Goal: Task Accomplishment & Management: Use online tool/utility

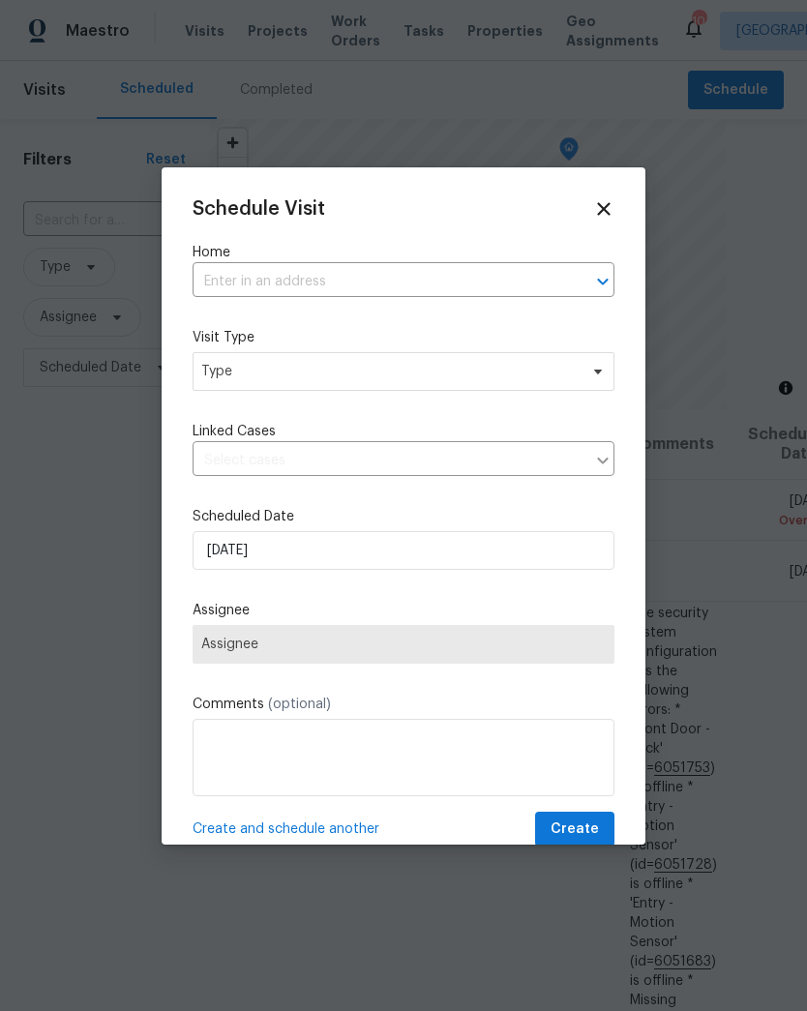
click at [523, 289] on input "text" at bounding box center [377, 282] width 368 height 30
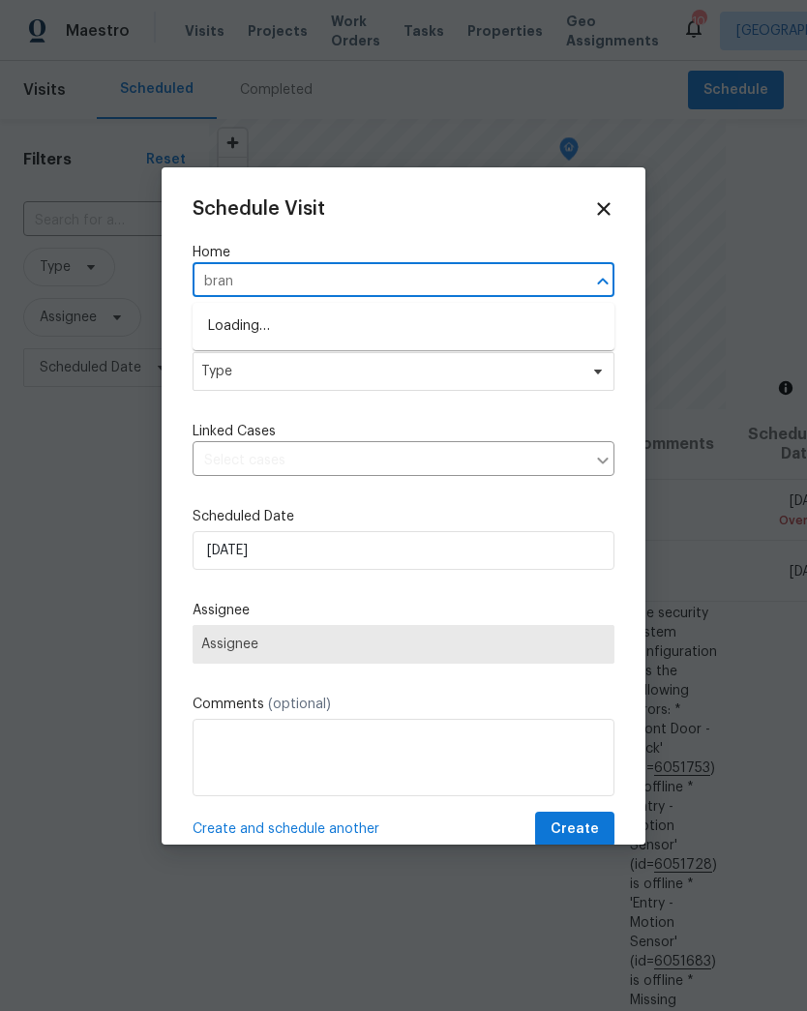
type input "branc"
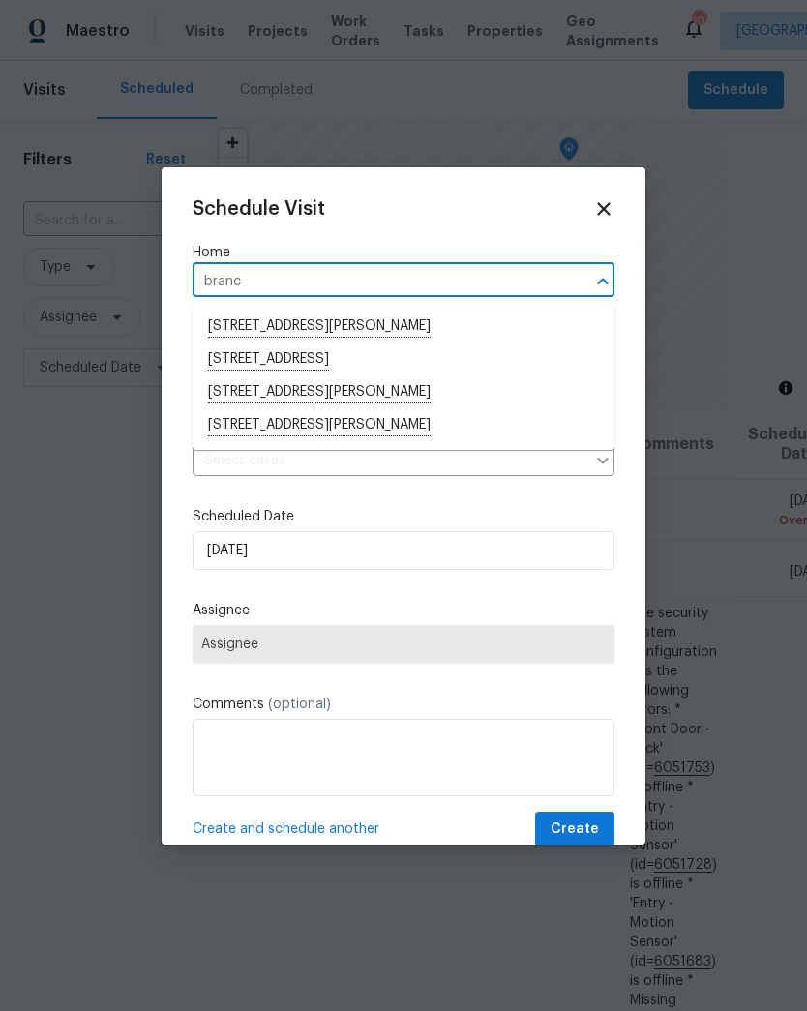
click at [467, 399] on li "[STREET_ADDRESS][PERSON_NAME]" at bounding box center [404, 393] width 422 height 33
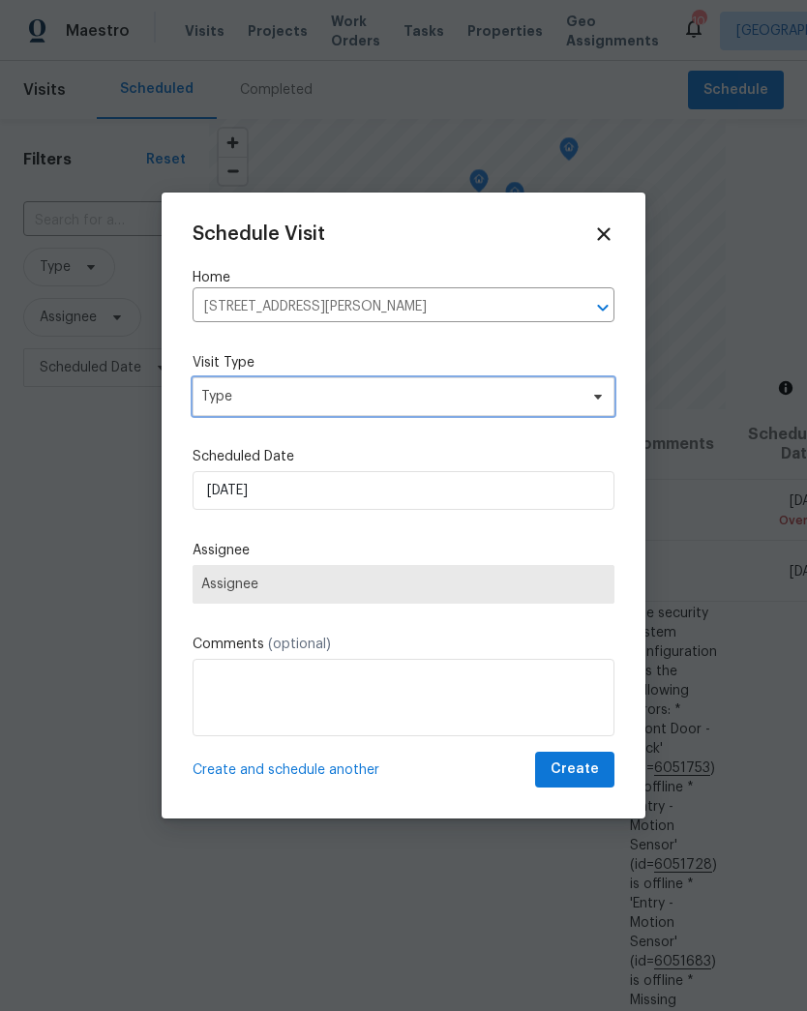
click at [568, 411] on span "Type" at bounding box center [404, 396] width 422 height 39
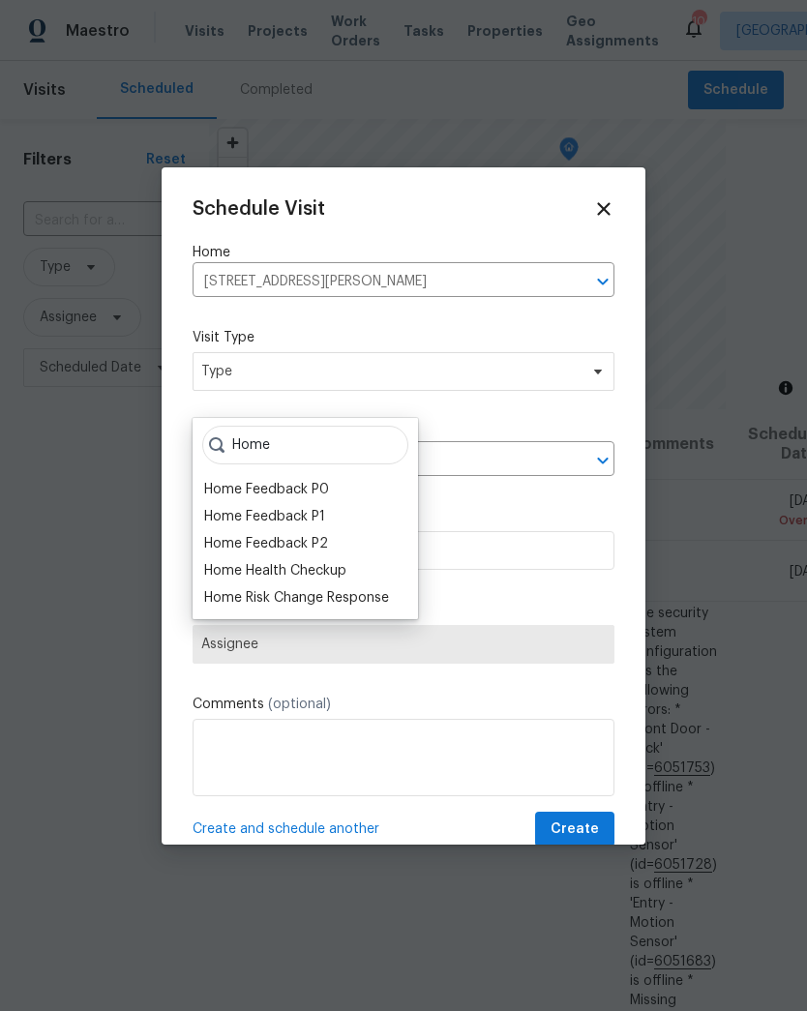
type input "Home"
click at [333, 573] on div "Home Health Checkup" at bounding box center [275, 570] width 142 height 19
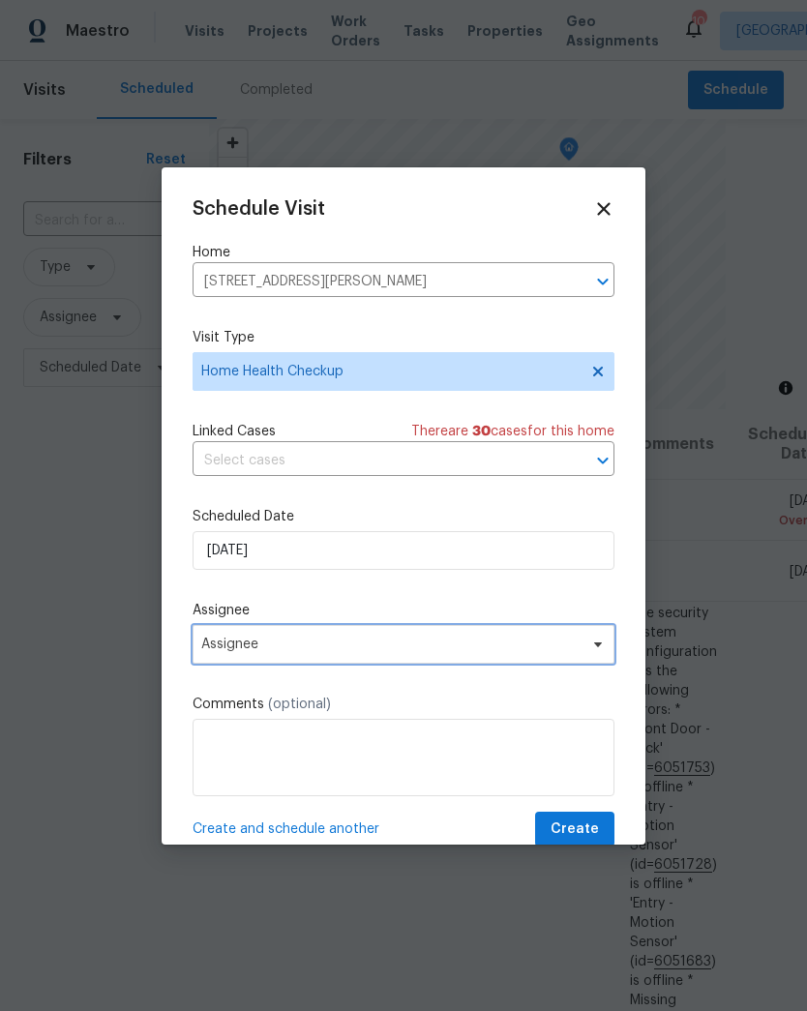
click at [426, 657] on span "Assignee" at bounding box center [404, 644] width 422 height 39
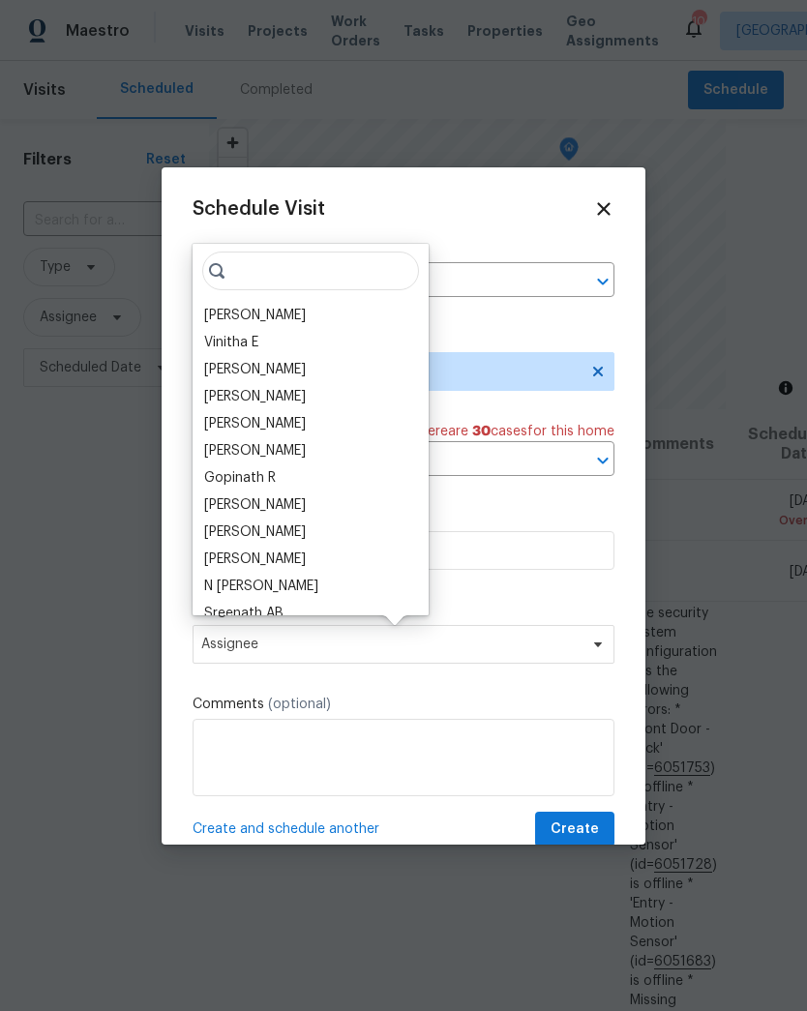
click at [306, 310] on div "[PERSON_NAME]" at bounding box center [255, 315] width 102 height 19
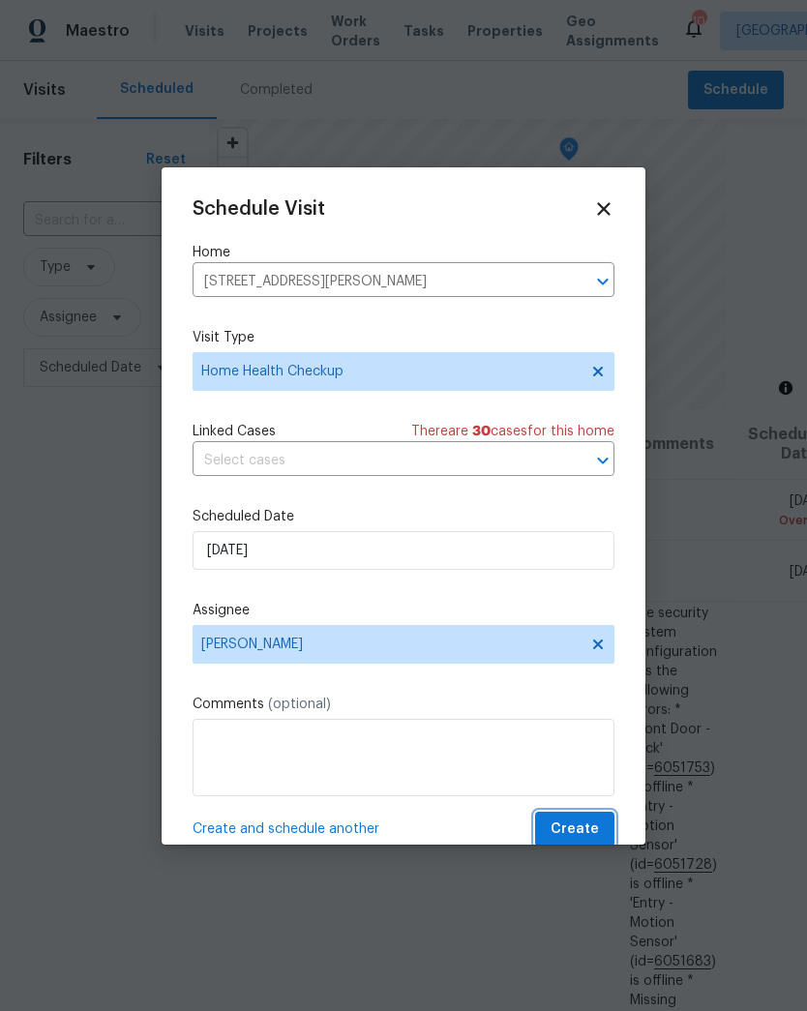
click at [595, 820] on button "Create" at bounding box center [574, 830] width 79 height 36
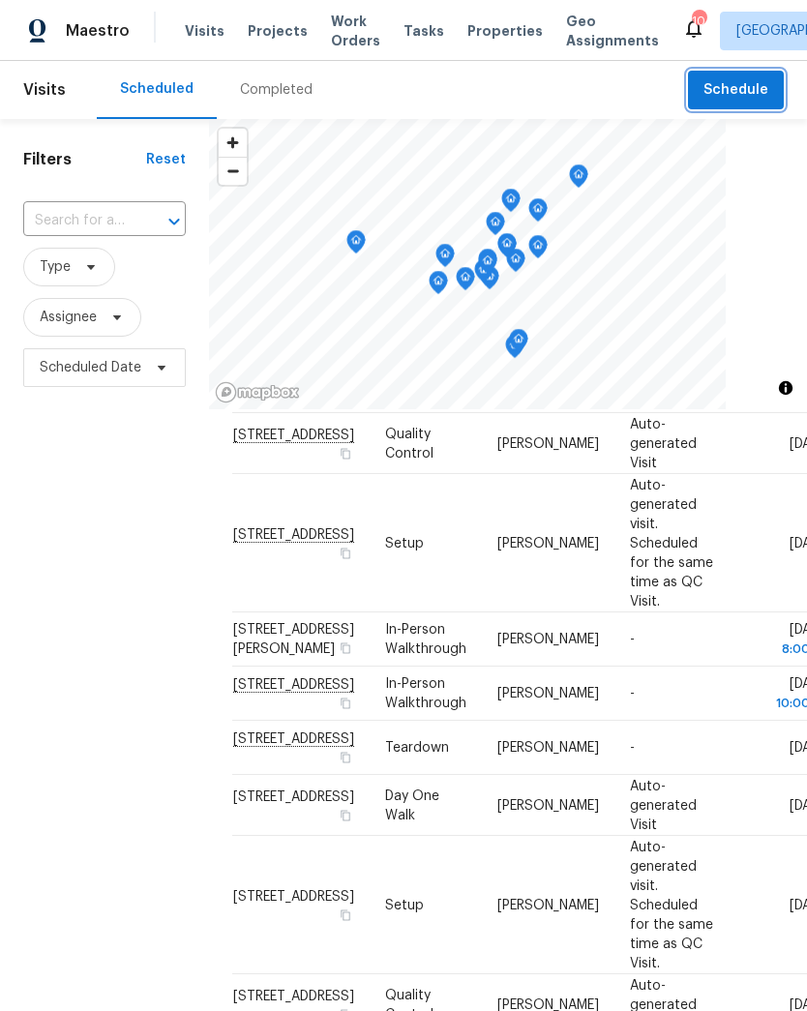
scroll to position [1807, 0]
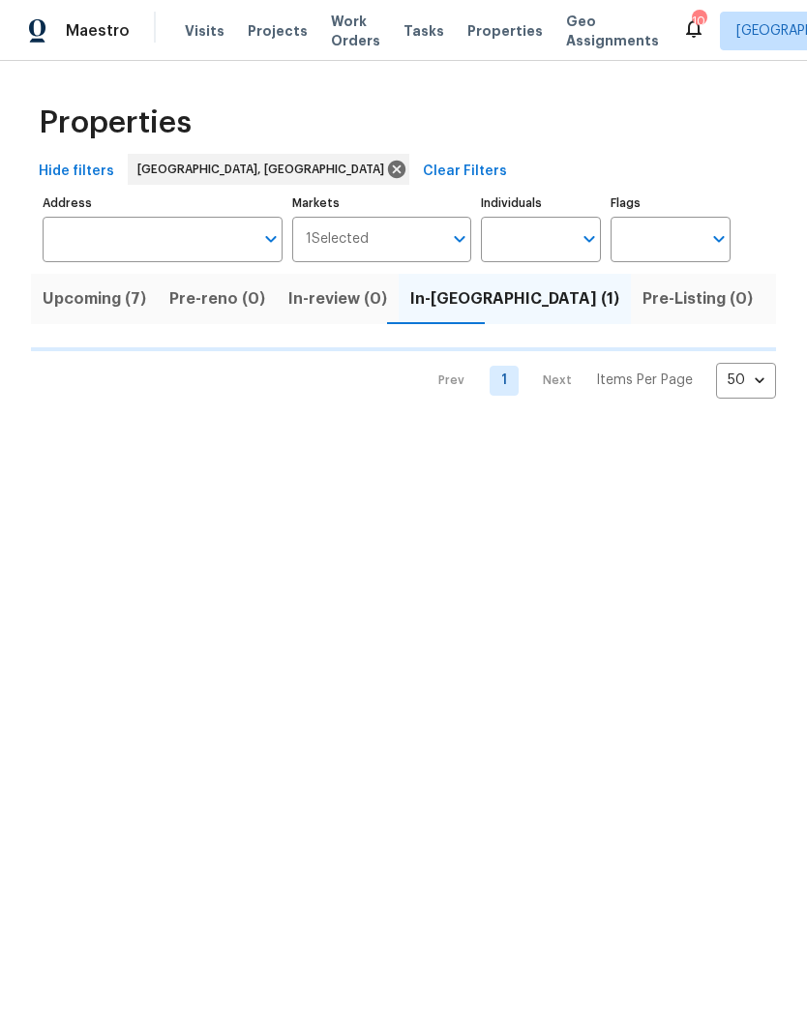
scroll to position [0, 36]
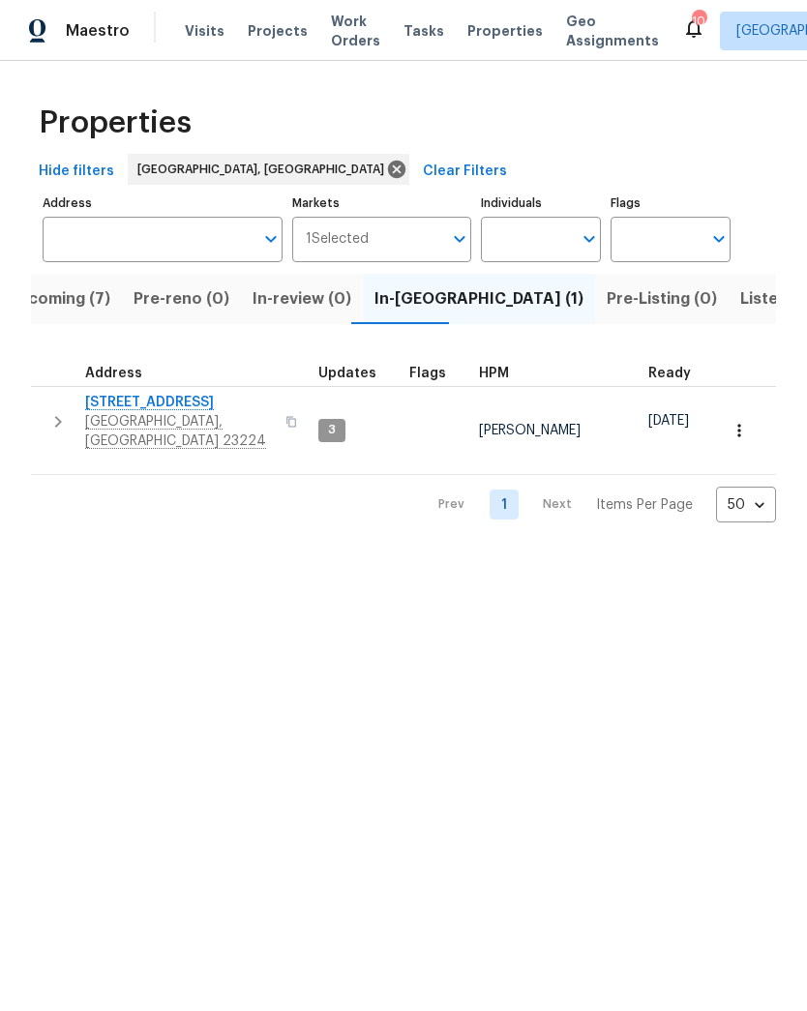
click at [160, 409] on span "[STREET_ADDRESS]" at bounding box center [179, 402] width 189 height 19
click at [729, 314] on button "Listed (25)" at bounding box center [782, 299] width 106 height 50
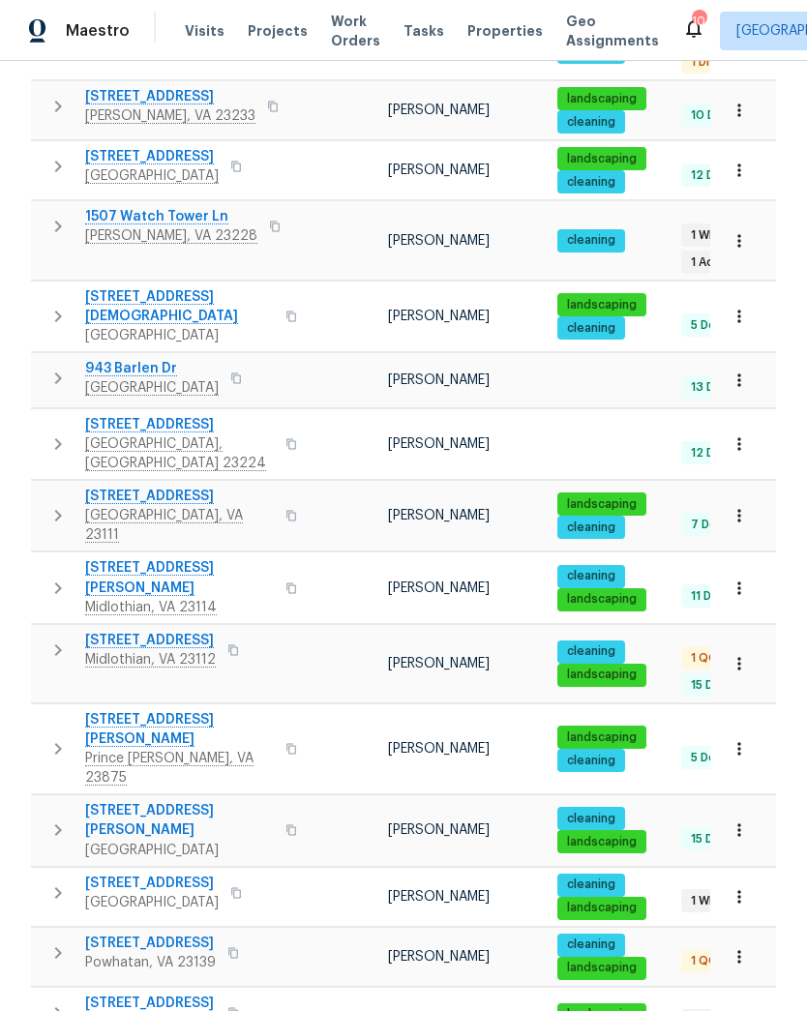
scroll to position [786, 0]
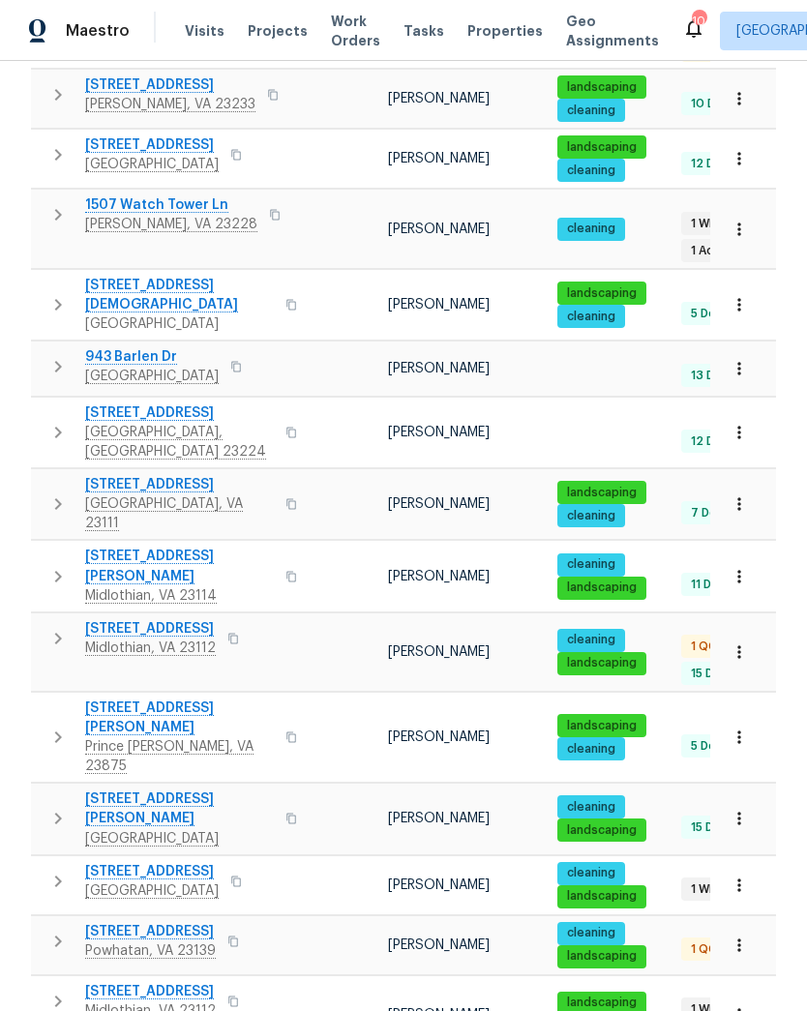
click at [216, 922] on span "2311 Branchway Creek Dr" at bounding box center [150, 931] width 131 height 19
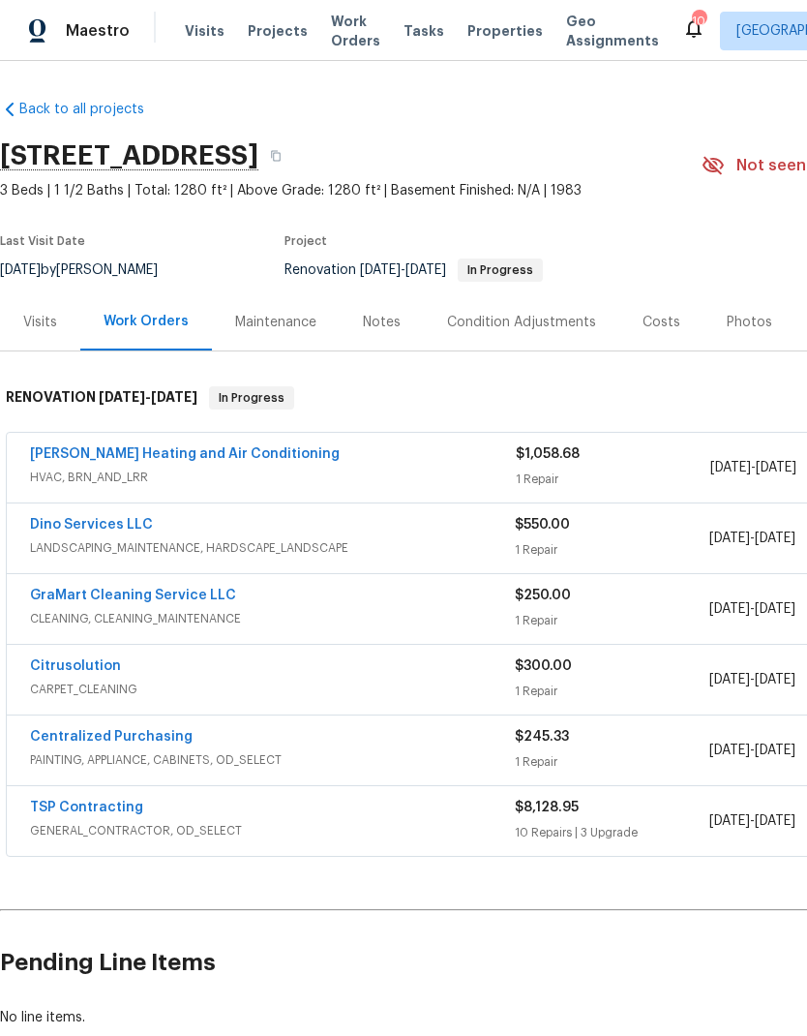
click at [399, 324] on div "Notes" at bounding box center [382, 321] width 84 height 57
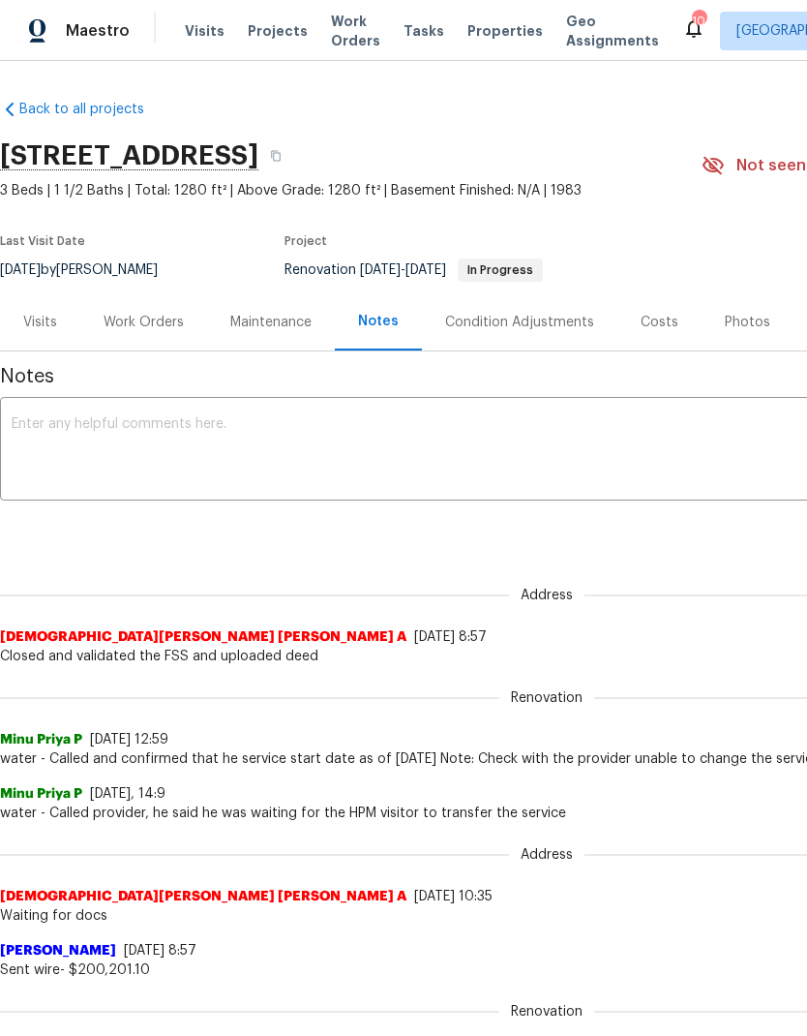
click at [554, 325] on div "Condition Adjustments" at bounding box center [519, 322] width 149 height 19
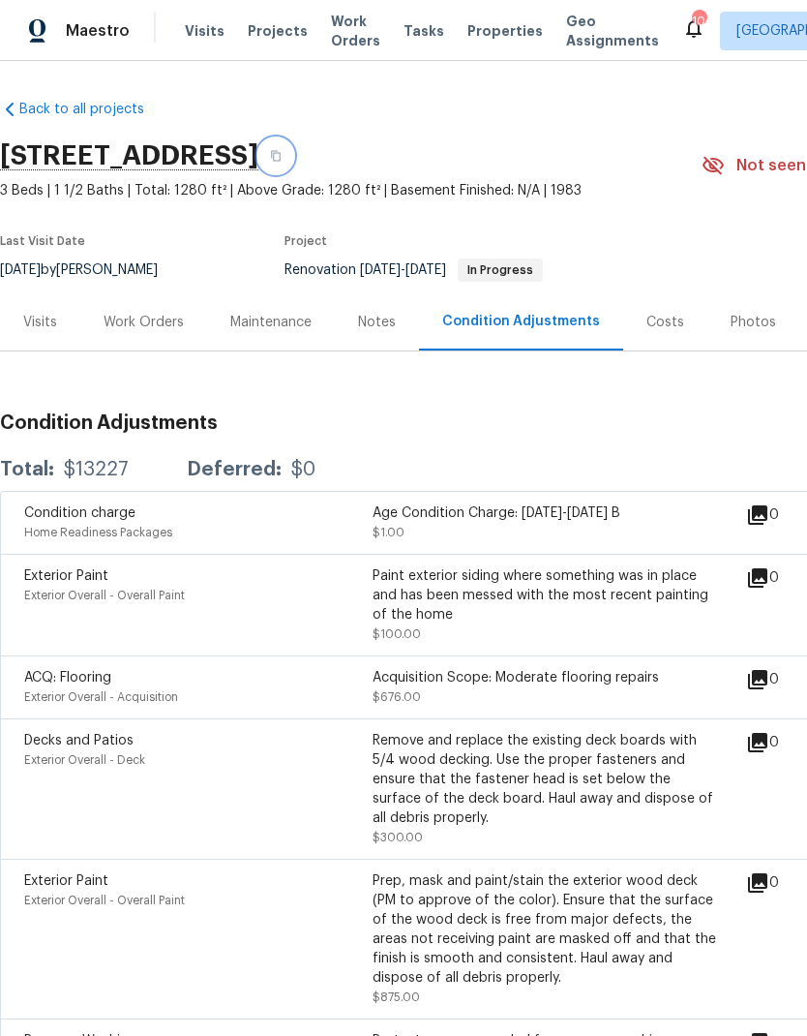
click at [293, 151] on button "button" at bounding box center [275, 155] width 35 height 35
click at [174, 335] on div "Work Orders" at bounding box center [143, 321] width 127 height 57
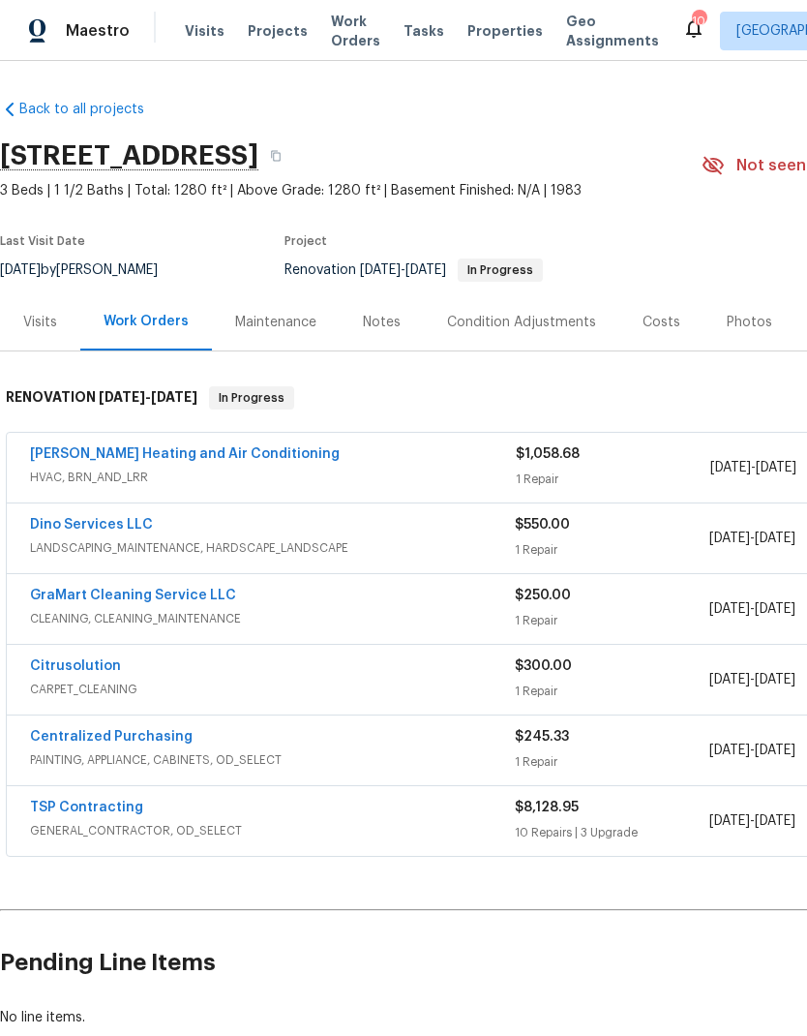
click at [113, 812] on link "TSP Contracting" at bounding box center [86, 807] width 113 height 14
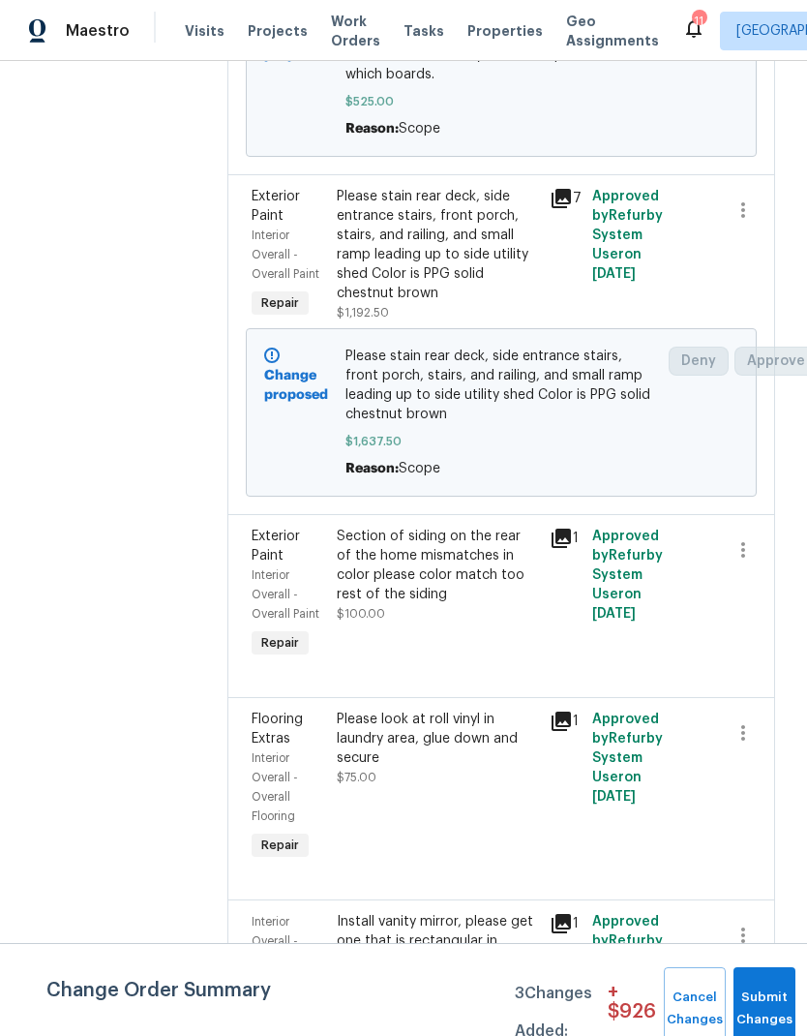
scroll to position [900, 1]
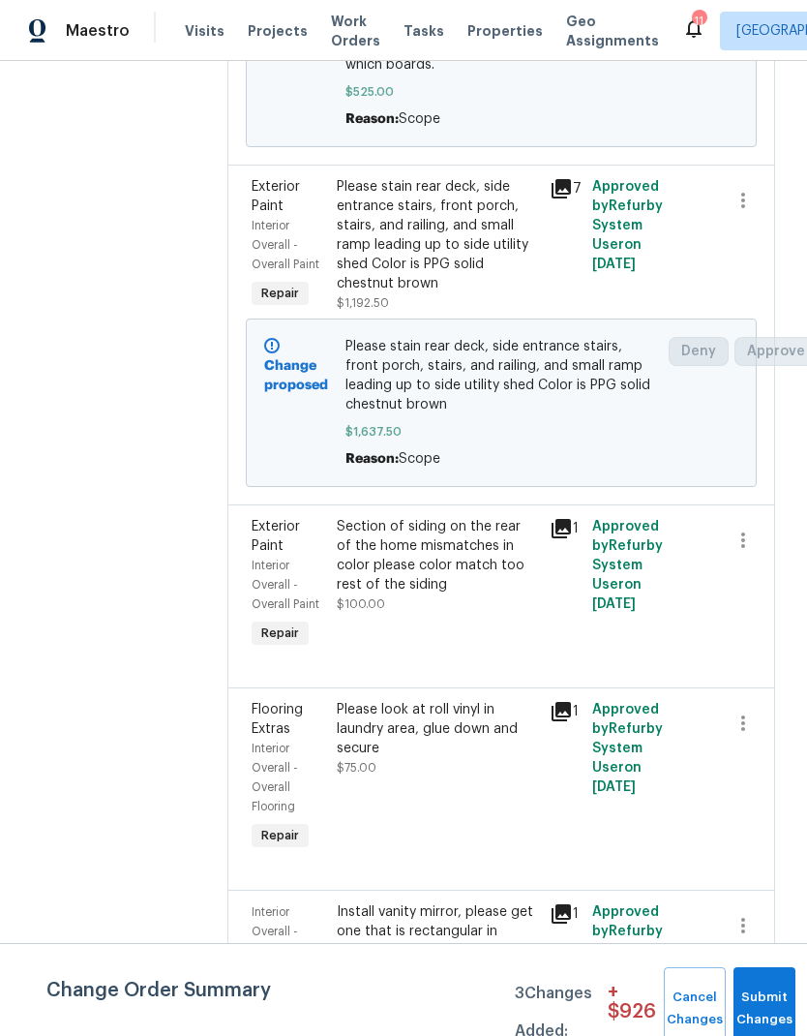
click at [467, 800] on div "Please look at roll vinyl in laundry area, glue down and secure $75.00" at bounding box center [437, 777] width 213 height 166
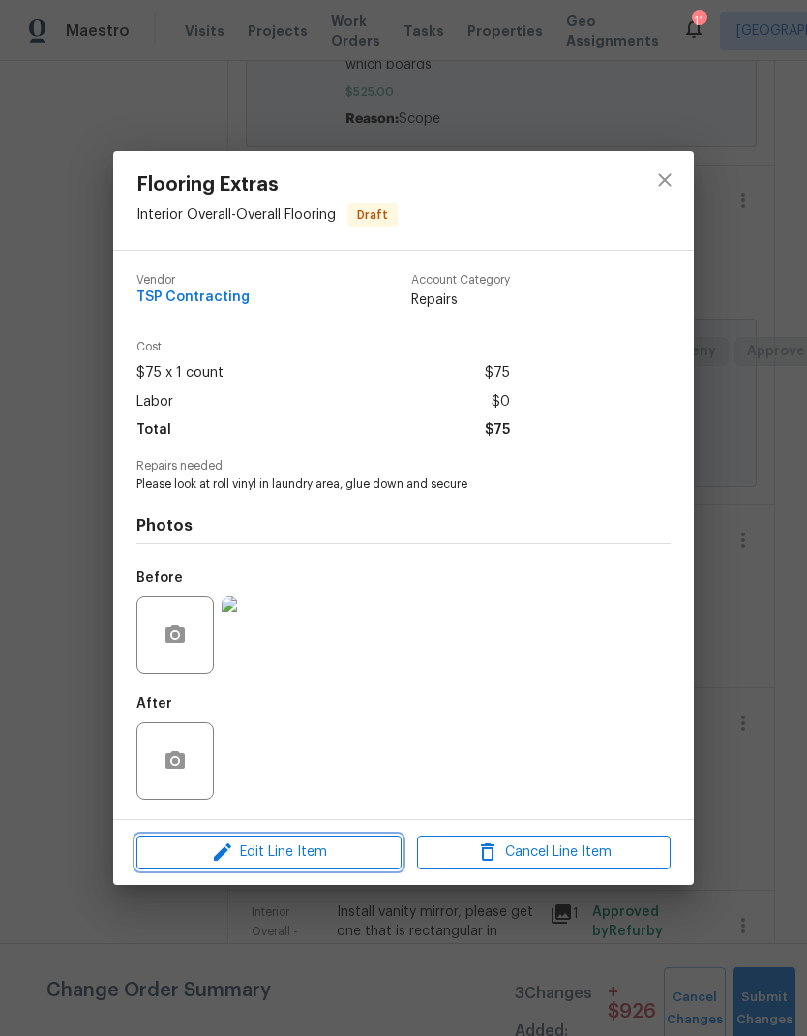
click at [365, 860] on span "Edit Line Item" at bounding box center [269, 852] width 254 height 24
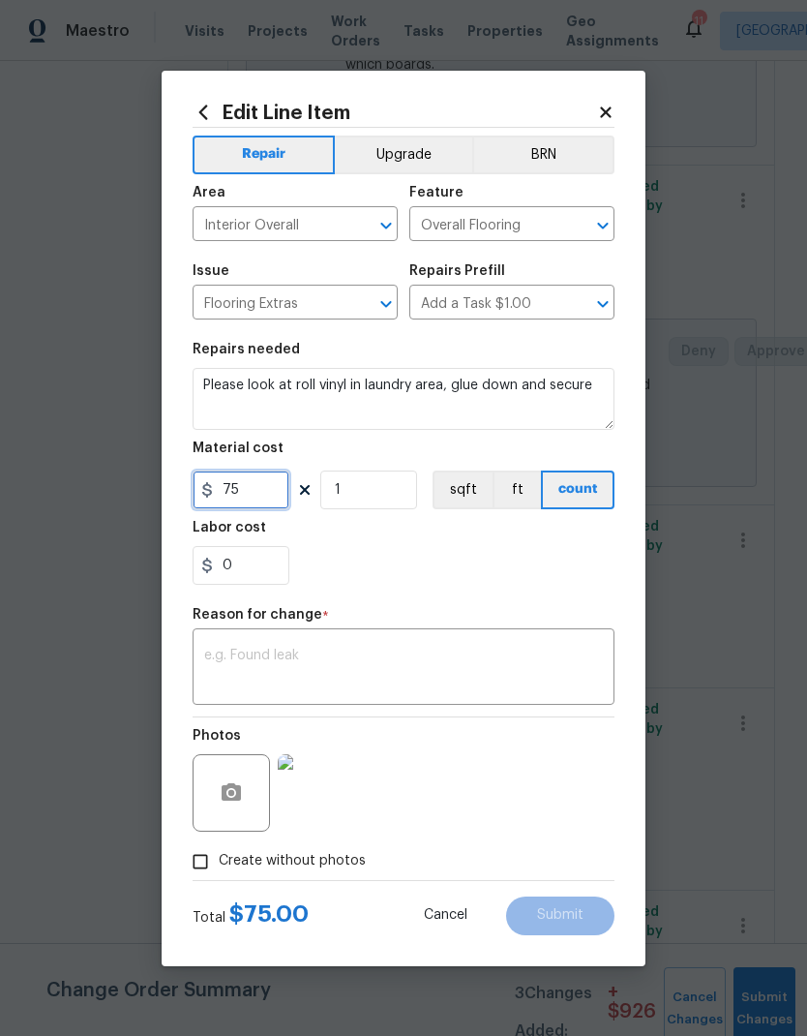
click at [260, 498] on input "75" at bounding box center [241, 489] width 97 height 39
type input "200"
click at [530, 565] on div "0" at bounding box center [404, 565] width 422 height 39
click at [517, 677] on textarea at bounding box center [403, 668] width 399 height 41
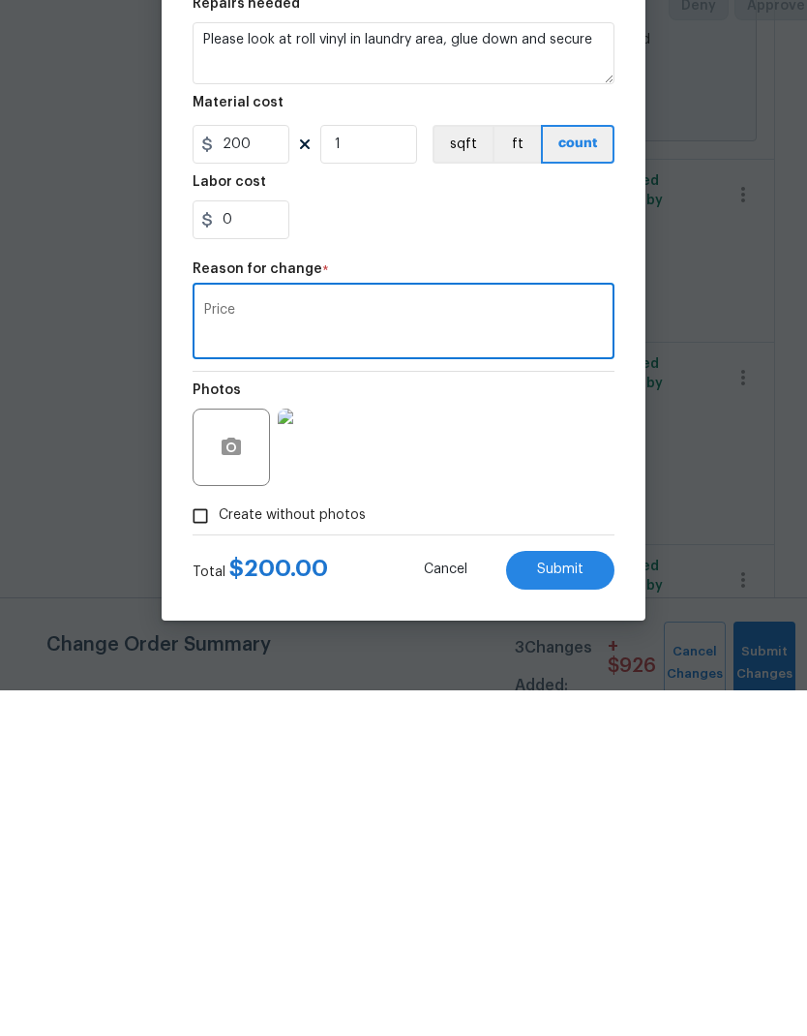
type textarea "Price"
click at [588, 896] on button "Submit" at bounding box center [560, 915] width 108 height 39
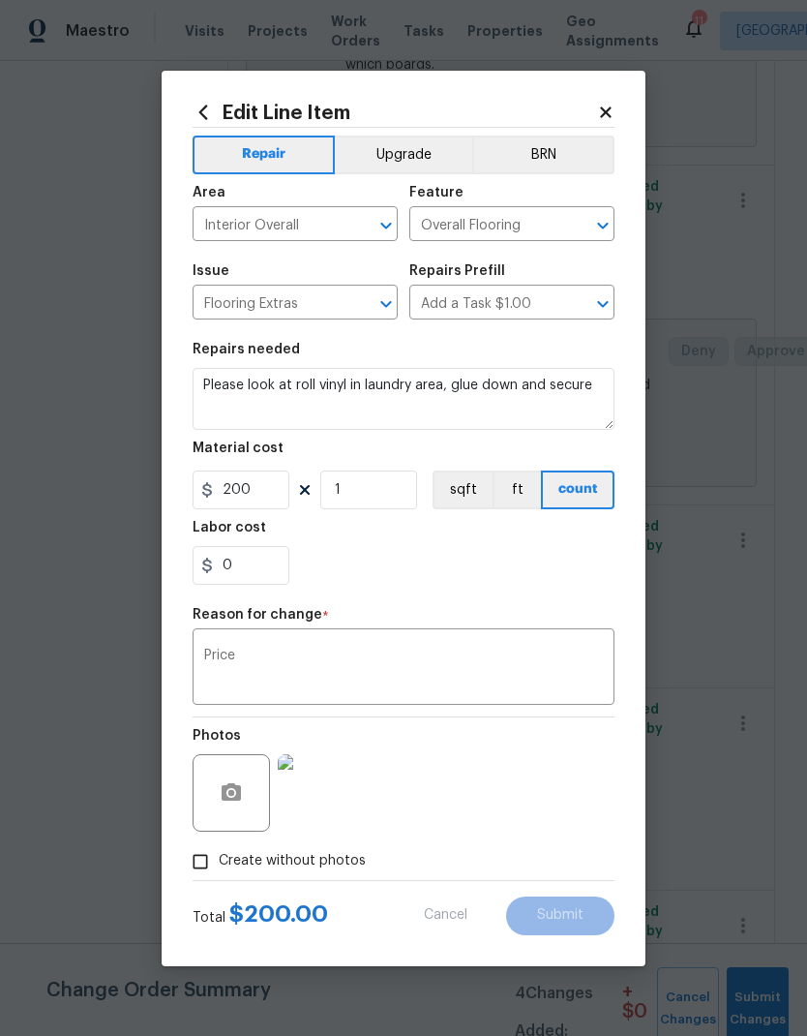
type input "75"
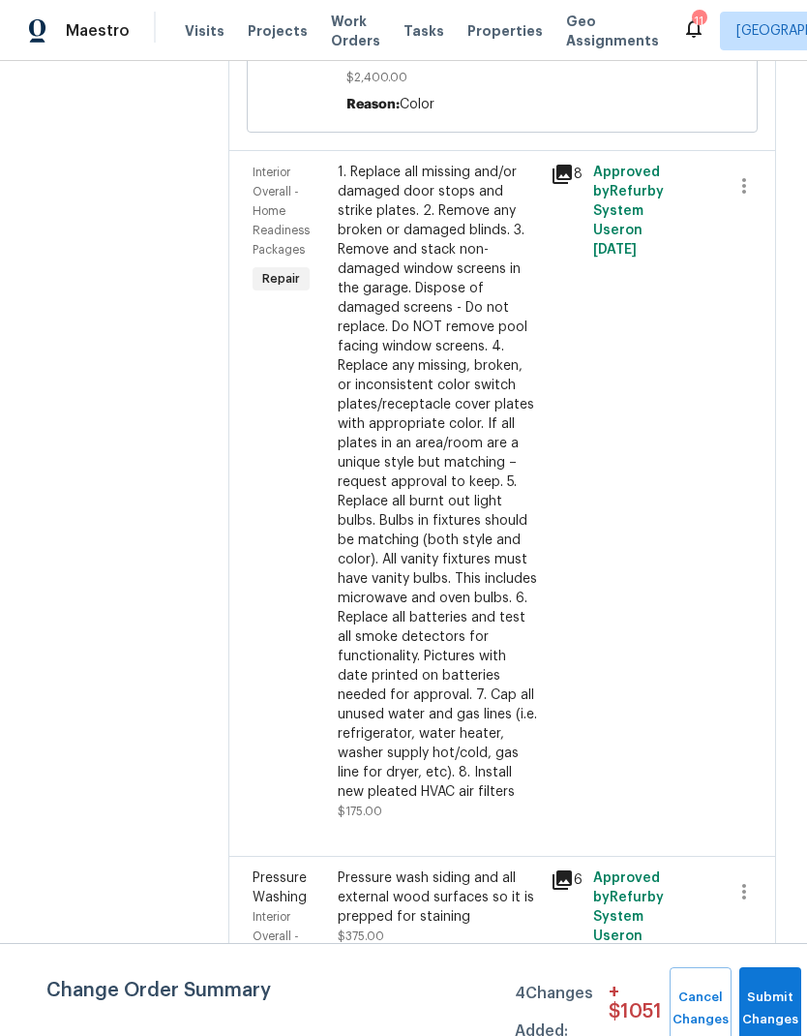
scroll to position [2521, 0]
click at [464, 699] on div "1. Replace all missing and/or damaged door stops and strike plates. 2. Remove a…" at bounding box center [438, 482] width 201 height 639
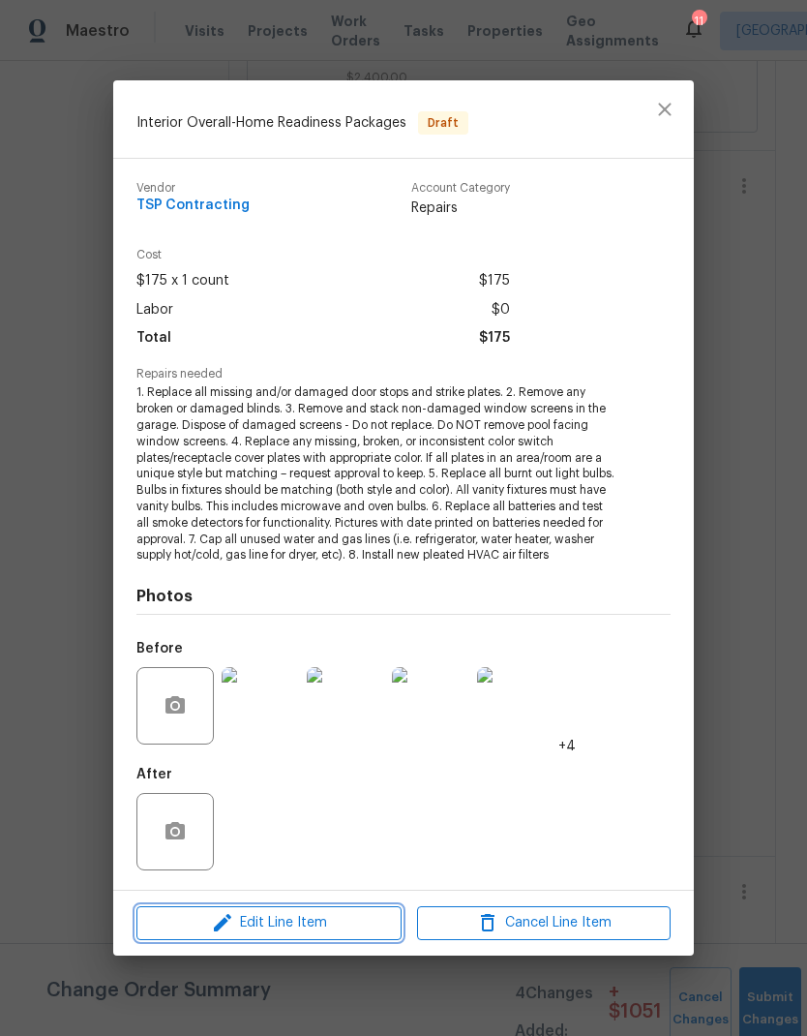
click at [333, 924] on span "Edit Line Item" at bounding box center [269, 923] width 254 height 24
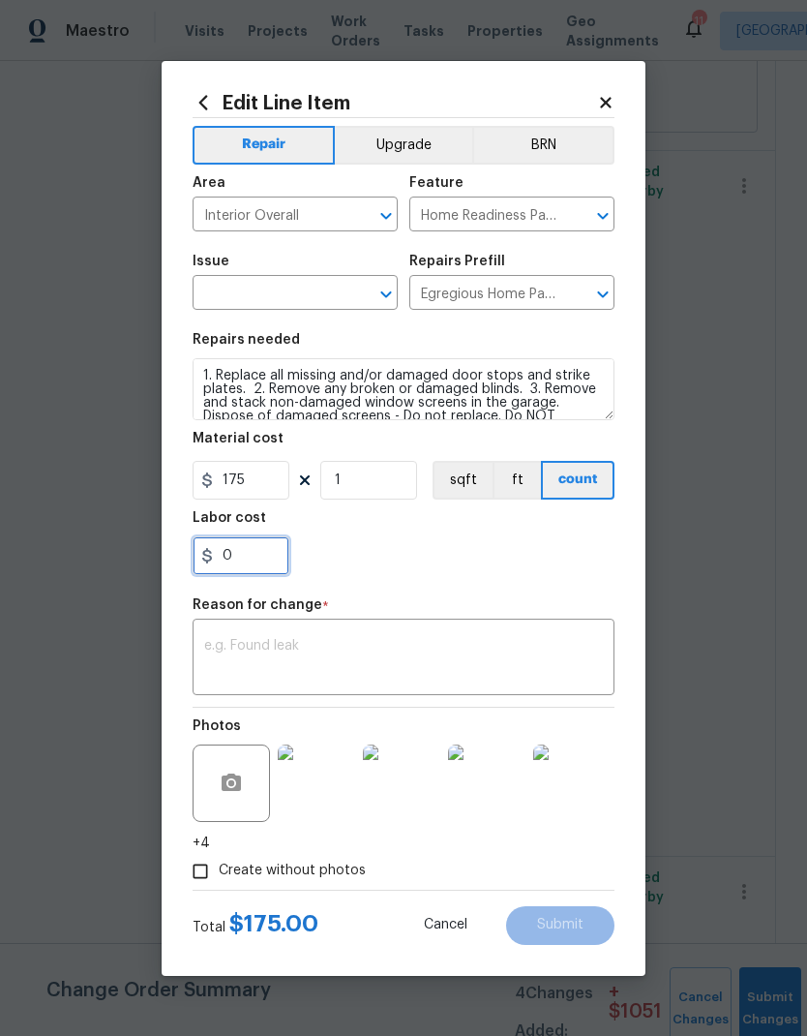
click at [273, 552] on input "0" at bounding box center [241, 555] width 97 height 39
type input "75"
click at [497, 641] on textarea at bounding box center [403, 659] width 399 height 41
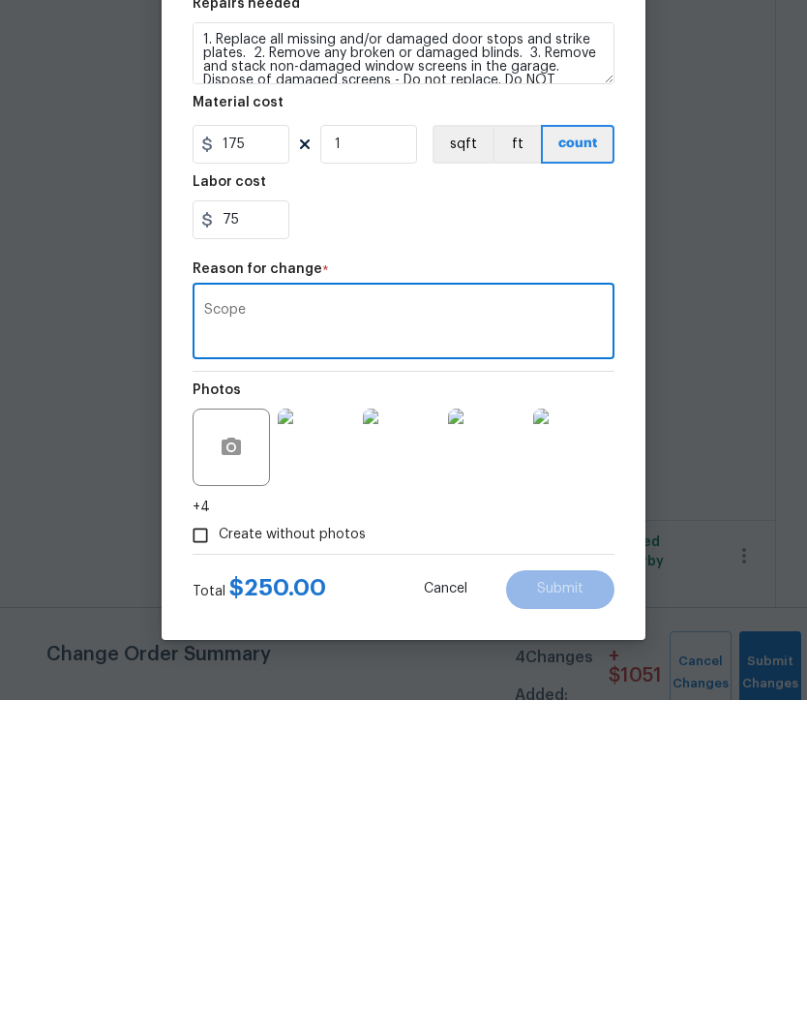
type textarea "Scope"
click at [490, 853] on div "Create without photos" at bounding box center [404, 871] width 422 height 37
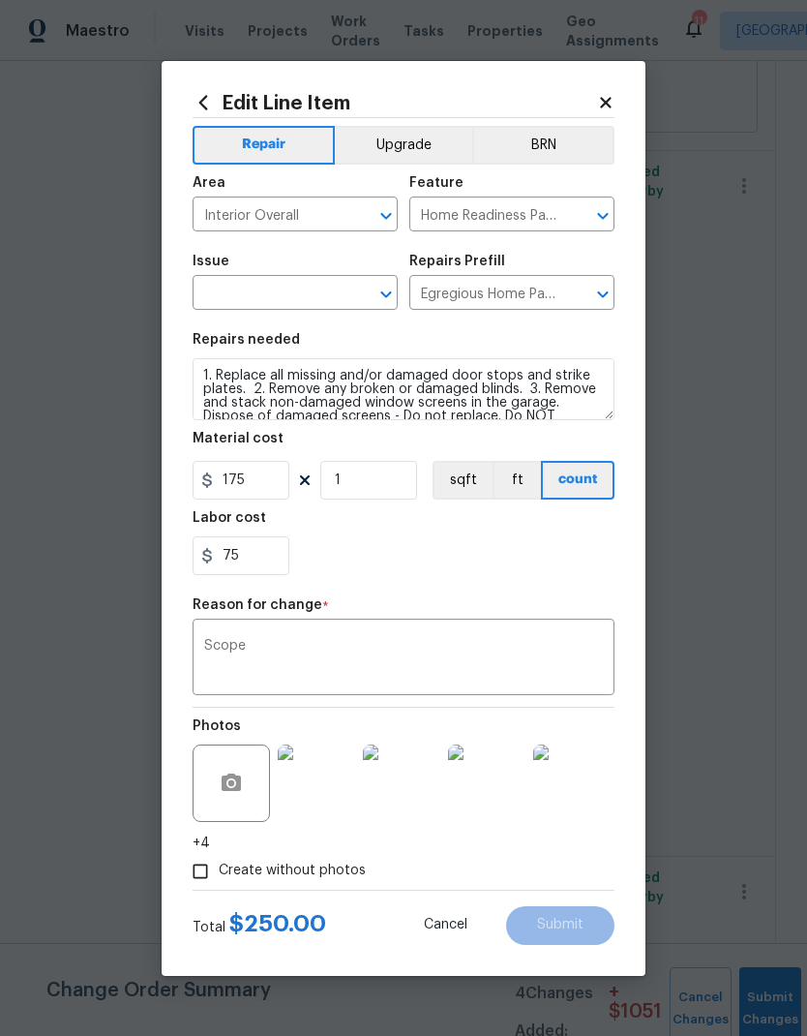
click at [580, 885] on div "Create without photos" at bounding box center [404, 871] width 422 height 37
click at [389, 301] on icon "Open" at bounding box center [386, 294] width 23 height 23
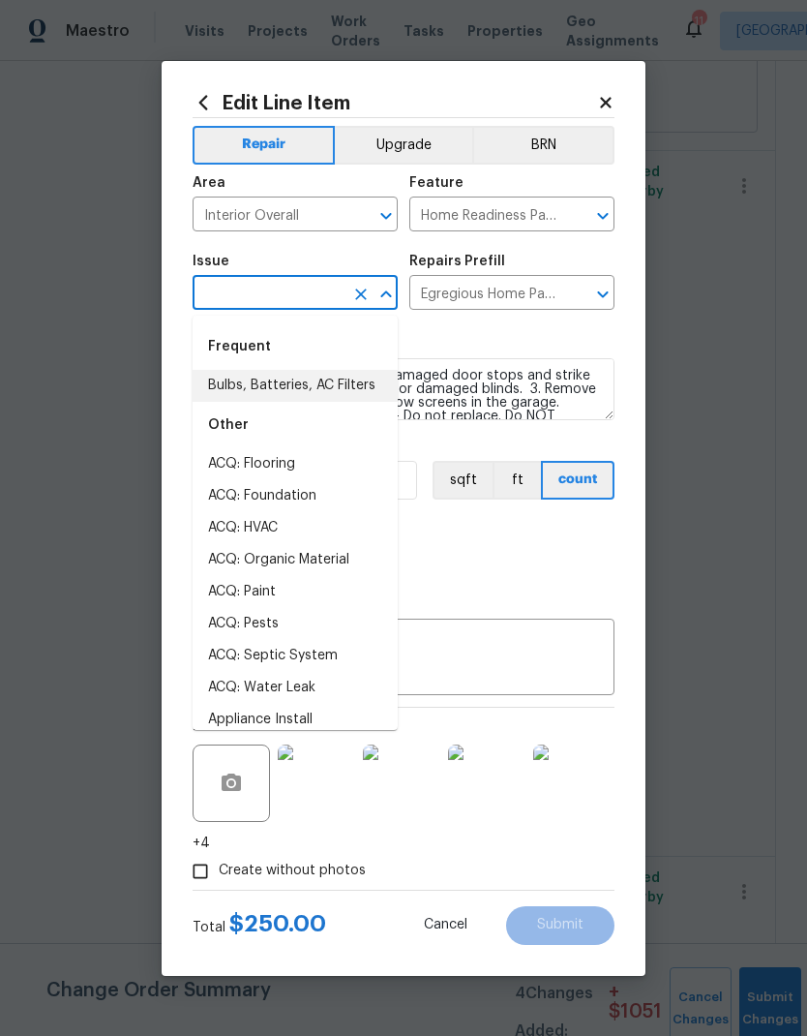
click at [366, 380] on li "Bulbs, Batteries, AC Filters" at bounding box center [295, 386] width 205 height 32
type input "Bulbs, Batteries, AC Filters"
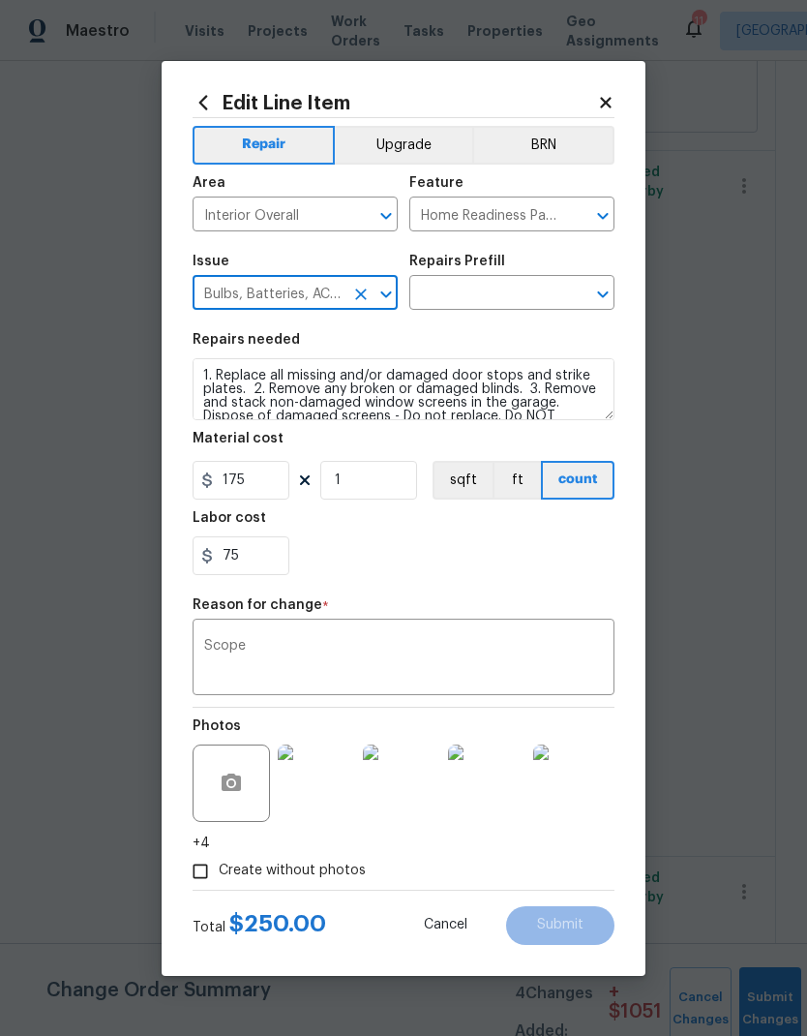
click at [605, 295] on icon "Open" at bounding box center [602, 294] width 11 height 7
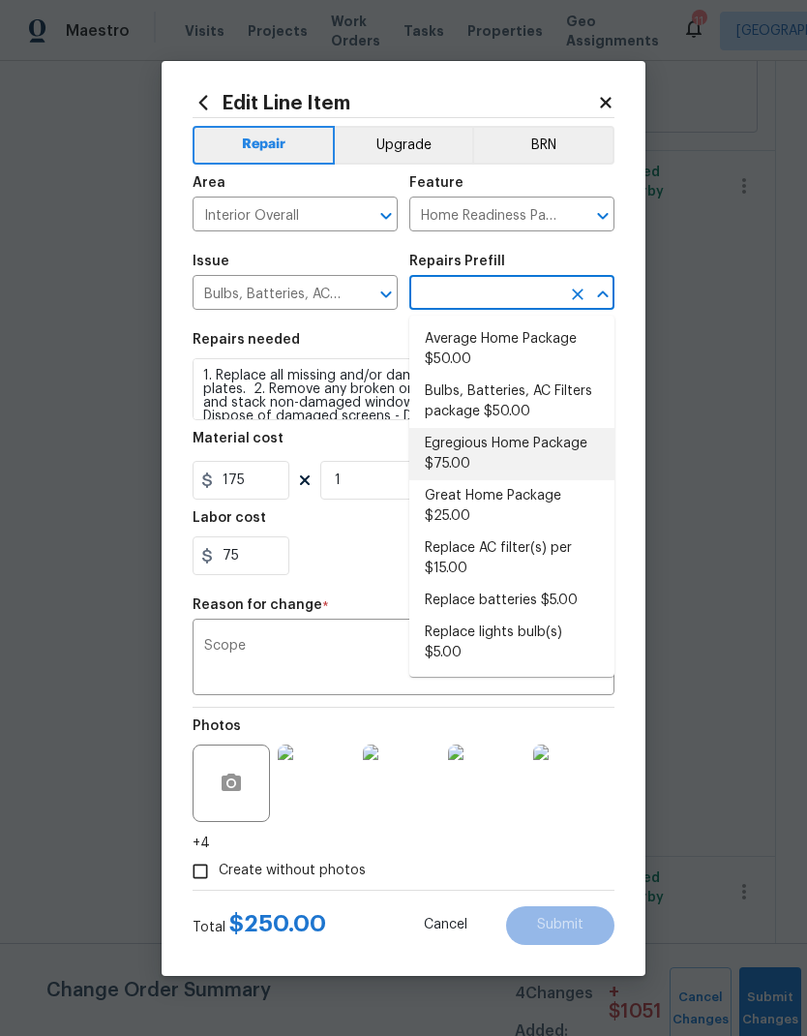
click at [570, 454] on li "Egregious Home Package $75.00" at bounding box center [511, 454] width 205 height 52
type input "Egregious Home Package $75.00"
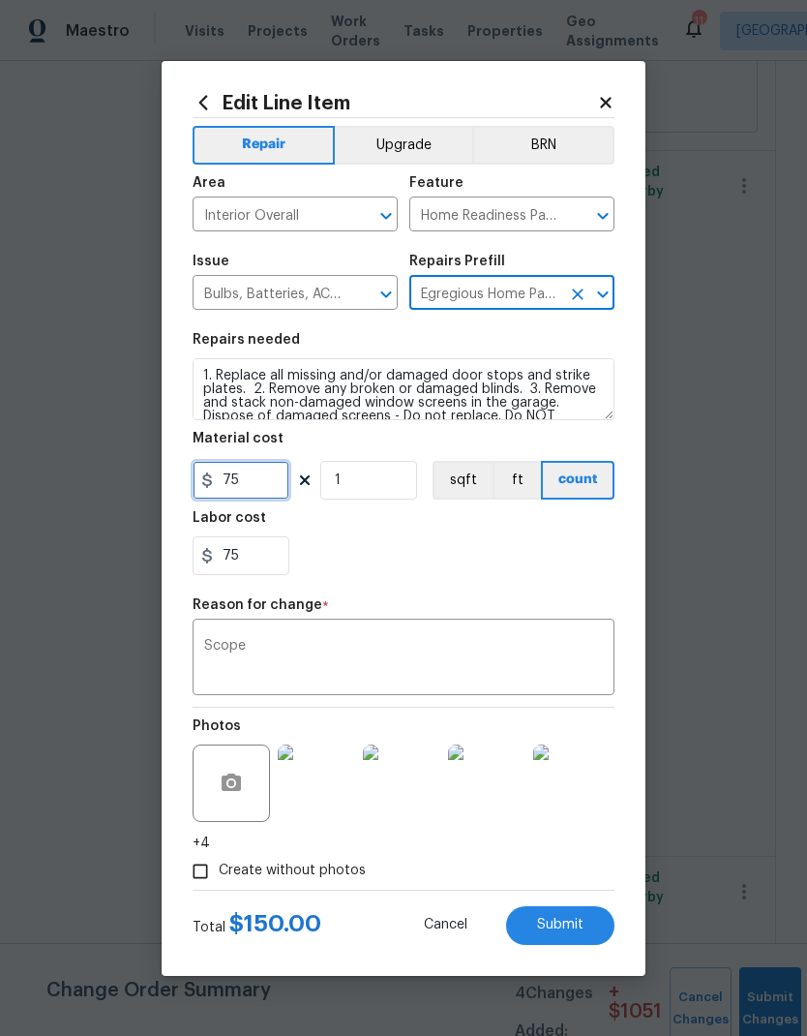
click at [264, 481] on input "75" at bounding box center [241, 480] width 97 height 39
click at [261, 471] on input "75" at bounding box center [241, 480] width 97 height 39
type input "175"
click at [534, 564] on div "75" at bounding box center [404, 555] width 422 height 39
click at [574, 929] on span "Submit" at bounding box center [560, 925] width 46 height 15
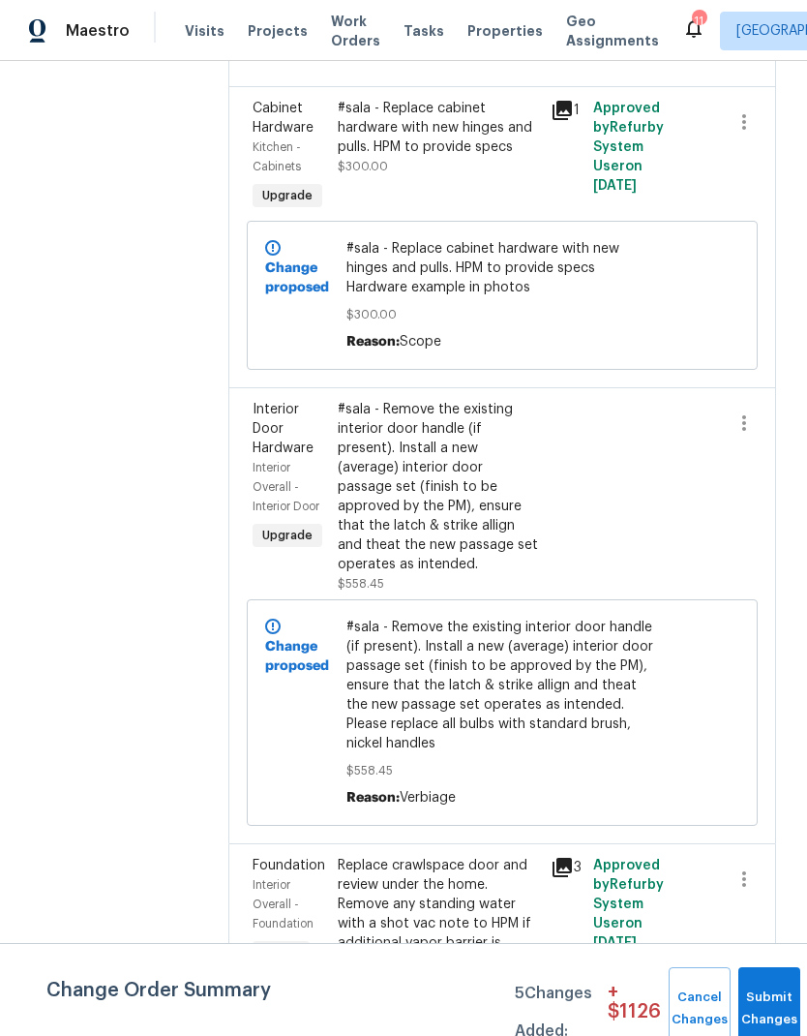
scroll to position [3959, 0]
click at [429, 884] on div "Replace crawlspace door and review under the home. Remove any standing water wi…" at bounding box center [438, 925] width 201 height 136
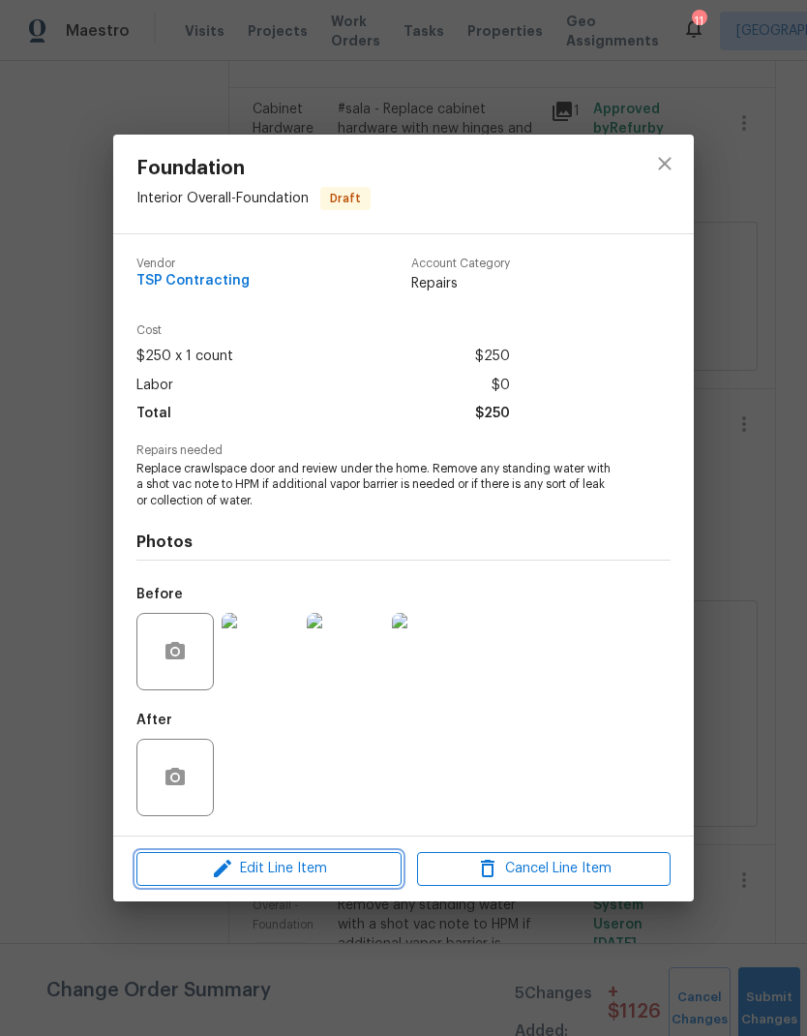
click at [366, 884] on button "Edit Line Item" at bounding box center [268, 869] width 265 height 34
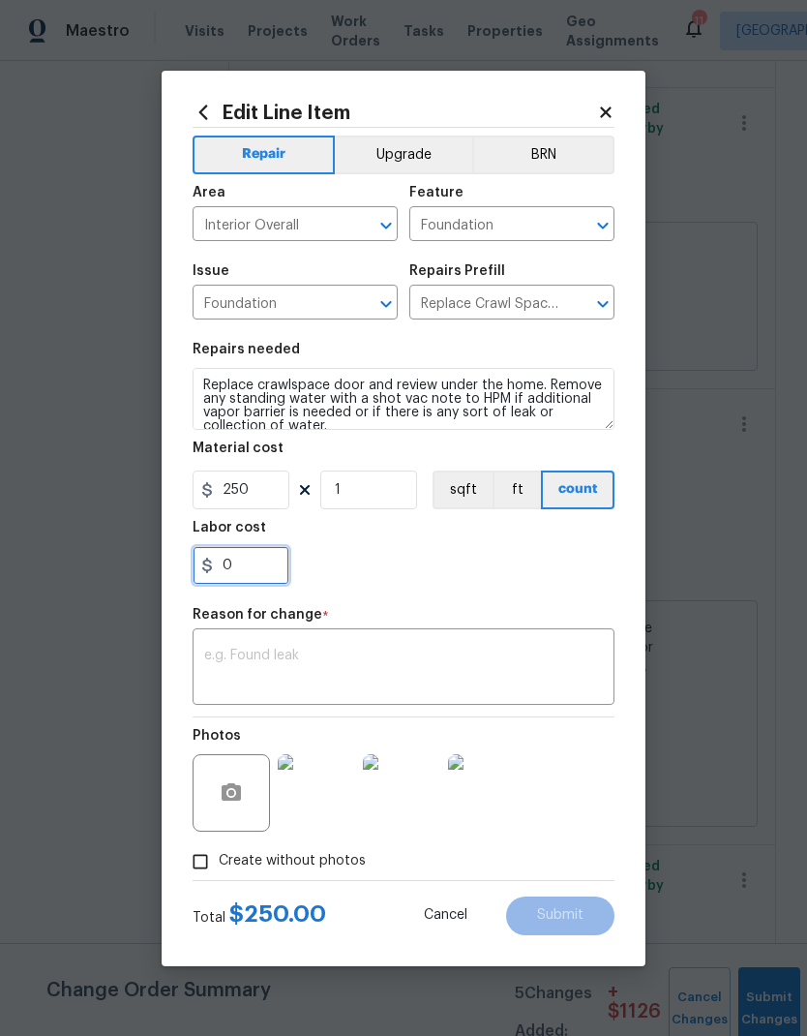
click at [267, 563] on input "0" at bounding box center [241, 565] width 97 height 39
type input "125"
click at [513, 643] on div "x ​" at bounding box center [404, 669] width 422 height 72
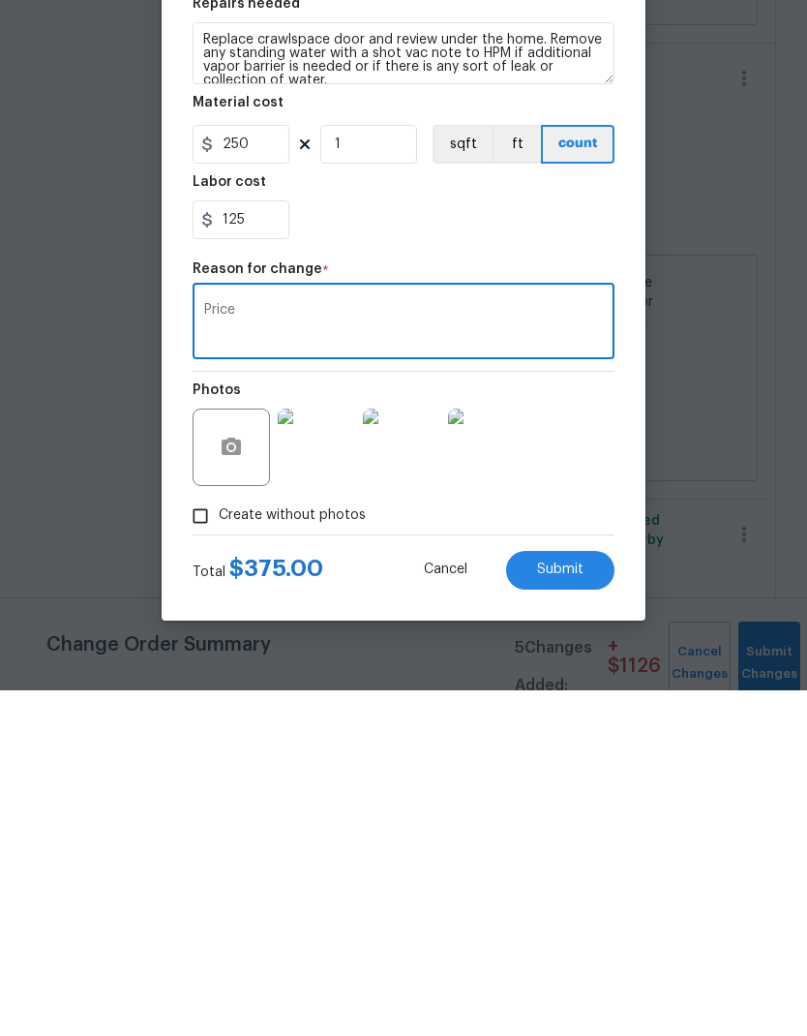
type textarea "Price"
click at [553, 908] on span "Submit" at bounding box center [560, 915] width 46 height 15
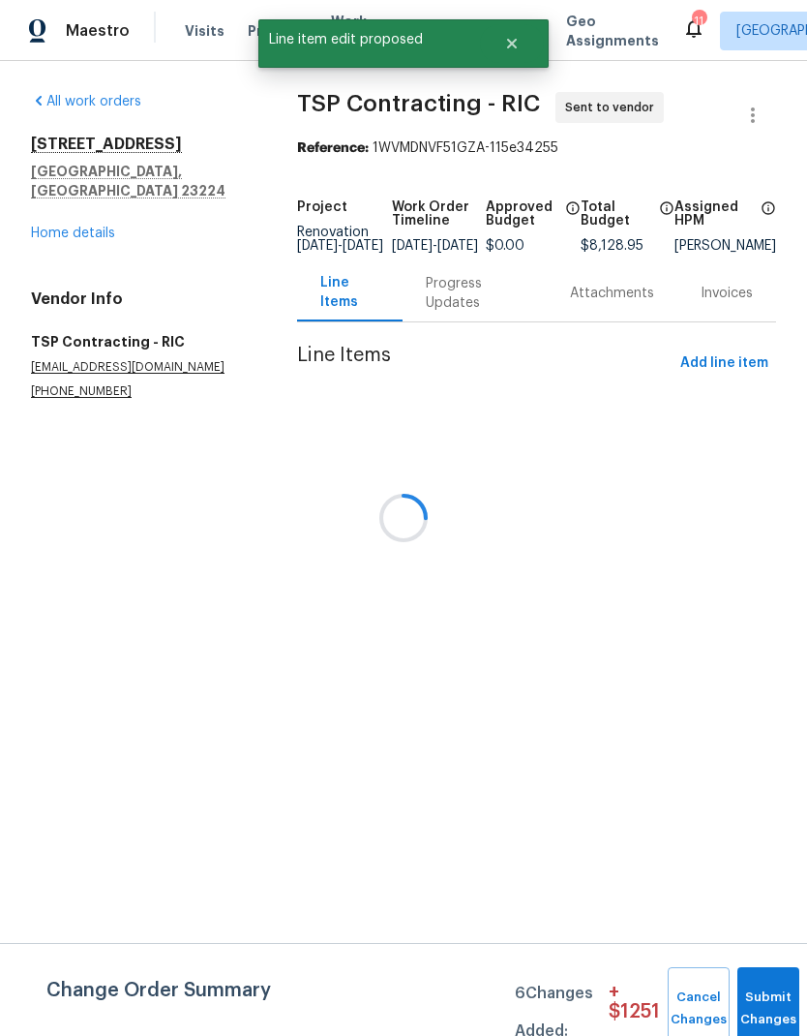
scroll to position [0, 0]
click at [589, 920] on div at bounding box center [403, 518] width 807 height 1036
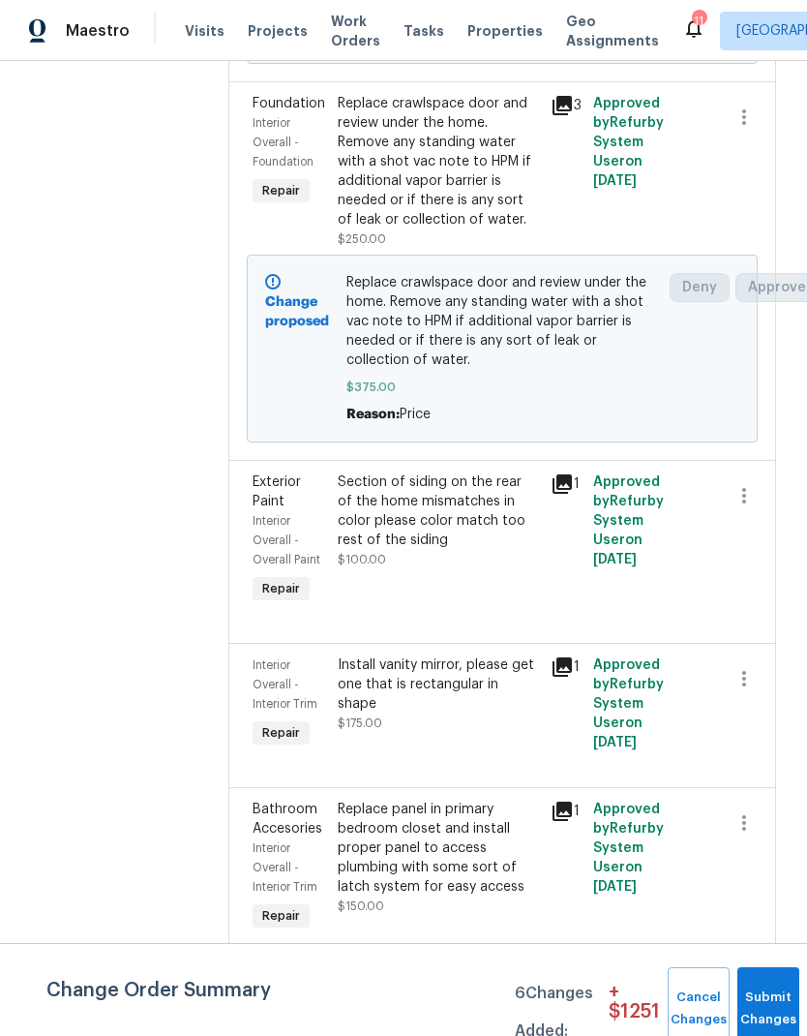
scroll to position [2836, 0]
click at [429, 822] on div "Replace panel in primary bedroom closet and install proper panel to access plum…" at bounding box center [438, 847] width 201 height 97
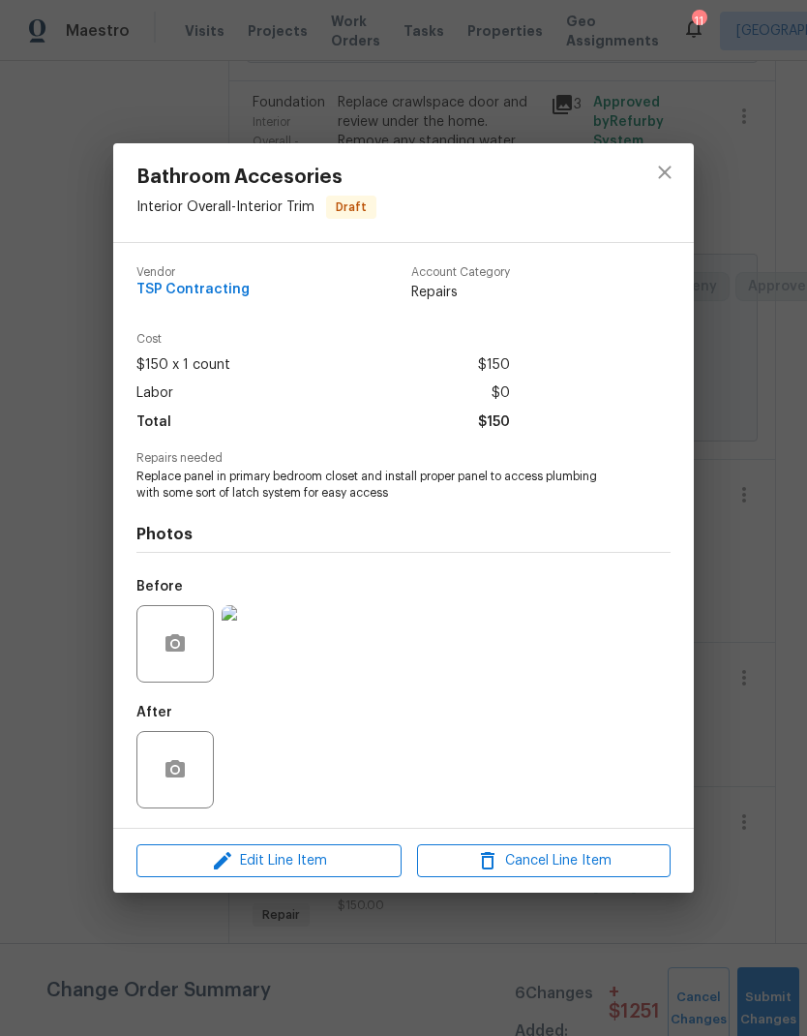
click at [352, 869] on span "Edit Line Item" at bounding box center [269, 861] width 254 height 24
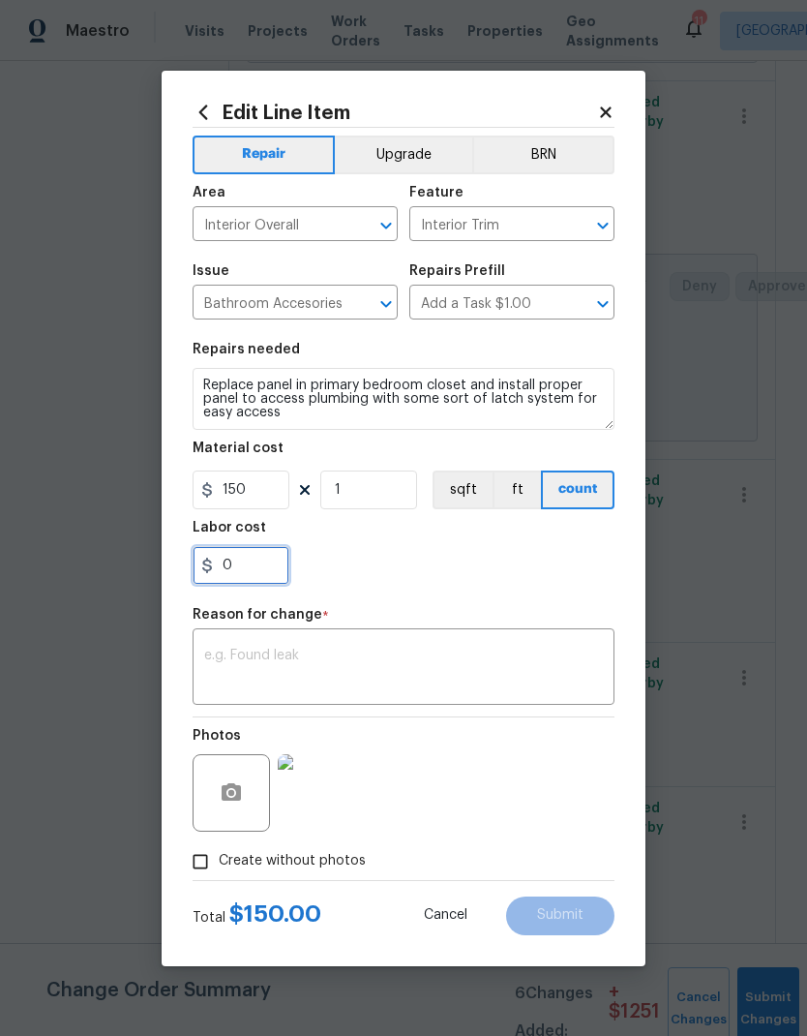
click at [268, 575] on input "0" at bounding box center [241, 565] width 97 height 39
type input "75"
click at [520, 636] on div "x ​" at bounding box center [404, 669] width 422 height 72
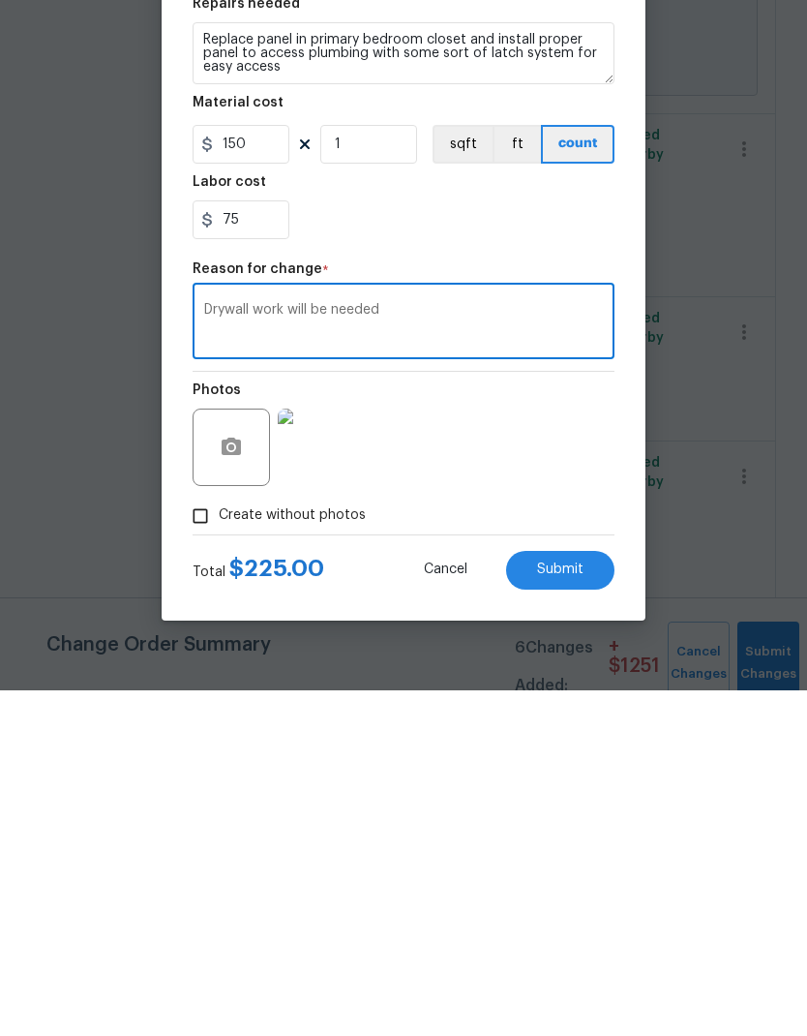
type textarea "Drywall work will be needed"
click at [585, 896] on button "Submit" at bounding box center [560, 915] width 108 height 39
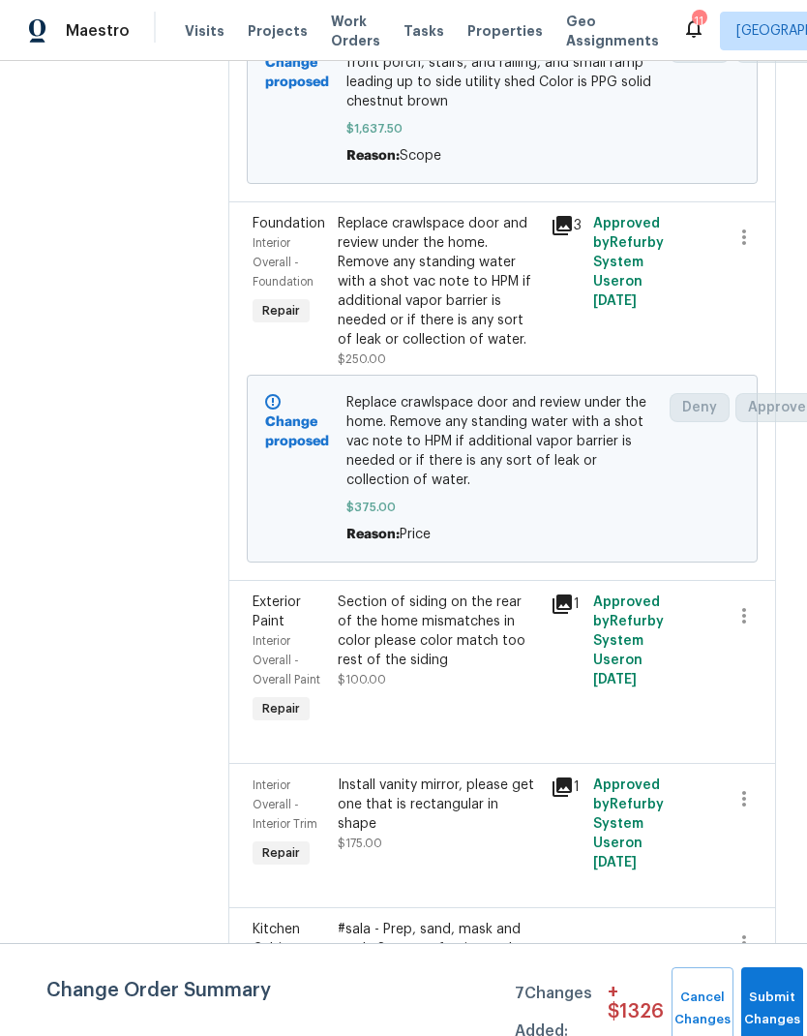
scroll to position [3037, 0]
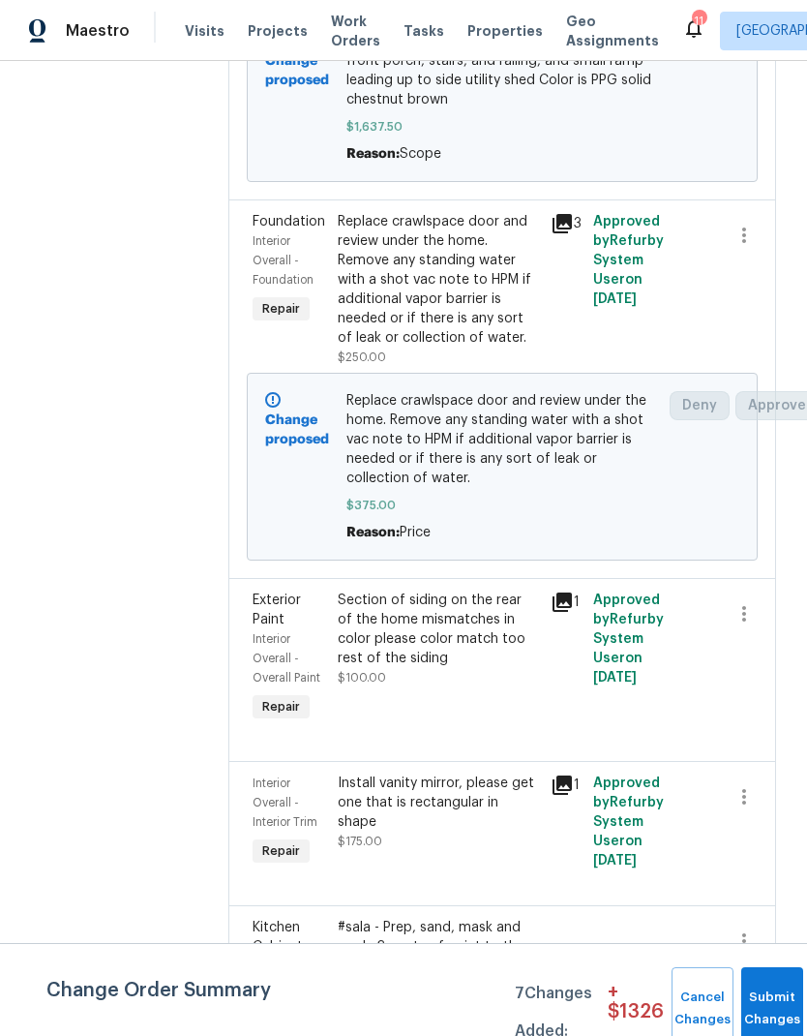
click at [423, 616] on div "Section of siding on the rear of the home mismatches in color please color matc…" at bounding box center [438, 638] width 201 height 97
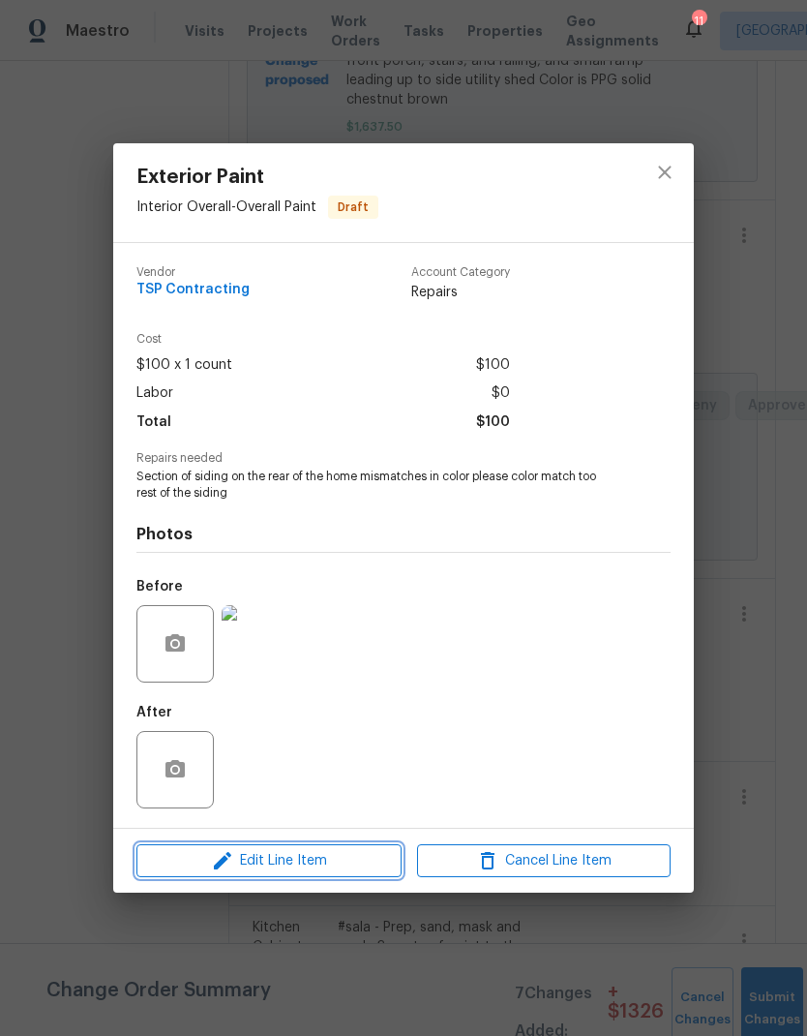
click at [373, 862] on span "Edit Line Item" at bounding box center [269, 861] width 254 height 24
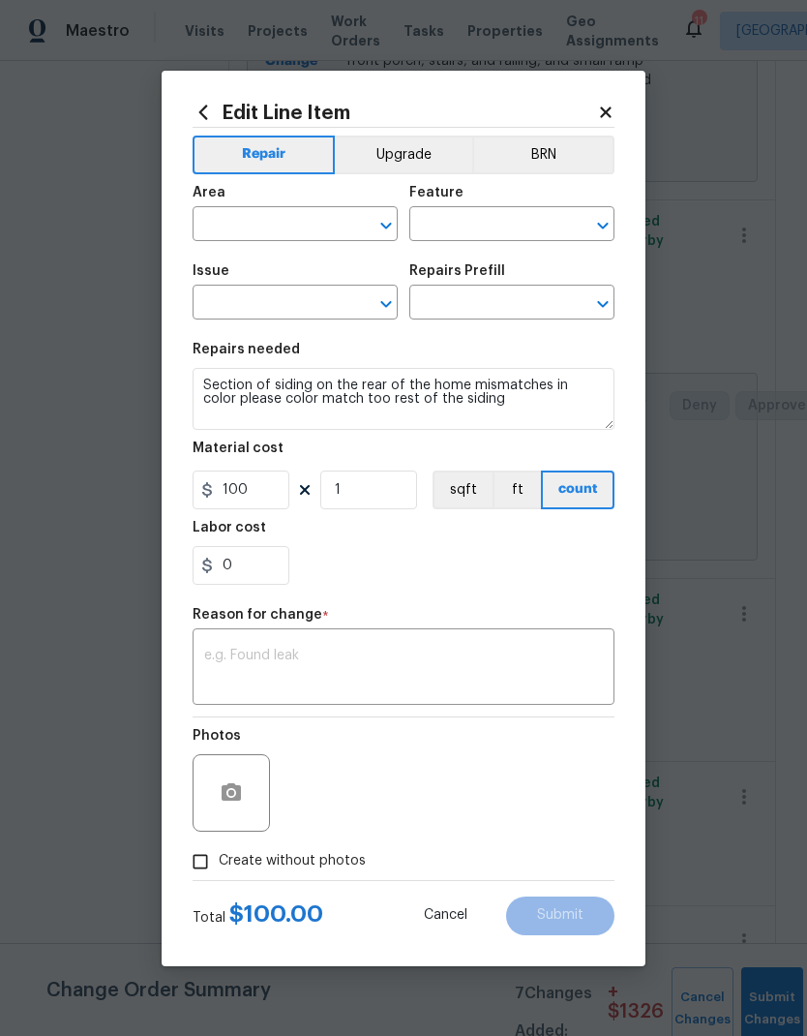
type input "Interior Overall"
type input "Overall Paint"
type input "Exterior Paint"
type input "Add a Task $1.00"
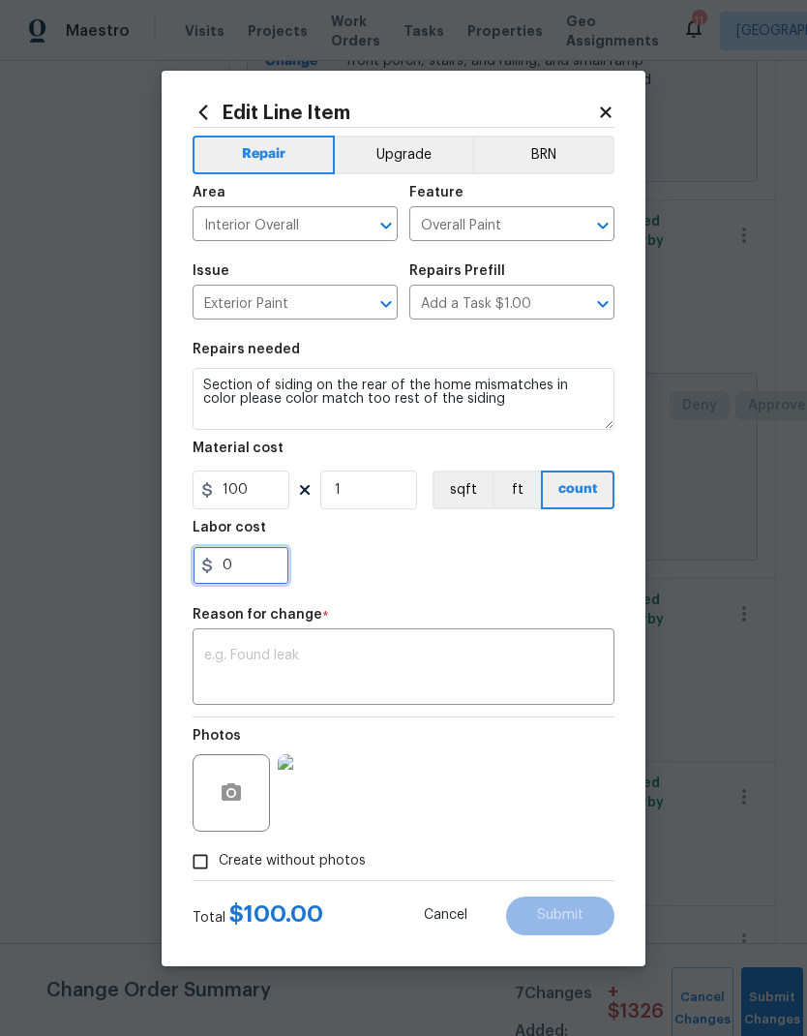
click at [253, 563] on input "0" at bounding box center [241, 565] width 97 height 39
click at [263, 497] on input "100" at bounding box center [241, 489] width 97 height 39
type input "103"
click at [256, 570] on input "0" at bounding box center [241, 565] width 97 height 39
type input "100.05"
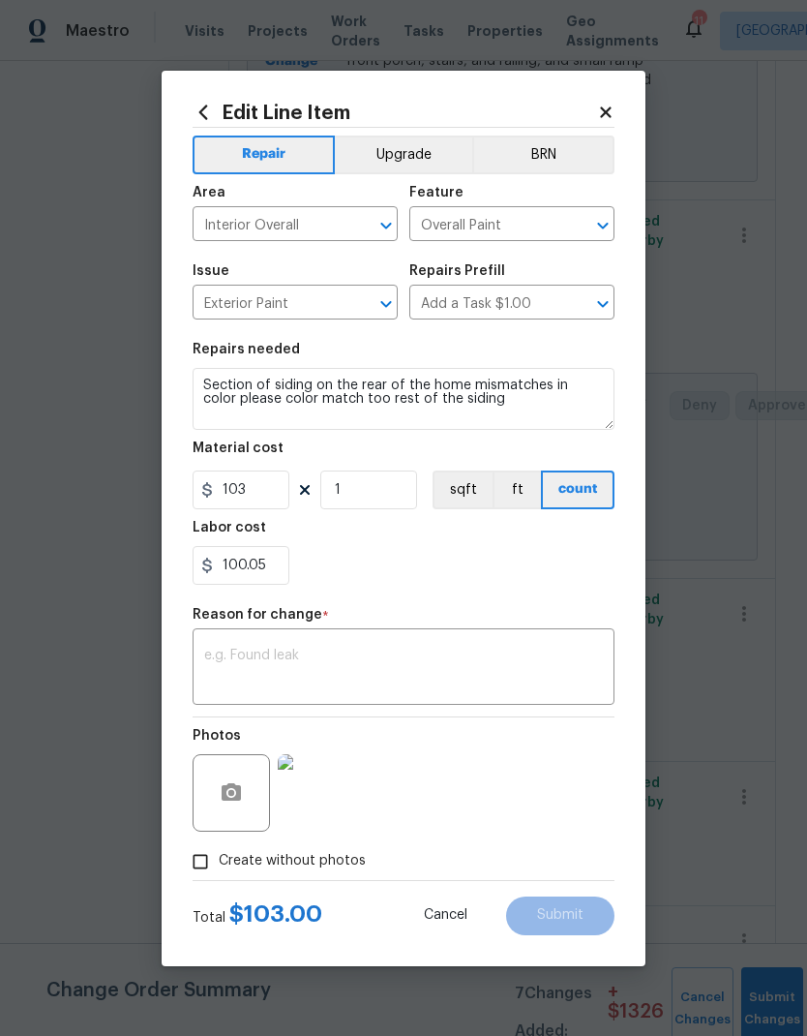
click at [552, 582] on div "100.05" at bounding box center [404, 565] width 422 height 39
click at [545, 663] on textarea at bounding box center [403, 668] width 399 height 41
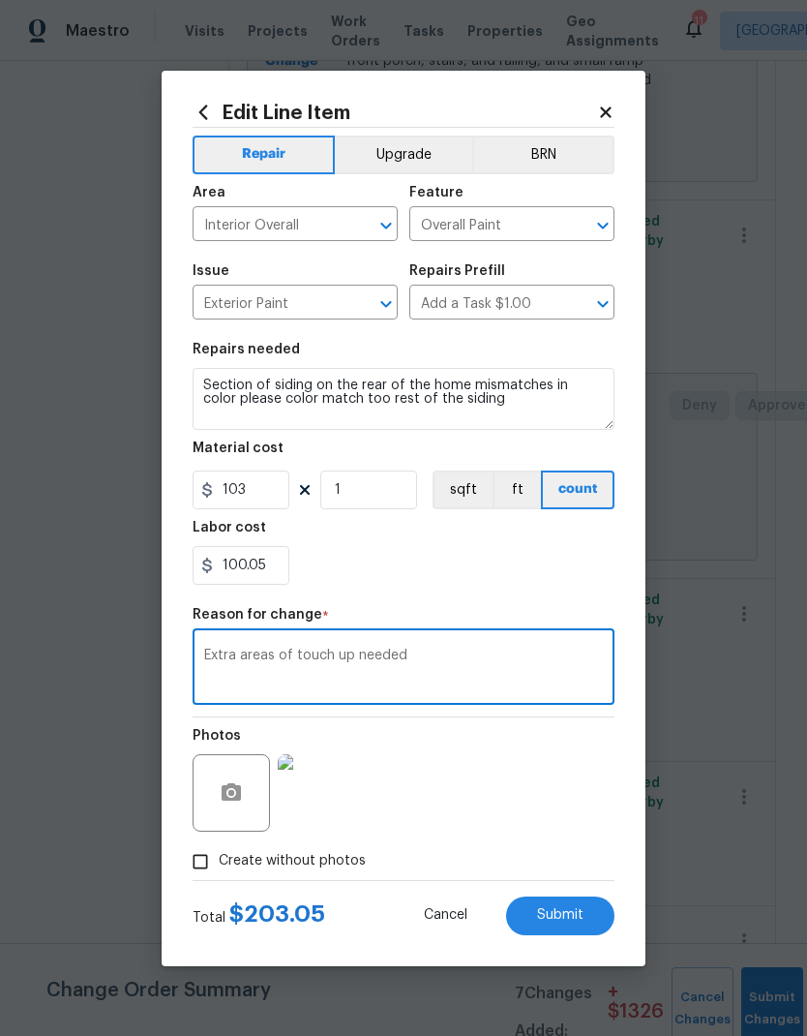
type textarea "Extra areas of touch up needed"
click at [584, 911] on button "Submit" at bounding box center [560, 915] width 108 height 39
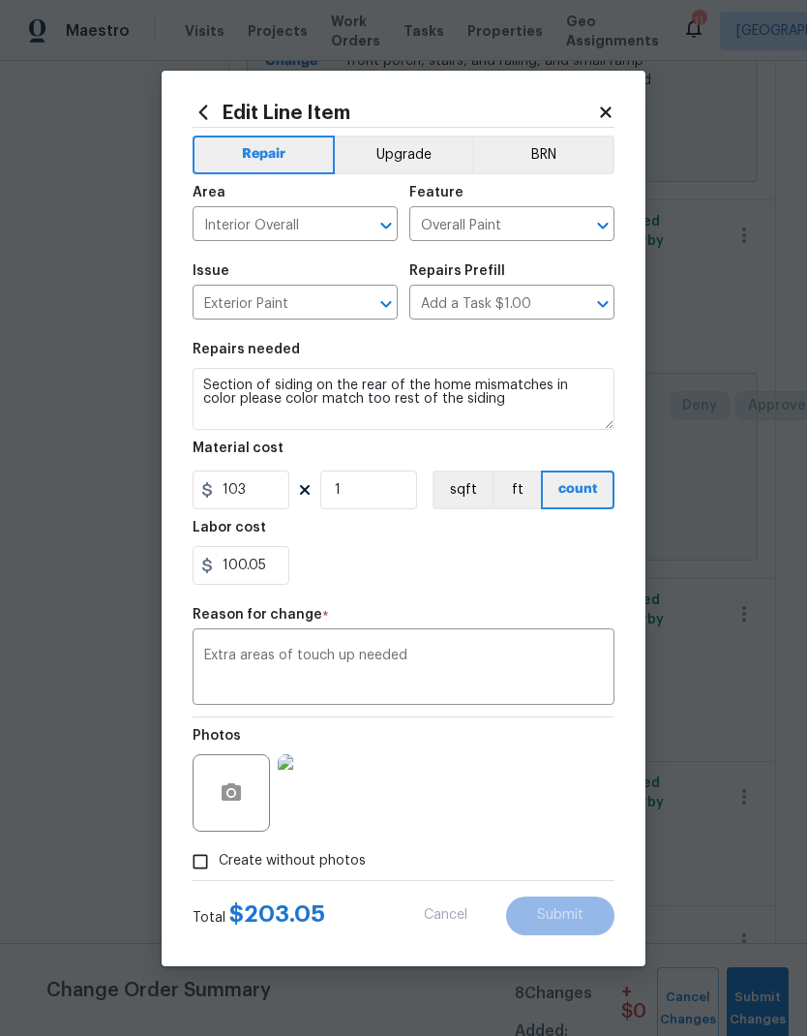
type input "100"
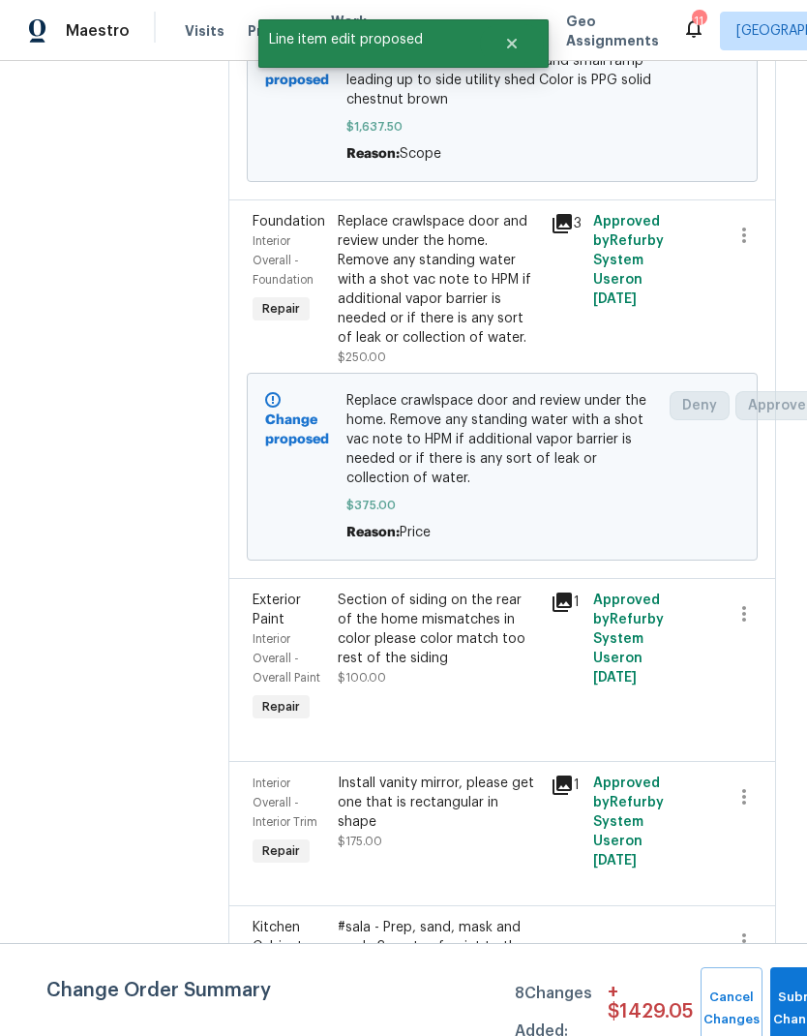
scroll to position [0, 0]
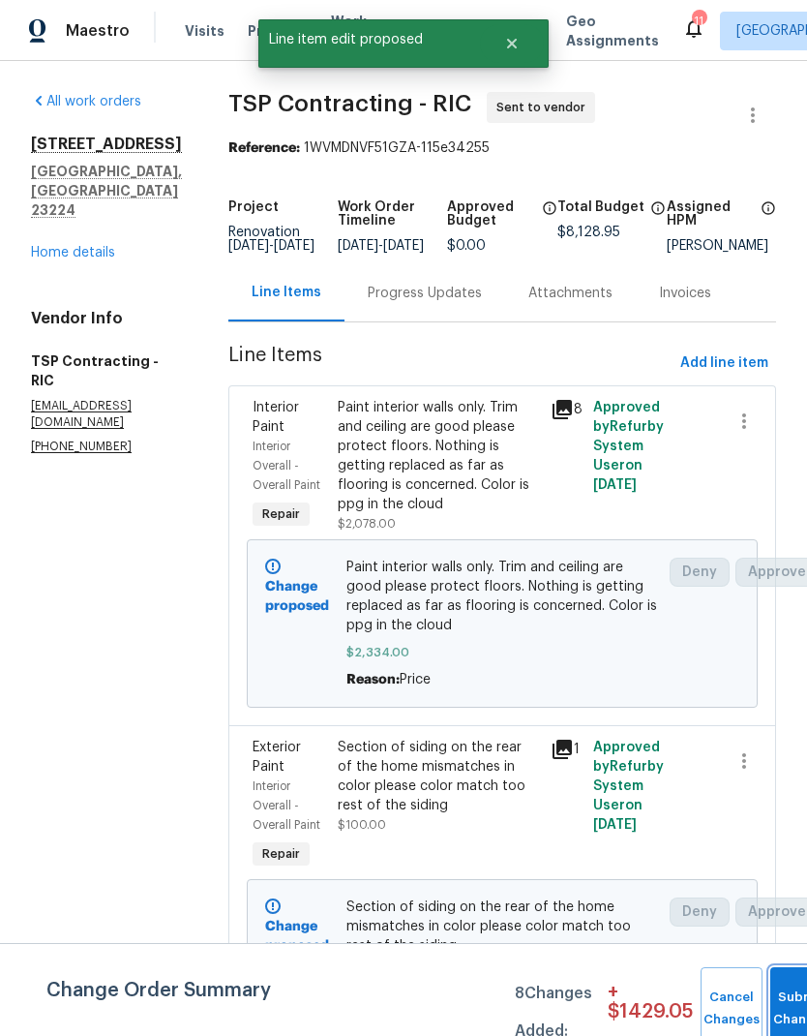
click at [796, 996] on button "Submit Changes" at bounding box center [801, 1008] width 62 height 83
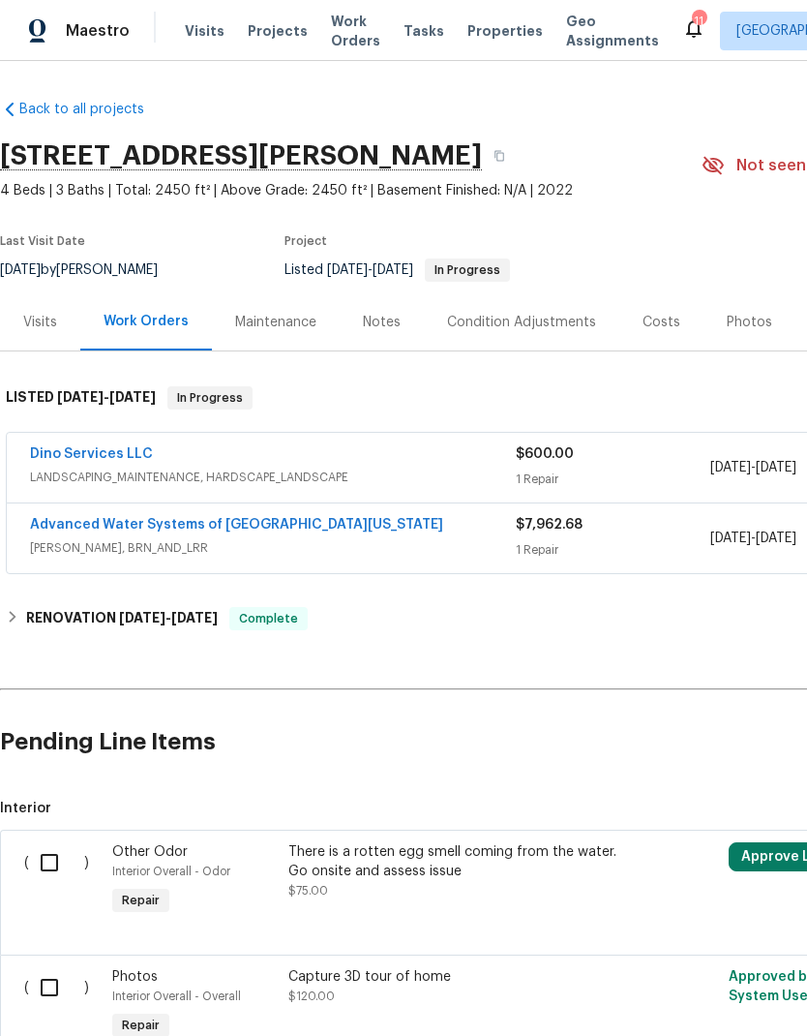
click at [315, 527] on link "Advanced Water Systems of Central Virginia" at bounding box center [236, 525] width 413 height 14
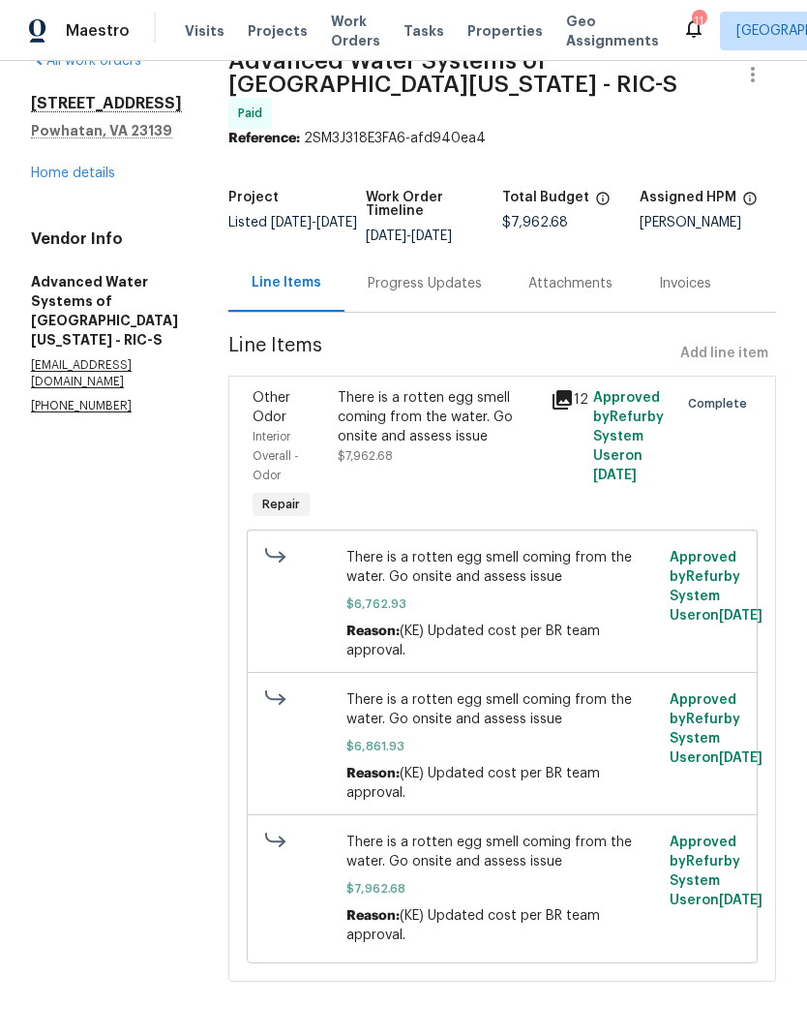
scroll to position [45, 0]
click at [462, 275] on div "Progress Updates" at bounding box center [425, 283] width 114 height 19
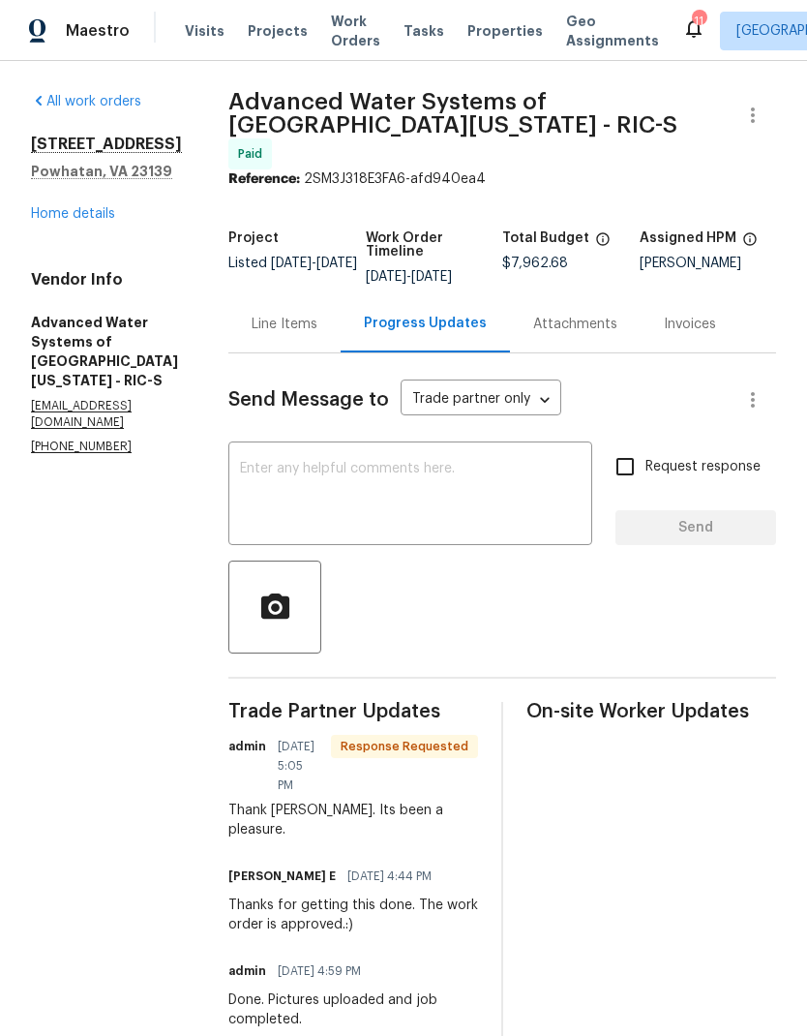
click at [85, 213] on link "Home details" at bounding box center [73, 214] width 84 height 14
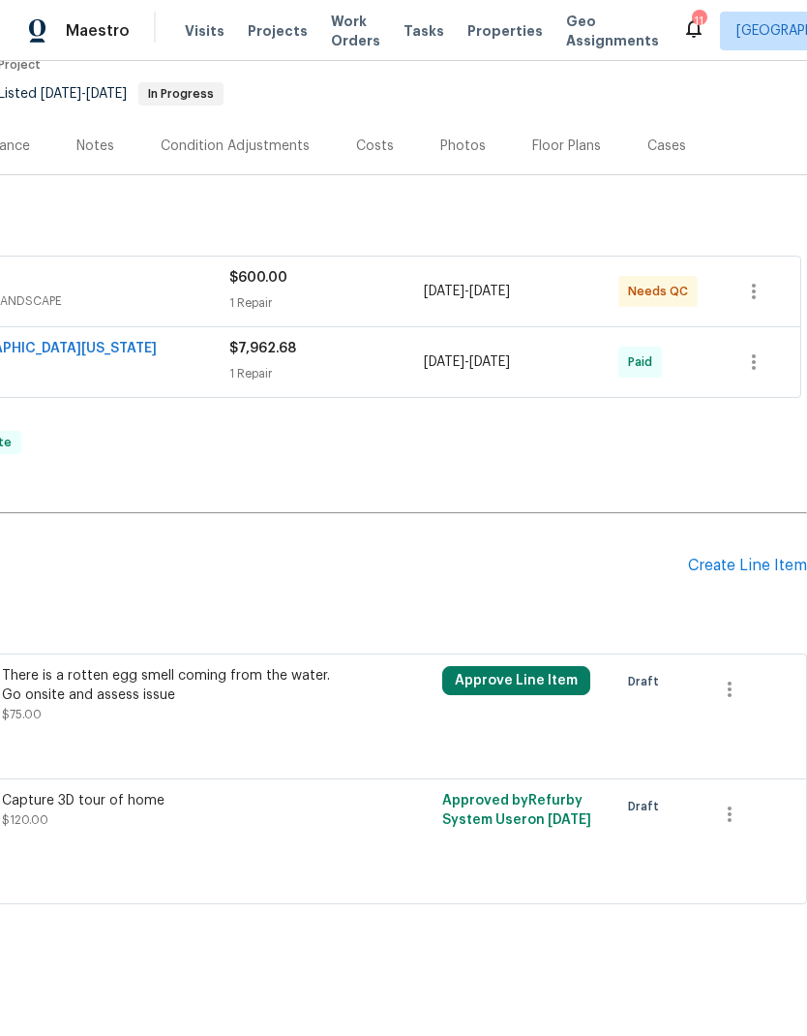
scroll to position [177, 286]
click at [763, 568] on div "Create Line Item" at bounding box center [747, 566] width 119 height 18
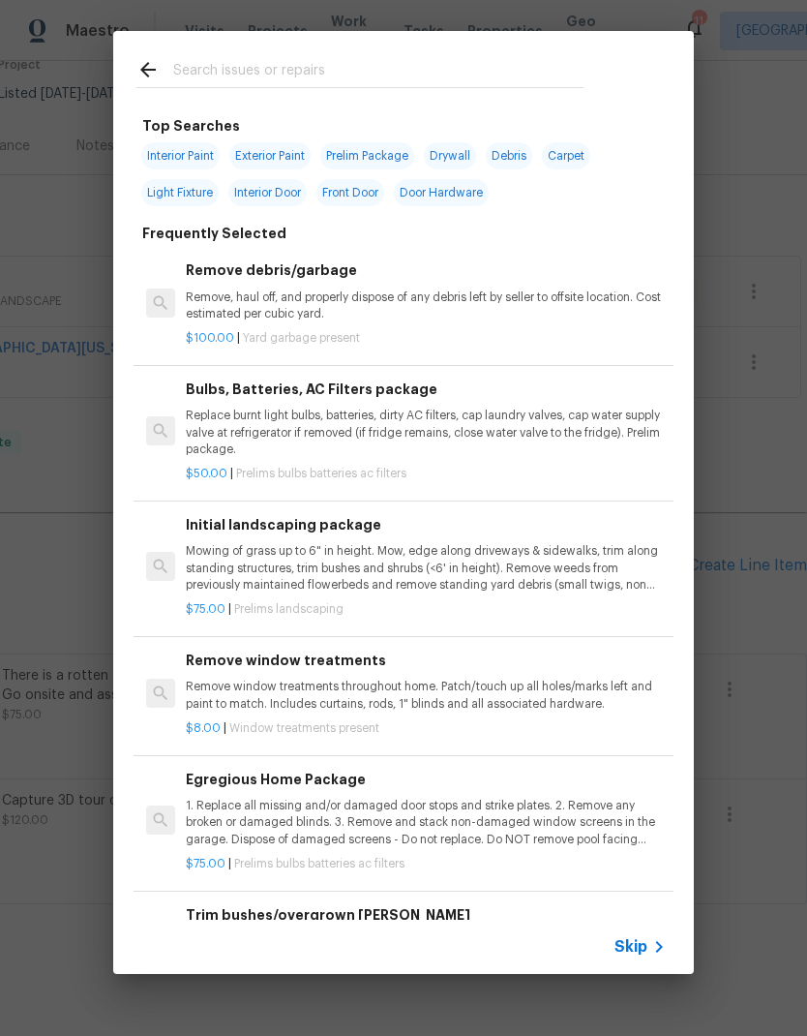
click at [458, 580] on p "Mowing of grass up to 6" in height. Mow, edge along driveways & sidewalks, trim…" at bounding box center [426, 567] width 480 height 49
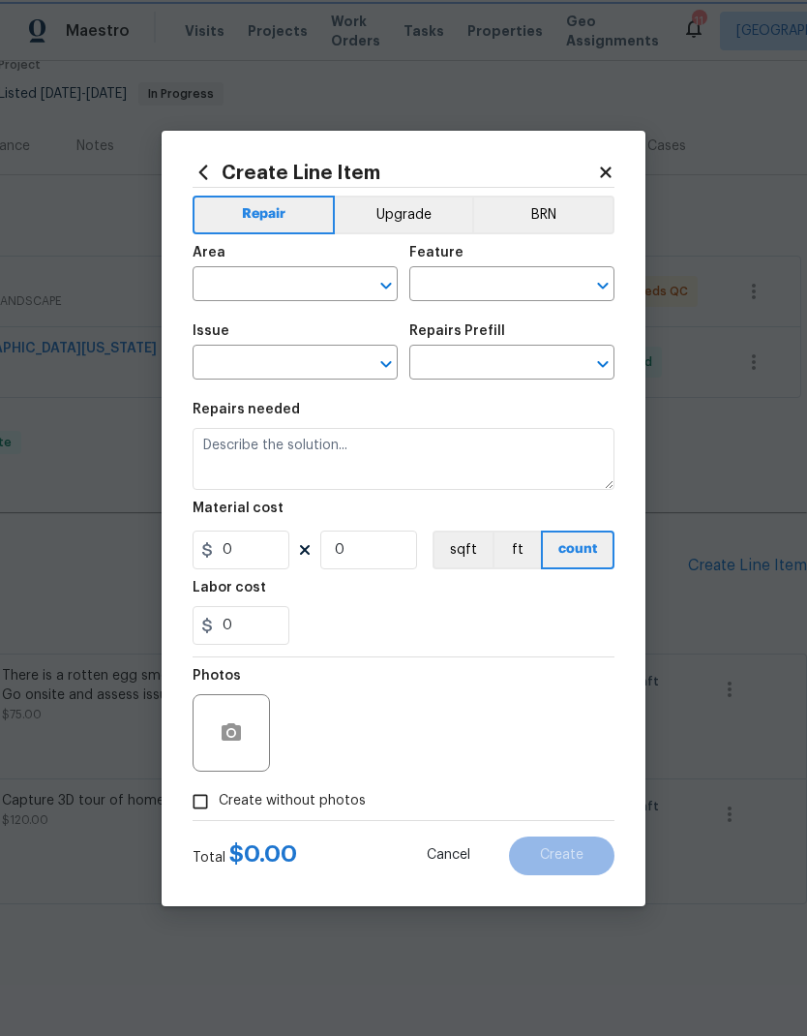
type input "Home Readiness Packages"
type input "Landscape Package"
type textarea "Mowing of grass up to 6" in height. Mow, edge along driveways & sidewalks, trim…"
type input "1"
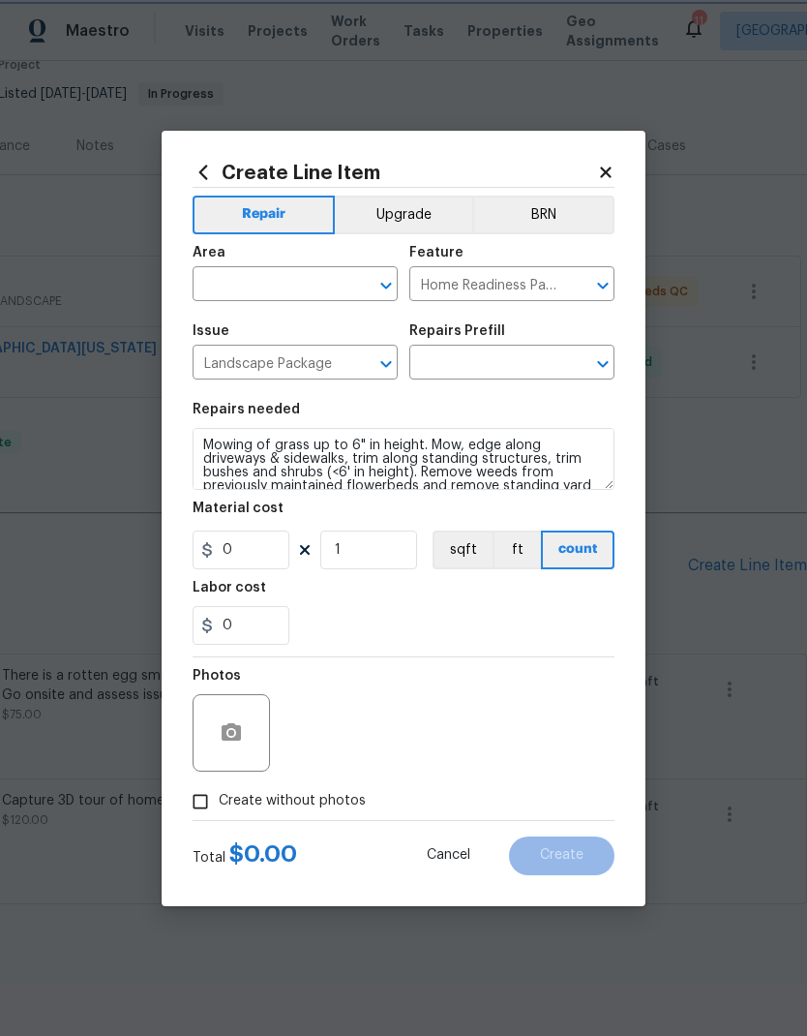
type input "Initial landscaping package $75.00"
click at [461, 569] on button "sqft" at bounding box center [463, 549] width 60 height 39
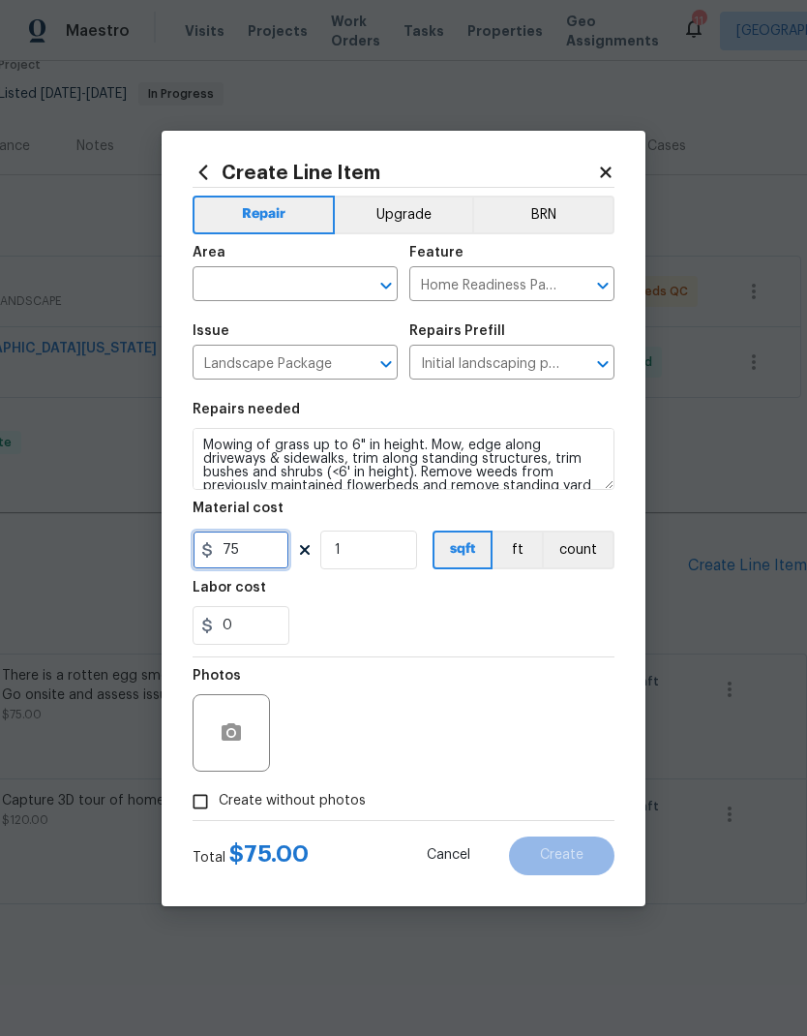
click at [277, 549] on input "75" at bounding box center [241, 549] width 97 height 39
type input "750"
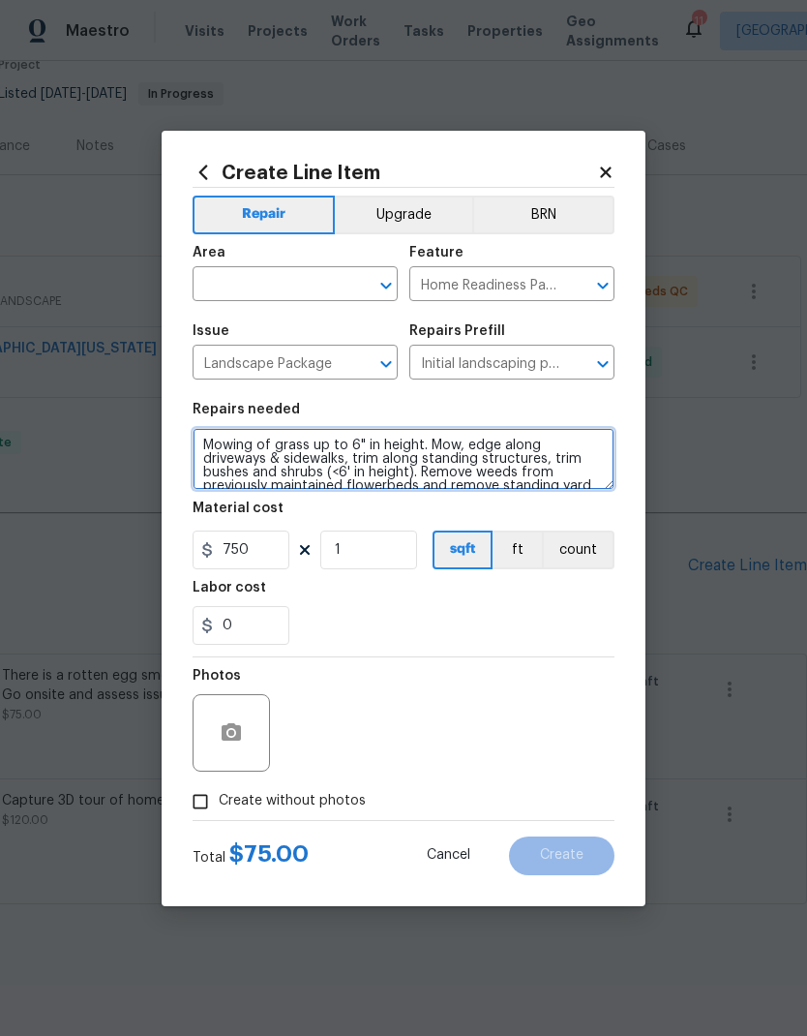
click at [445, 452] on textarea "Mowing of grass up to 6" in height. Mow, edge along driveways & sidewalks, trim…" at bounding box center [404, 459] width 422 height 62
click at [444, 452] on textarea "Mowing of grass up to 6" in height. Mow, edge along driveways & sidewalks, trim…" at bounding box center [404, 459] width 422 height 62
click at [457, 462] on textarea "Mowing of grass up to 6" in height. Mow, edge along driveways & sidewalks, trim…" at bounding box center [404, 459] width 422 height 62
click at [456, 462] on textarea "Mowing of grass up to 6" in height. Mow, edge along driveways & sidewalks, trim…" at bounding box center [404, 459] width 422 height 62
click at [450, 468] on textarea "Mowing of grass up to 6" in height. Mow, edge along driveways & sidewalks, trim…" at bounding box center [404, 459] width 422 height 62
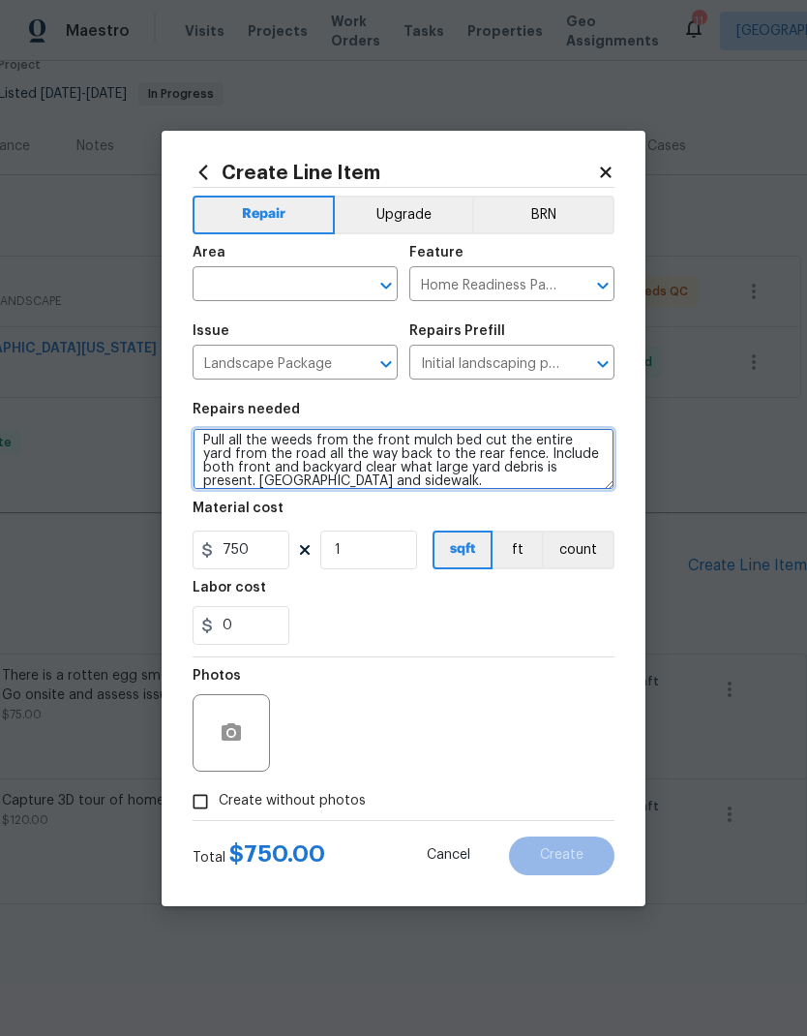
scroll to position [5, 0]
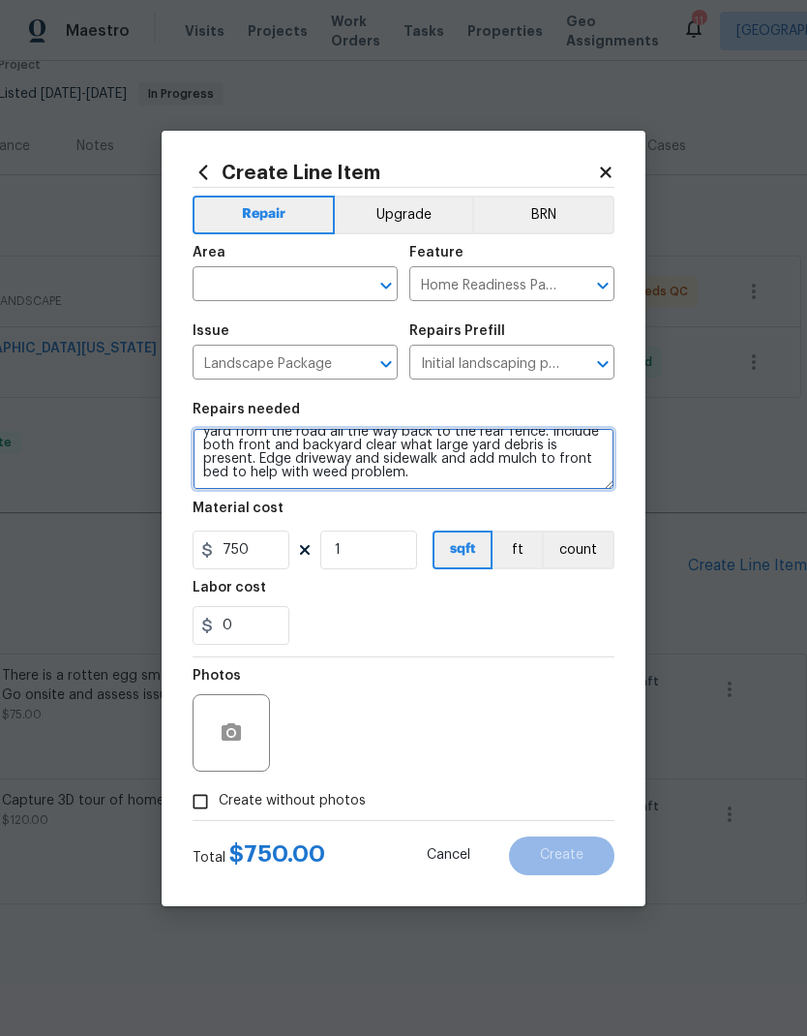
type textarea "Pull all the weeds from the front mulch bed cut the entire yard from the road a…"
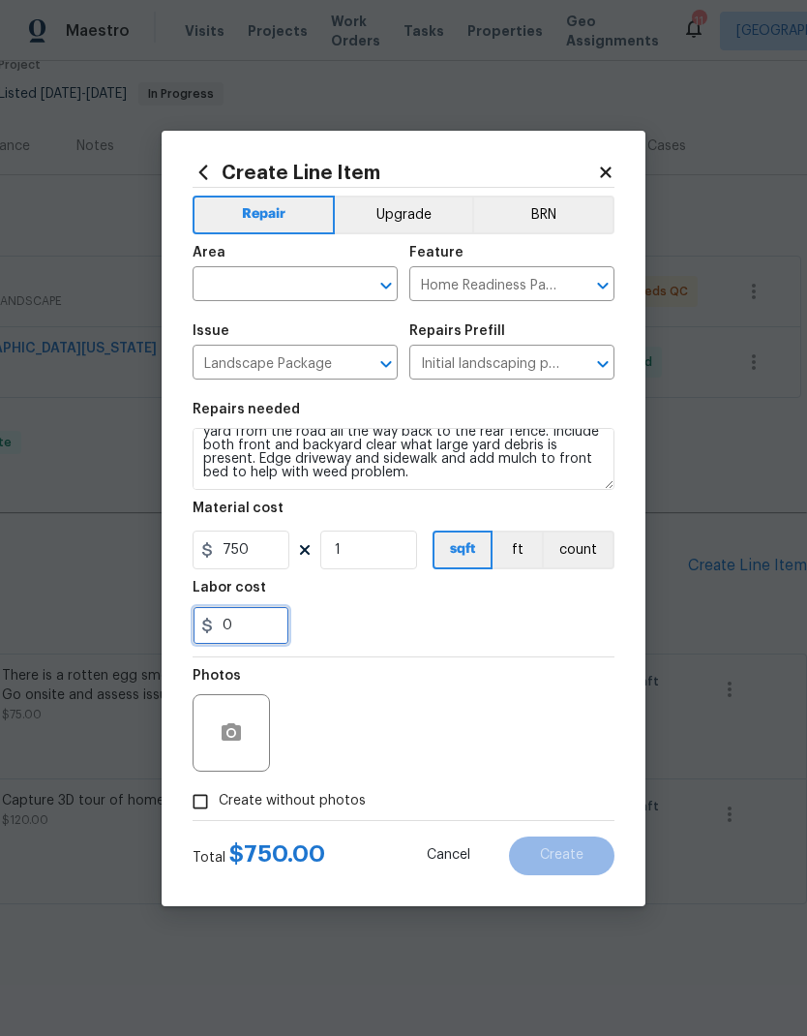
click at [274, 627] on input "0" at bounding box center [241, 625] width 97 height 39
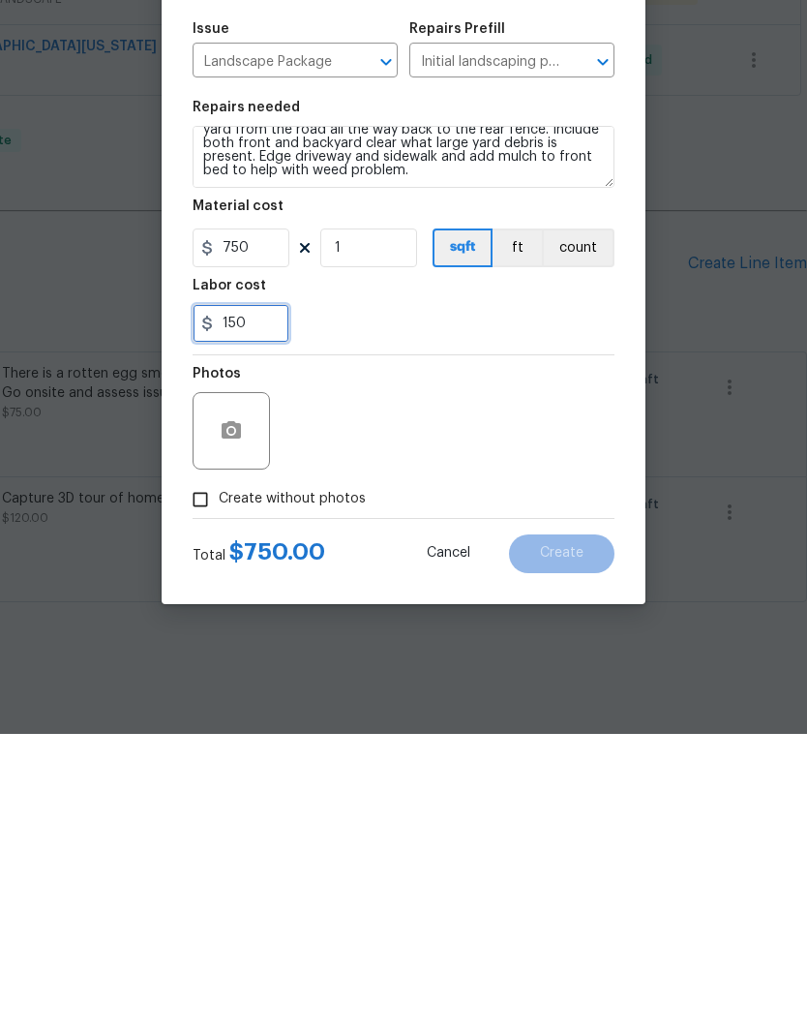
type input "150"
click at [557, 783] on div "Create without photos" at bounding box center [404, 801] width 422 height 37
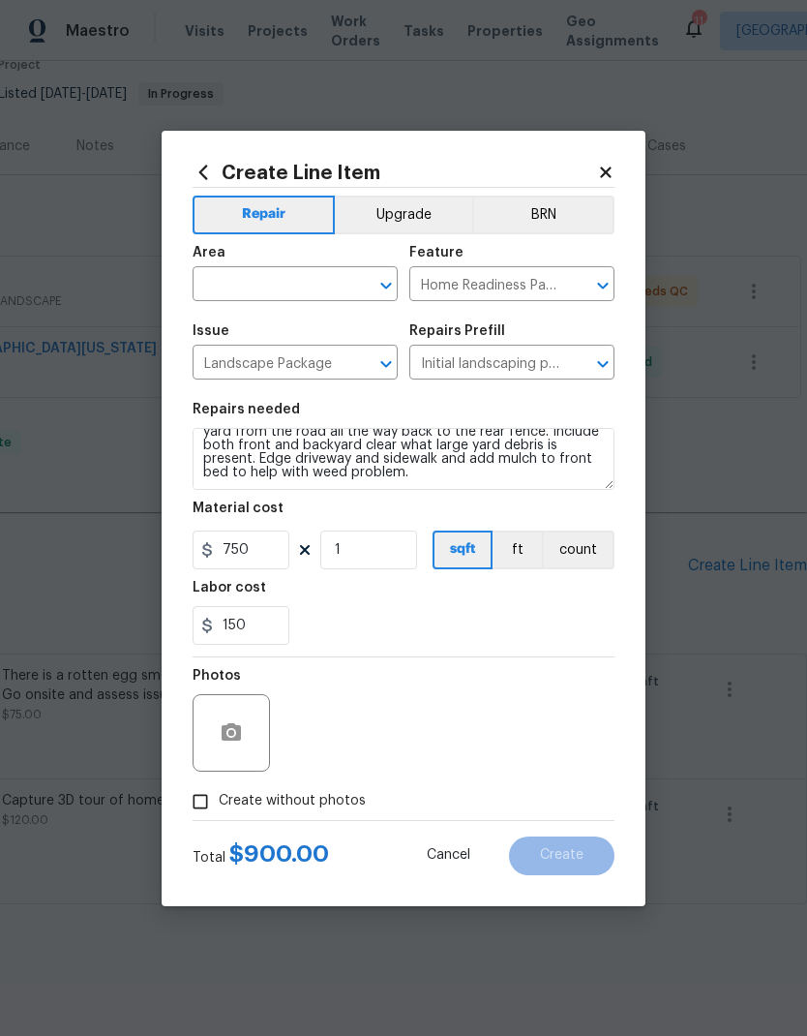
click at [197, 811] on input "Create without photos" at bounding box center [200, 801] width 37 height 37
checkbox input "true"
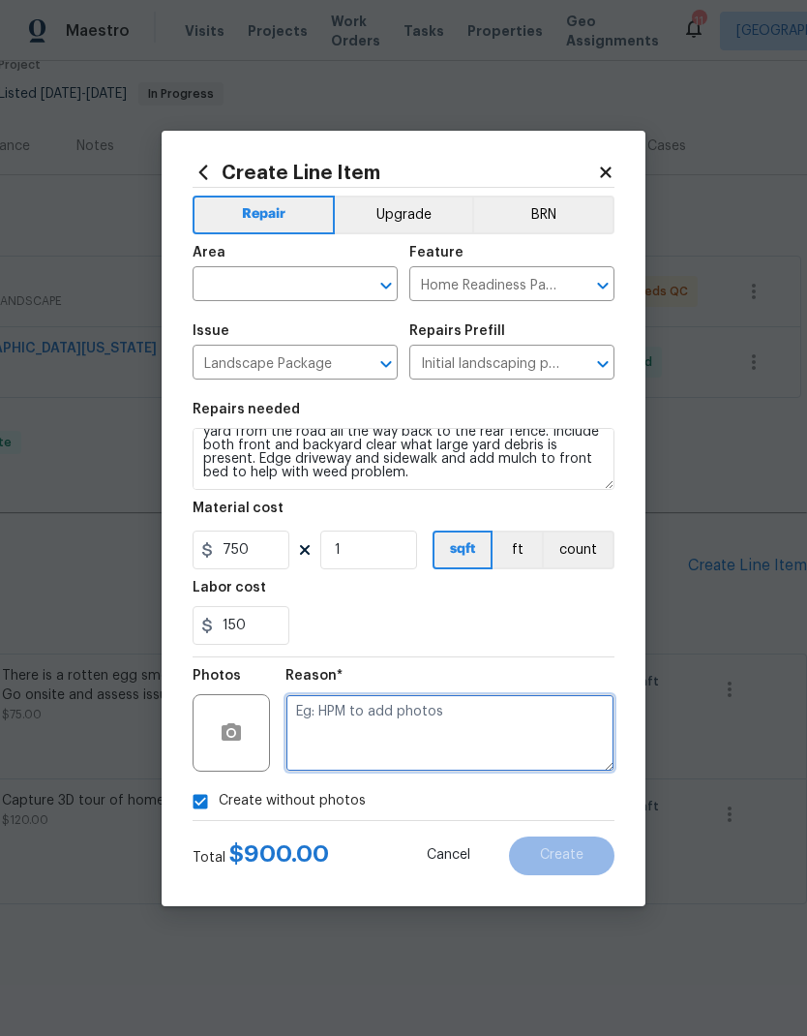
click at [498, 736] on textarea at bounding box center [450, 732] width 329 height 77
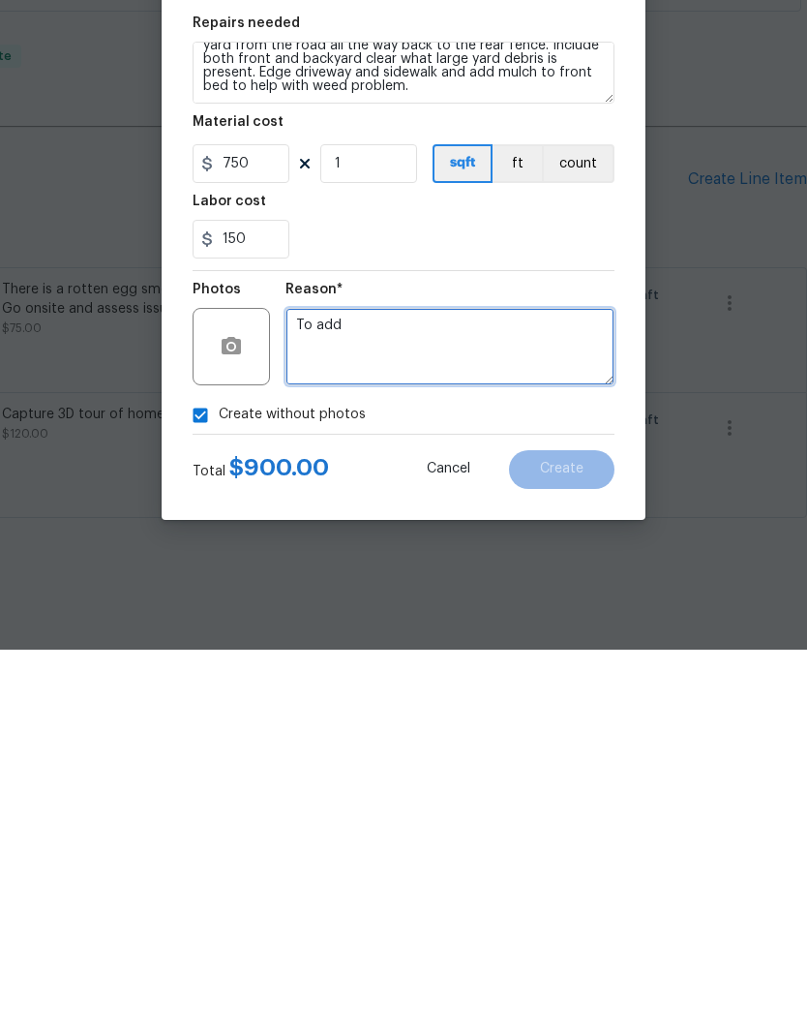
type textarea "To add"
click at [572, 821] on div "Total $ 900.00 Cancel Create" at bounding box center [404, 848] width 422 height 54
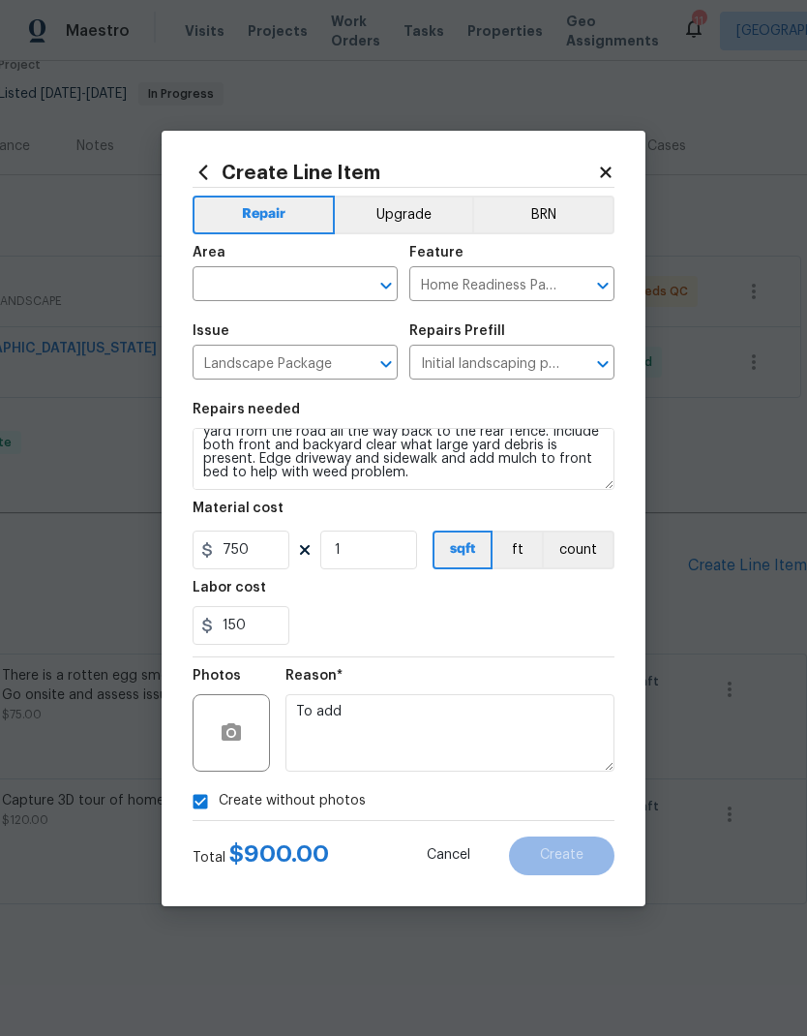
click at [549, 821] on div at bounding box center [404, 820] width 422 height 1
click at [383, 288] on icon "Open" at bounding box center [386, 285] width 23 height 23
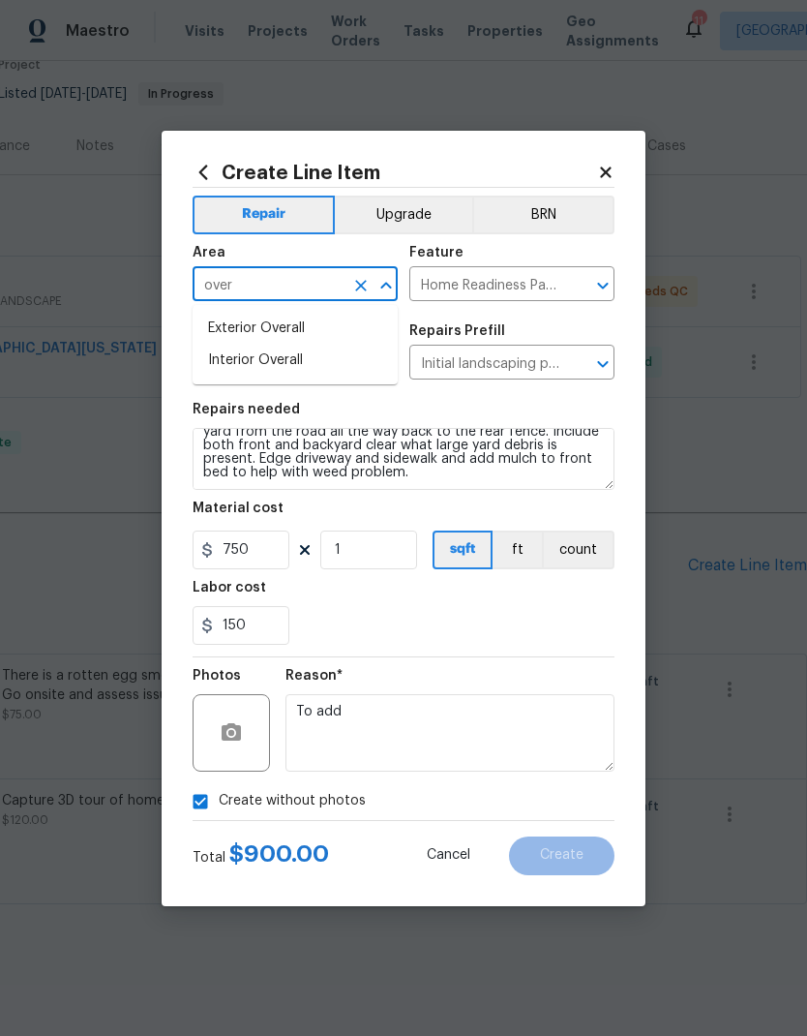
click at [341, 330] on li "Exterior Overall" at bounding box center [295, 329] width 205 height 32
type input "Exterior Overall"
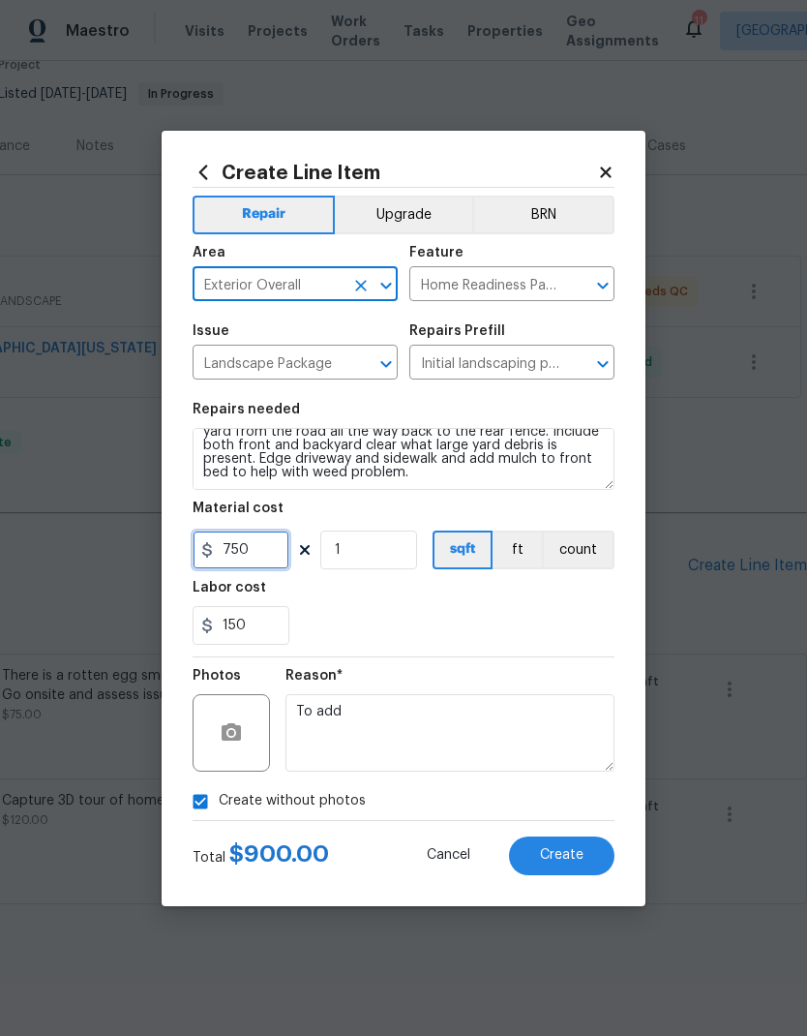
click at [273, 557] on input "750" at bounding box center [241, 549] width 97 height 39
type input "450"
click at [569, 615] on div "150" at bounding box center [404, 625] width 422 height 39
click at [576, 861] on span "Create" at bounding box center [562, 855] width 44 height 15
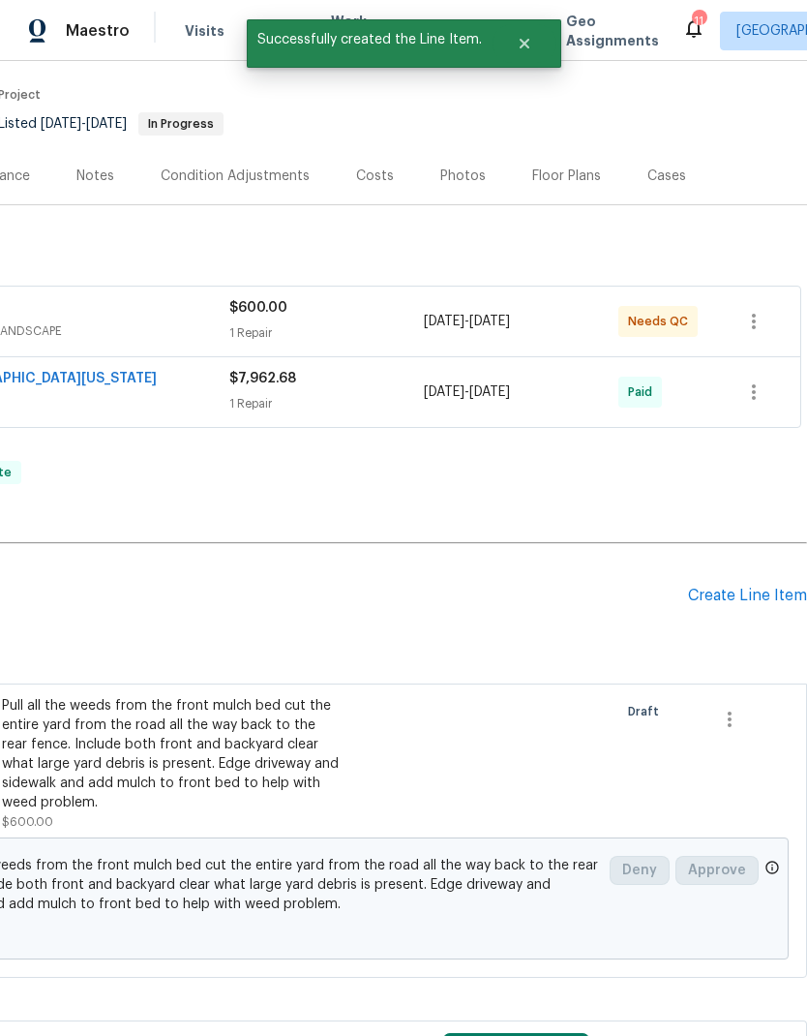
scroll to position [146, 286]
click at [737, 603] on div "Create Line Item" at bounding box center [747, 596] width 119 height 18
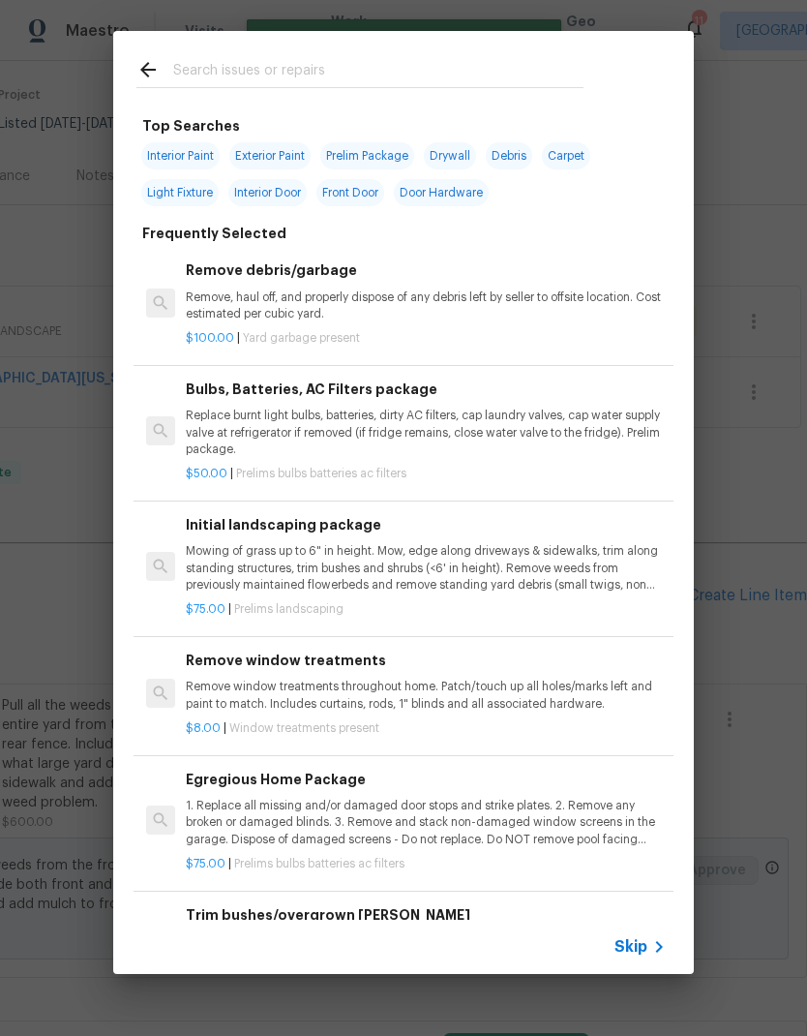
click at [499, 60] on input "text" at bounding box center [378, 72] width 410 height 29
type input "Press"
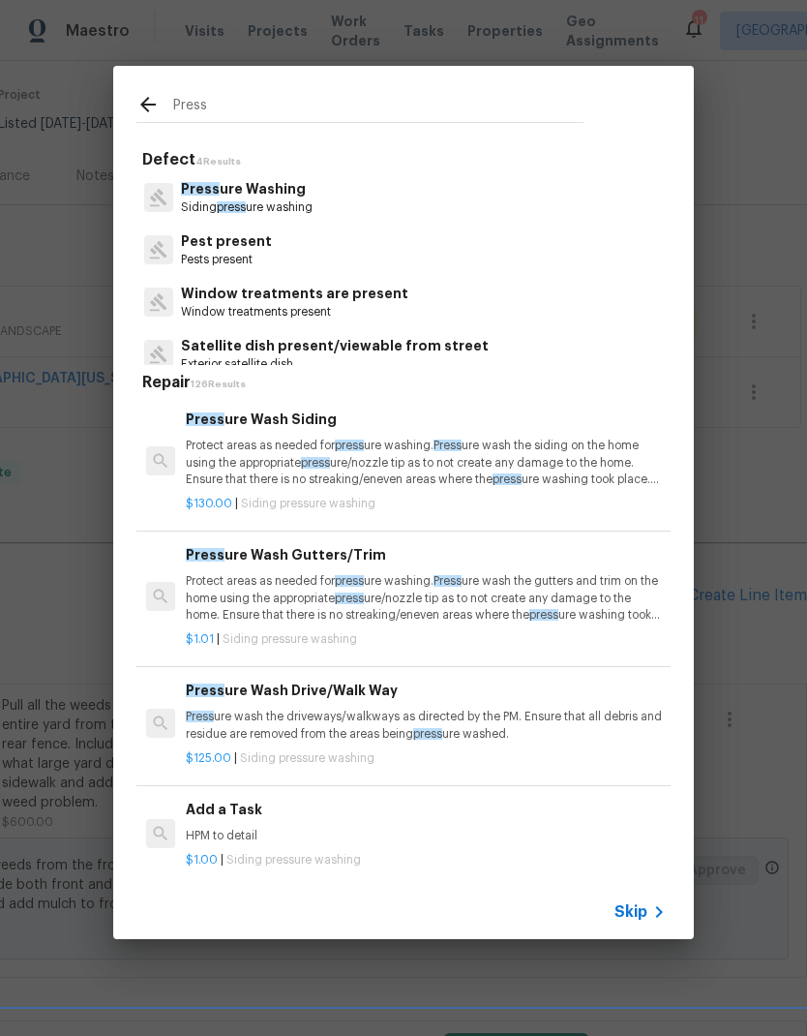
click at [449, 472] on p "Protect areas as needed for press ure washing. Press ure wash the siding on the…" at bounding box center [426, 461] width 480 height 49
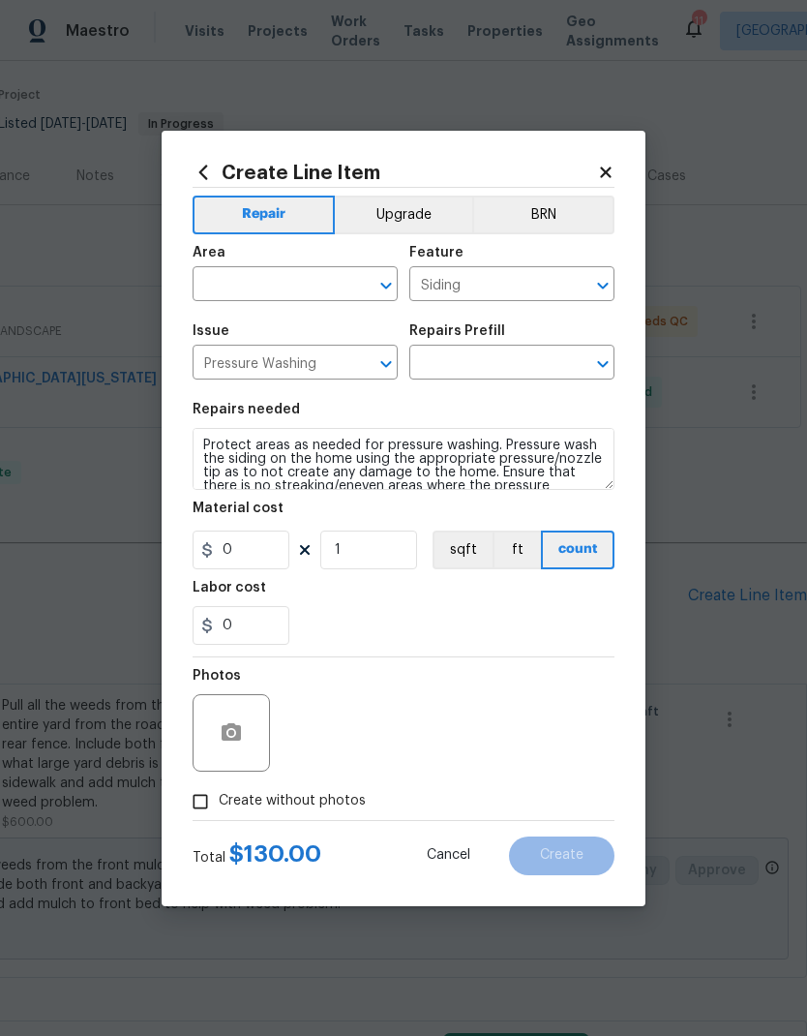
type input "Pressure Wash Siding $130.00"
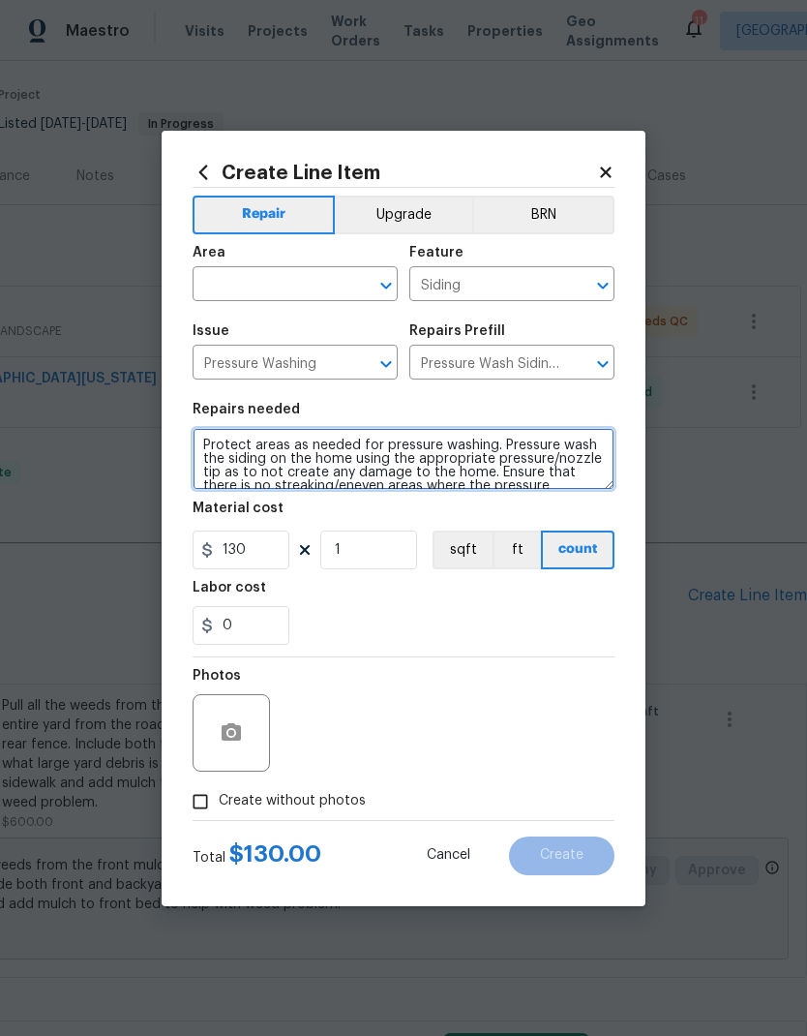
click at [449, 472] on textarea "Protect areas as needed for pressure washing. Pressure wash the siding on the h…" at bounding box center [404, 459] width 422 height 62
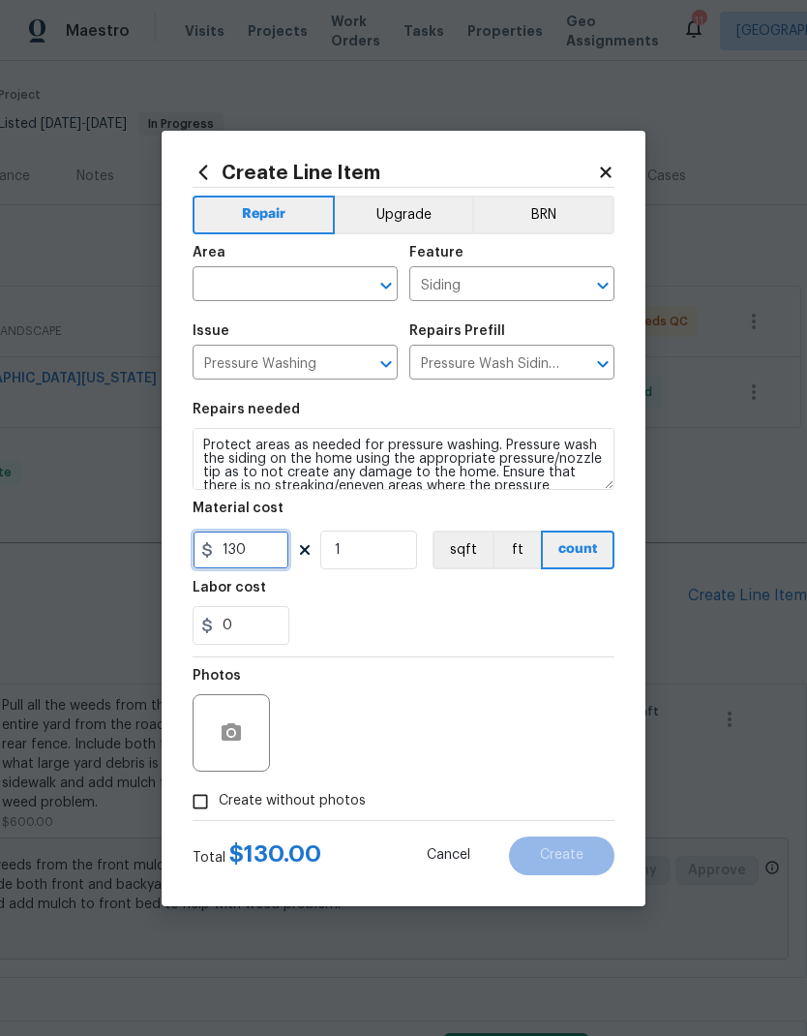
click at [268, 551] on input "130" at bounding box center [241, 549] width 97 height 39
click at [365, 280] on icon "Clear" at bounding box center [361, 286] width 12 height 12
type input "250"
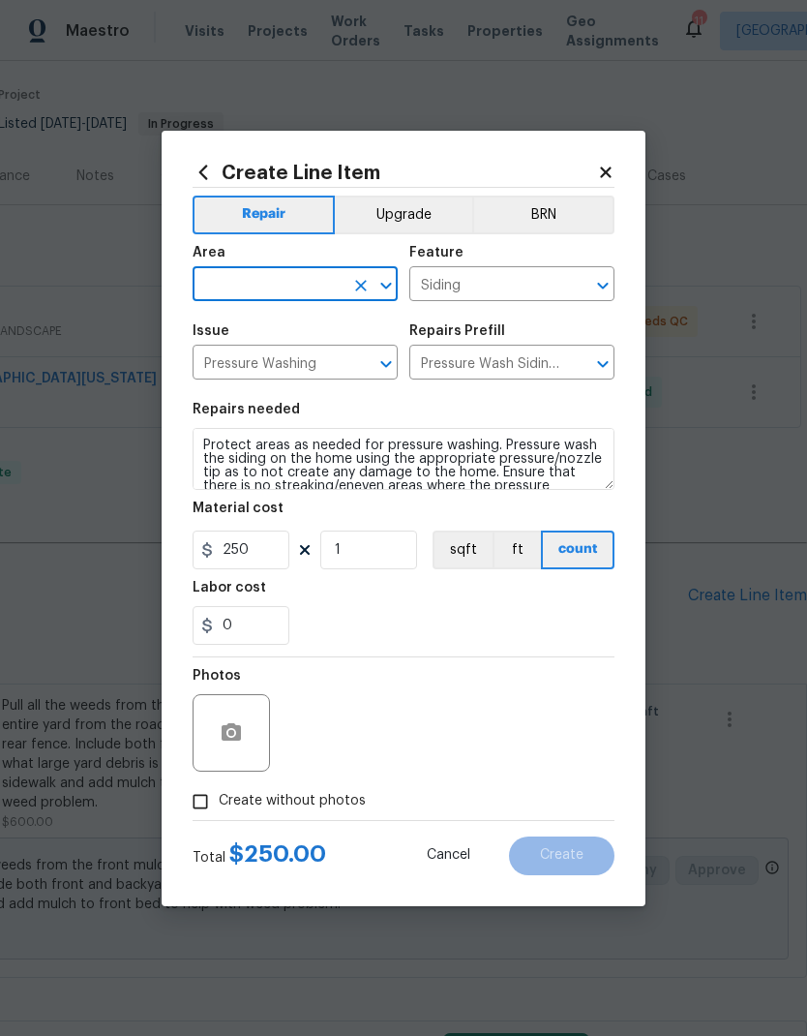
click at [395, 283] on icon "Open" at bounding box center [386, 285] width 23 height 23
click at [339, 332] on li "Exterior Overall" at bounding box center [295, 329] width 205 height 32
type input "Exterior Overall"
click at [277, 555] on input "250" at bounding box center [241, 549] width 97 height 39
type input "275"
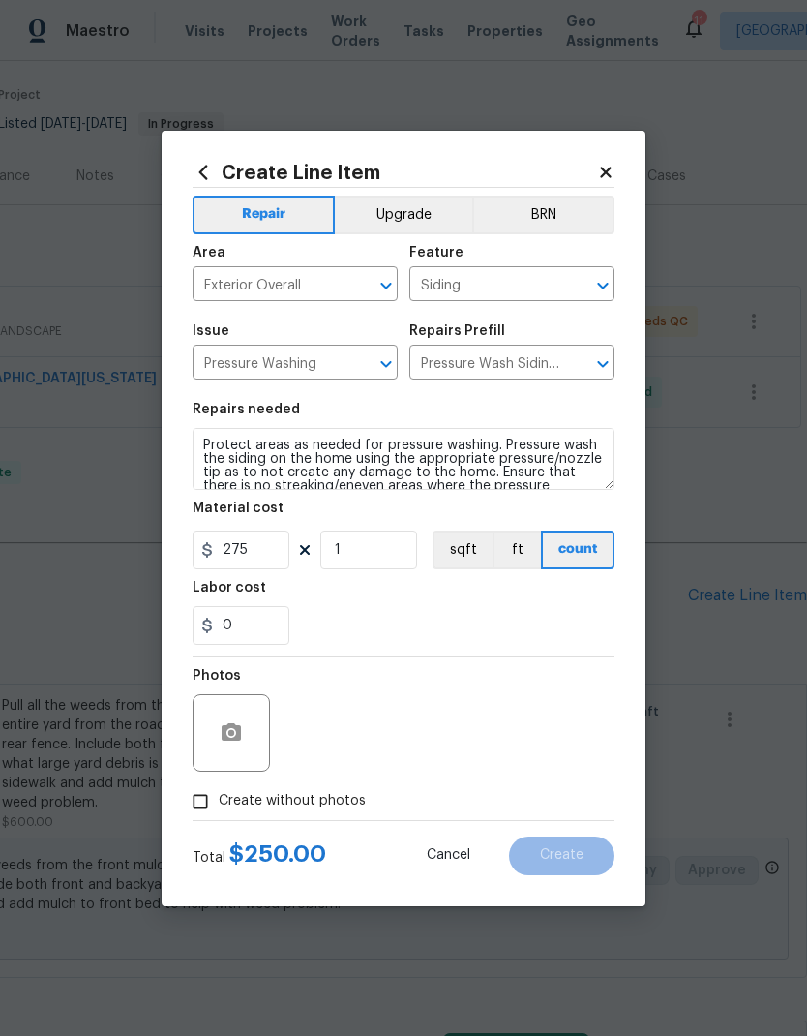
click at [496, 615] on div "0" at bounding box center [404, 625] width 422 height 39
click at [199, 803] on input "Create without photos" at bounding box center [200, 801] width 37 height 37
checkbox input "true"
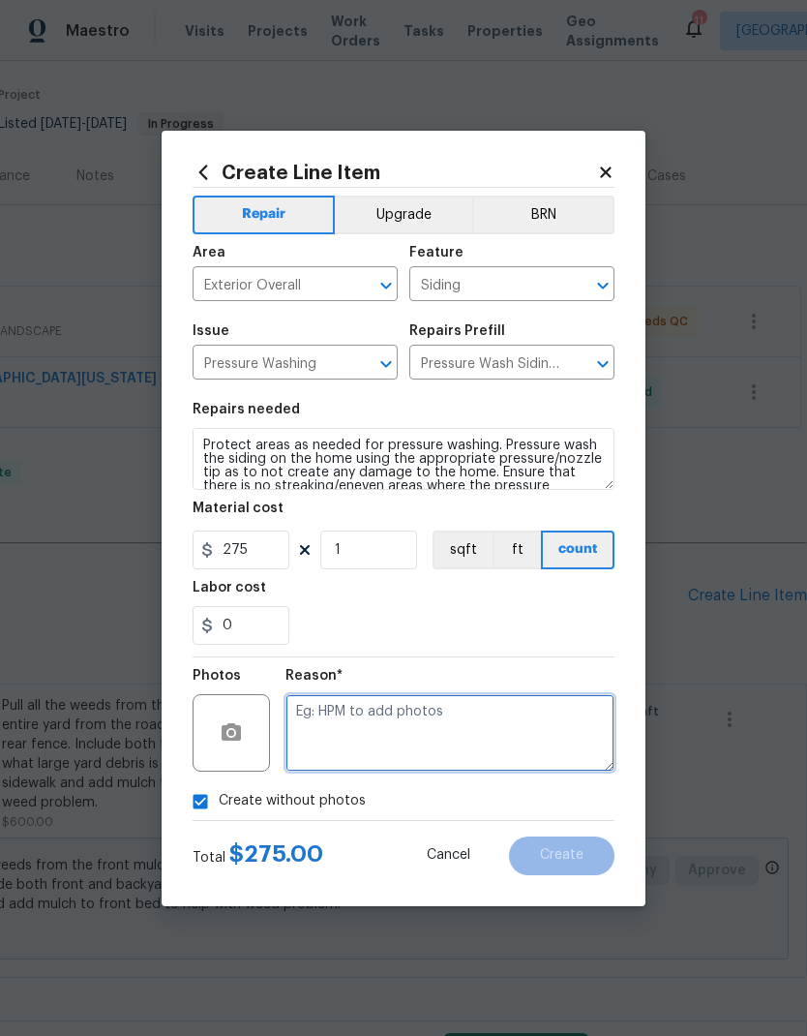
click at [513, 710] on textarea at bounding box center [450, 732] width 329 height 77
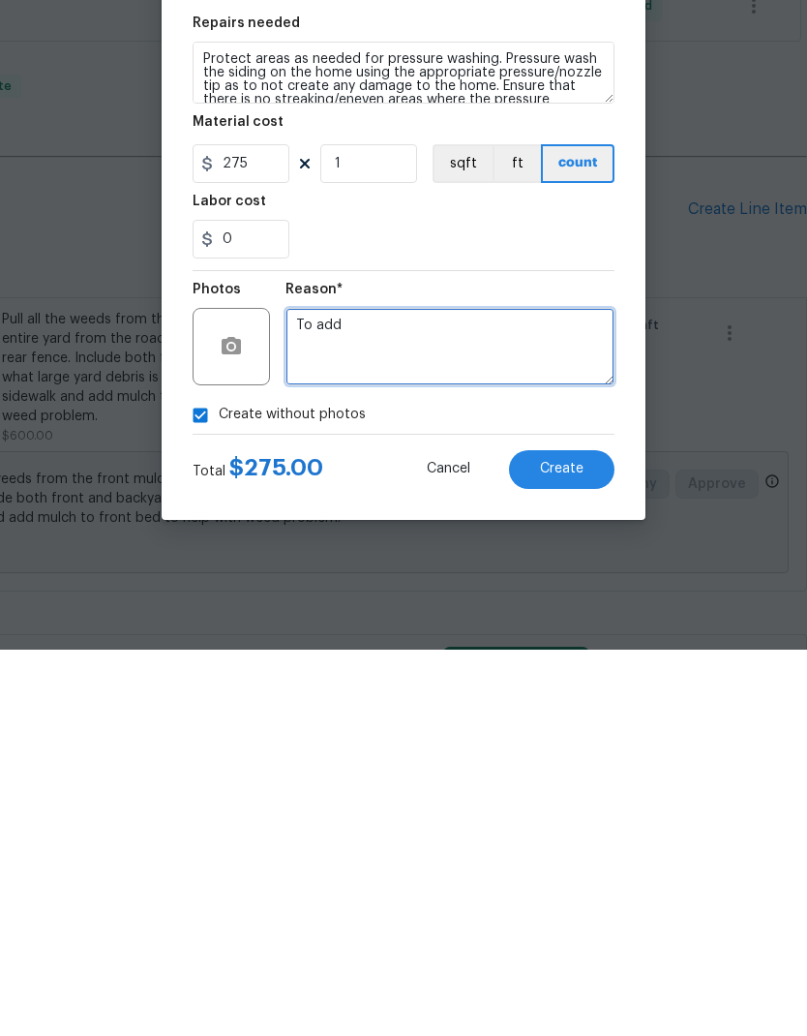
type textarea "To add"
click at [583, 848] on span "Create" at bounding box center [562, 855] width 44 height 15
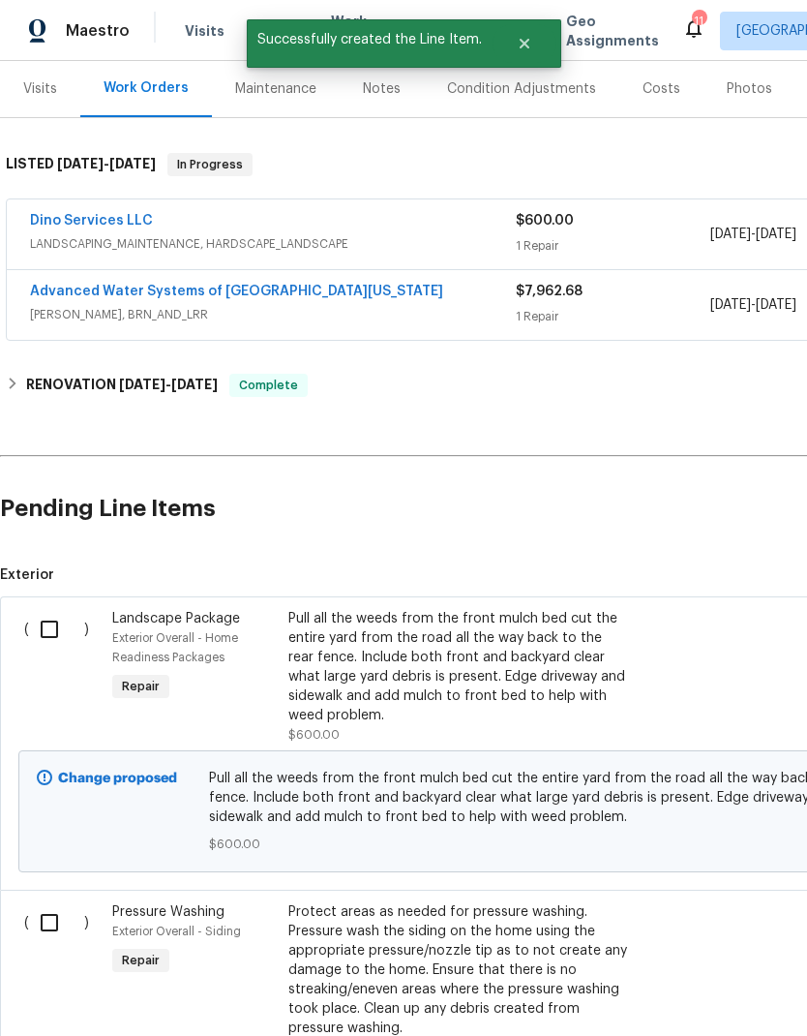
scroll to position [235, 0]
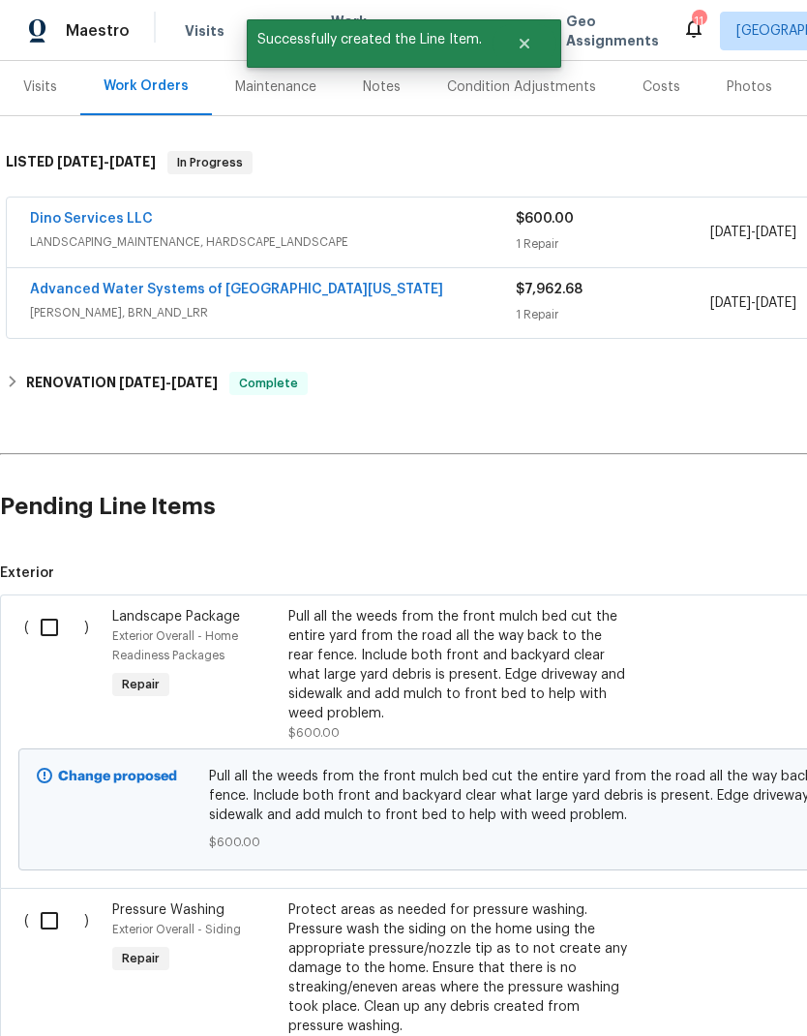
click at [59, 620] on input "checkbox" at bounding box center [56, 627] width 55 height 41
checkbox input "true"
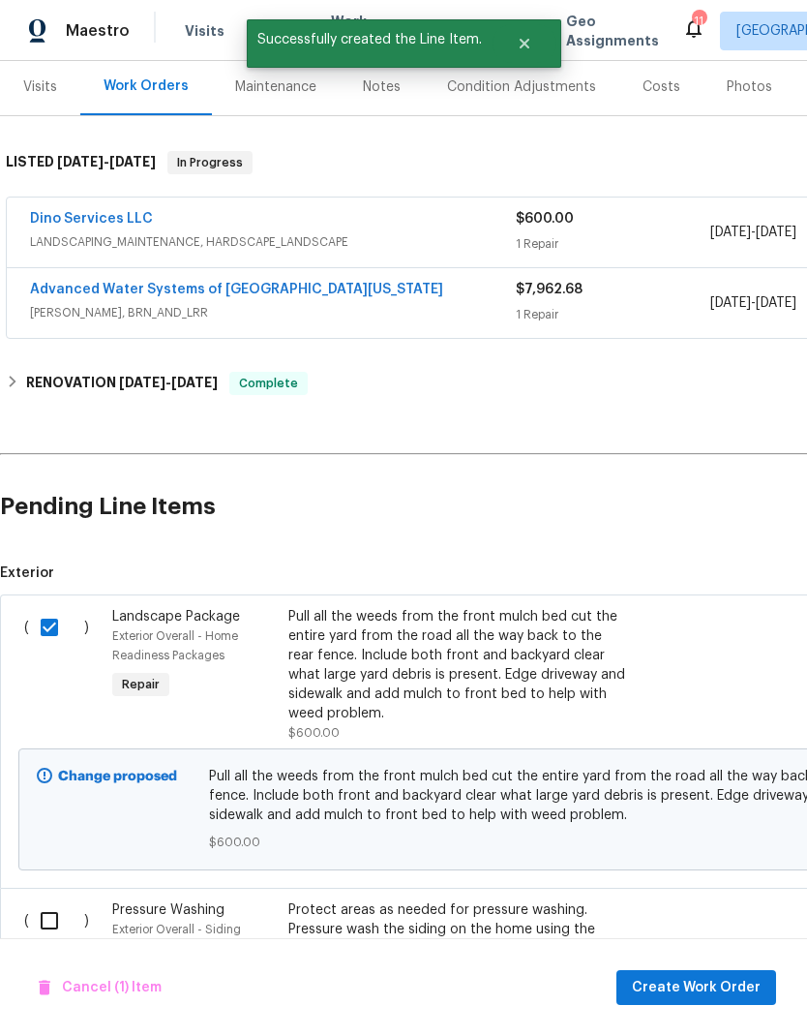
click at [47, 913] on input "checkbox" at bounding box center [56, 920] width 55 height 41
checkbox input "true"
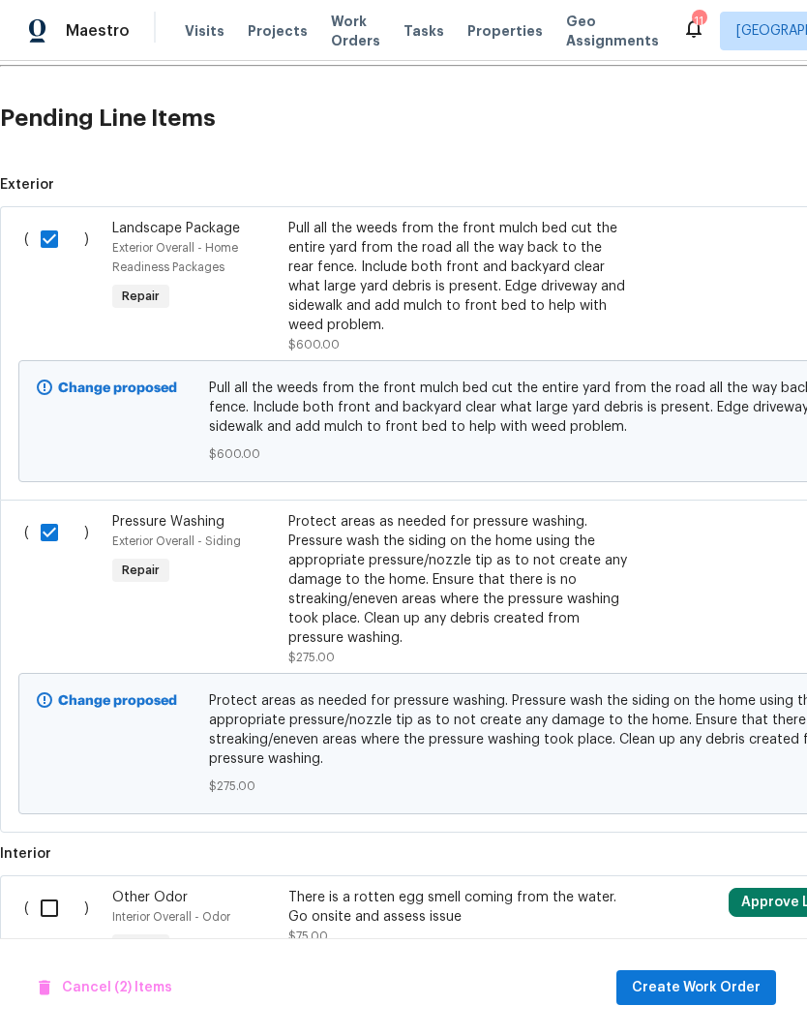
scroll to position [608, -1]
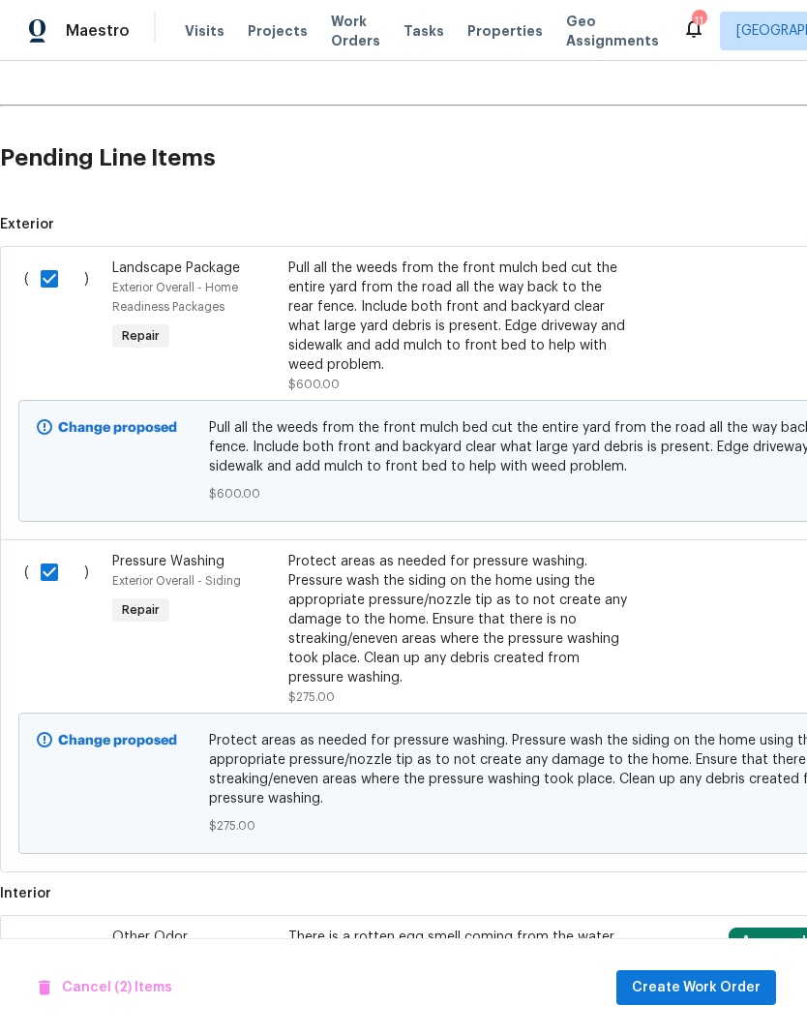
click at [730, 984] on span "Create Work Order" at bounding box center [696, 988] width 129 height 24
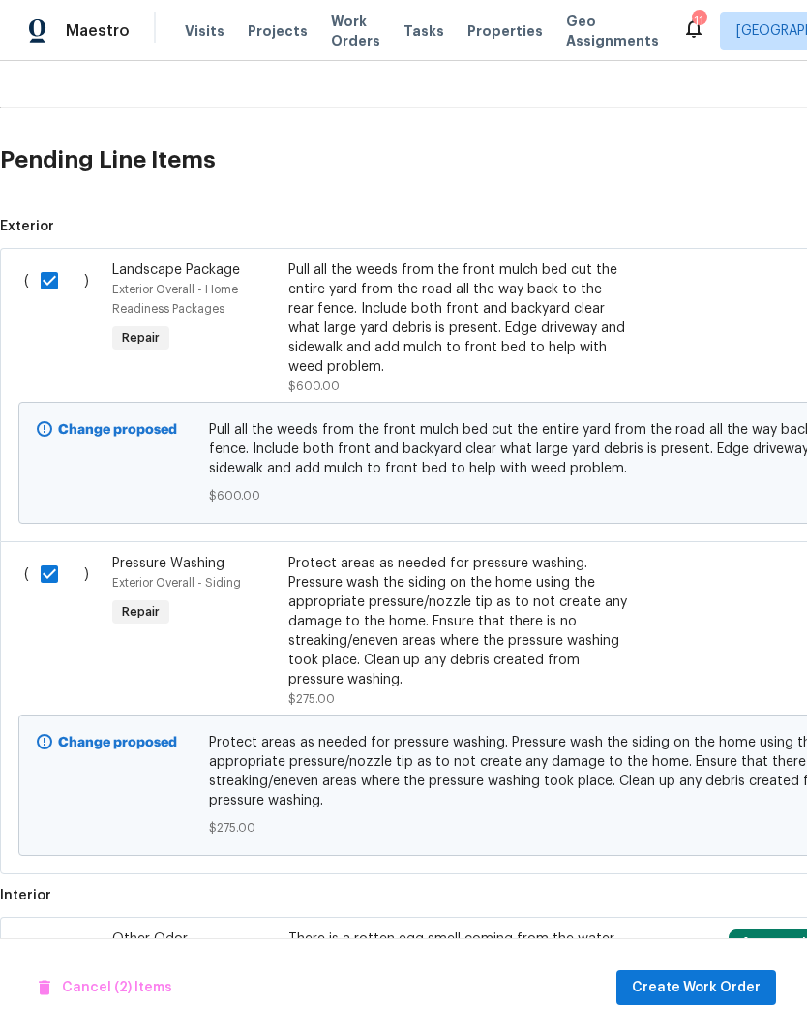
scroll to position [582, 0]
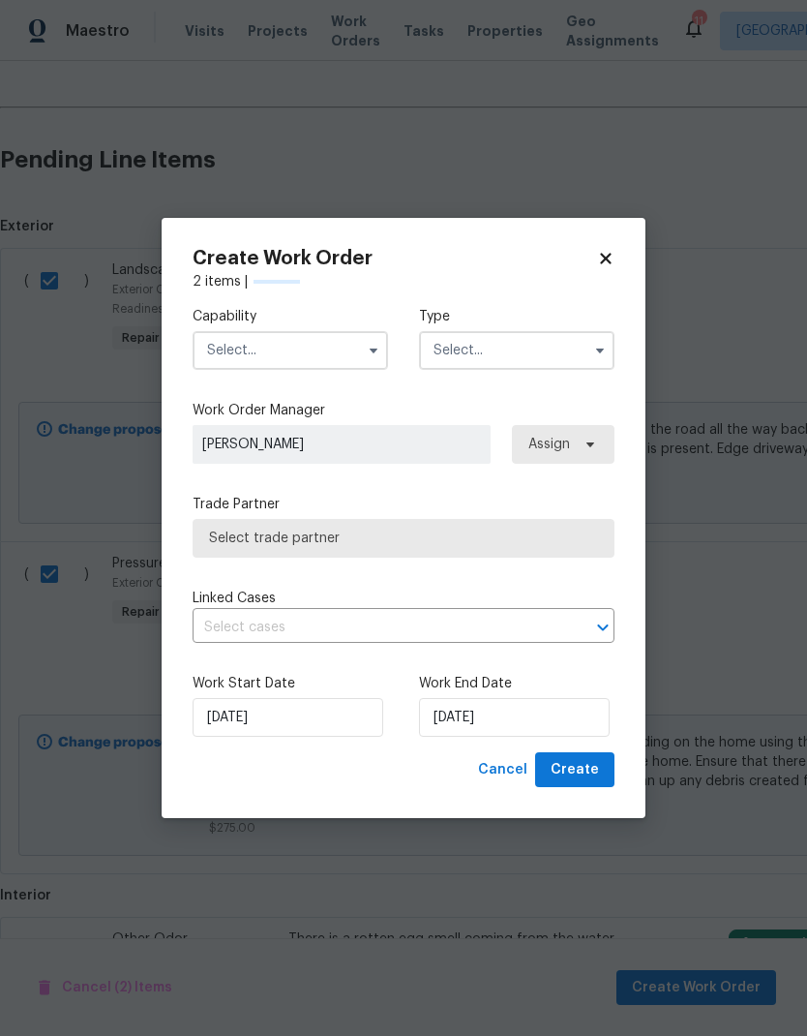
checkbox input "false"
click at [358, 352] on input "text" at bounding box center [291, 350] width 196 height 39
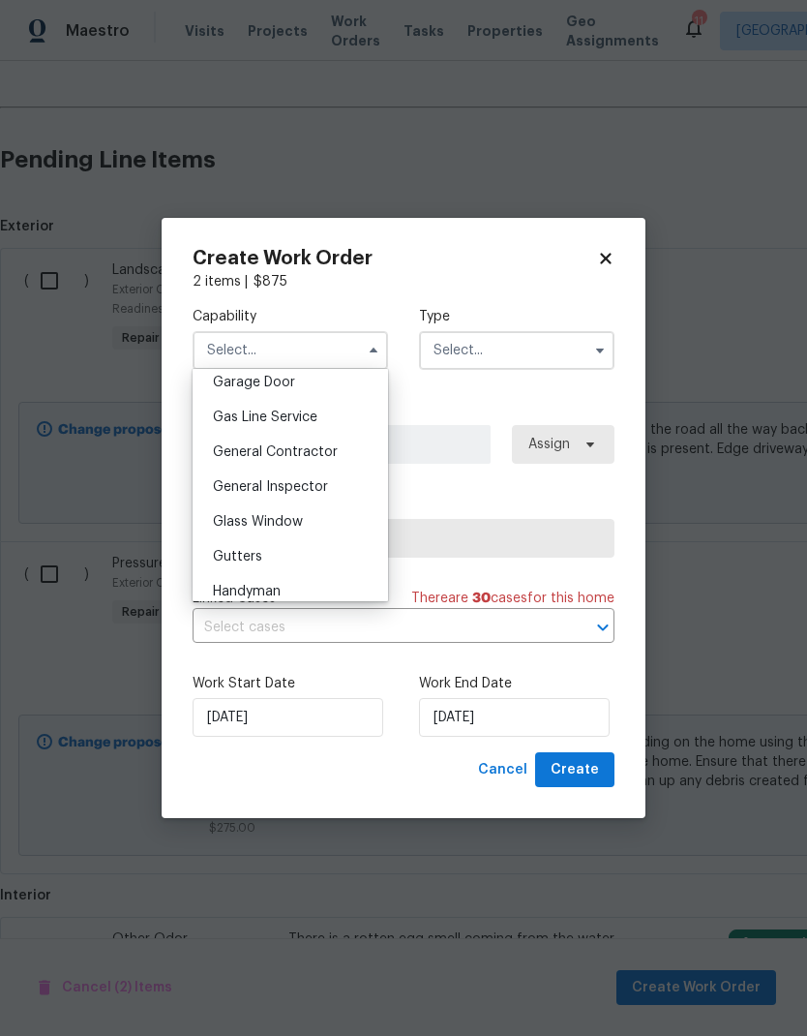
scroll to position [883, 0]
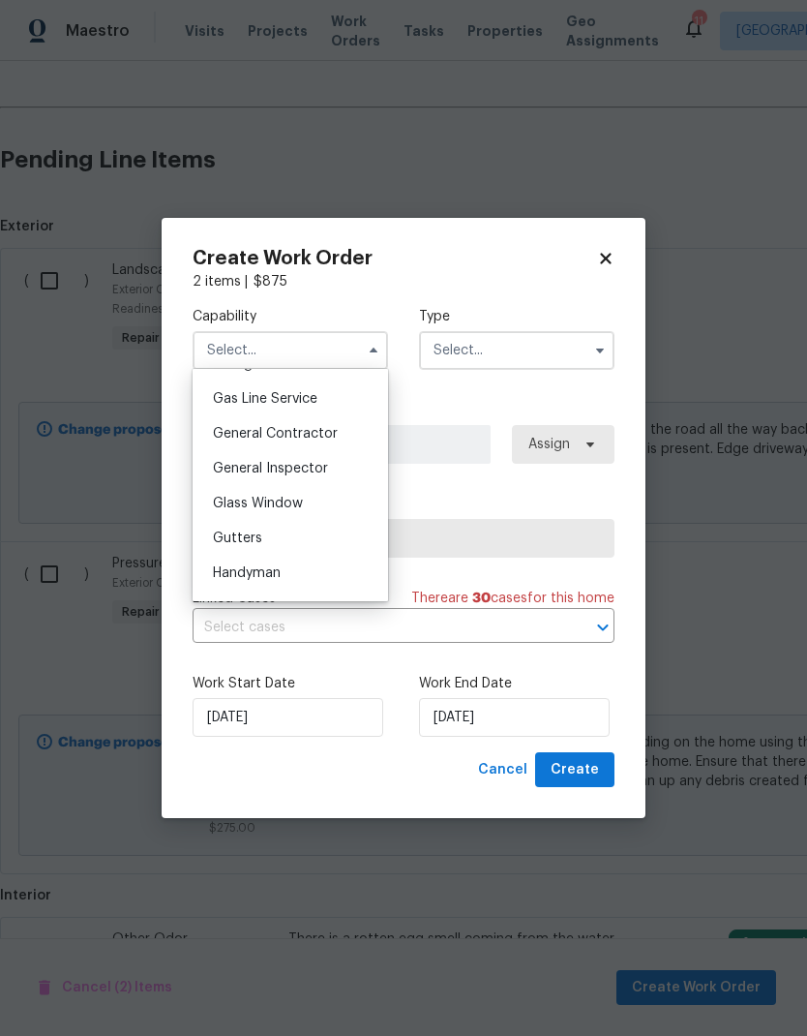
click at [342, 442] on div "General Contractor" at bounding box center [290, 433] width 186 height 35
type input "General Contractor"
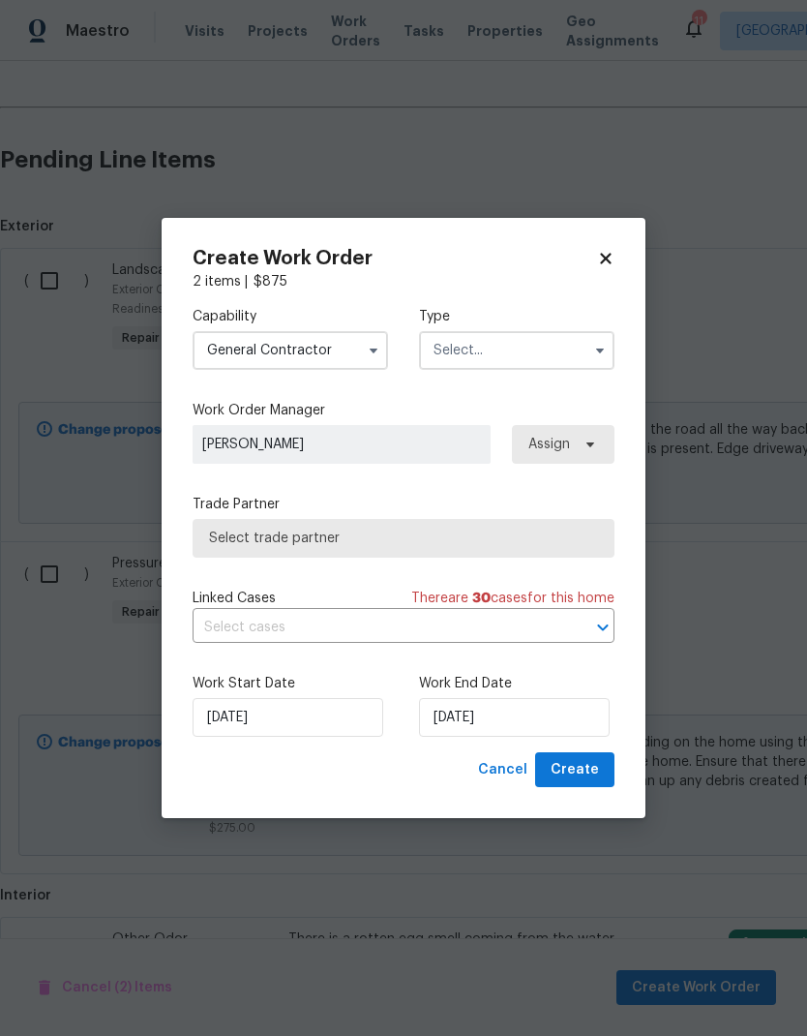
click at [575, 367] on input "text" at bounding box center [517, 350] width 196 height 39
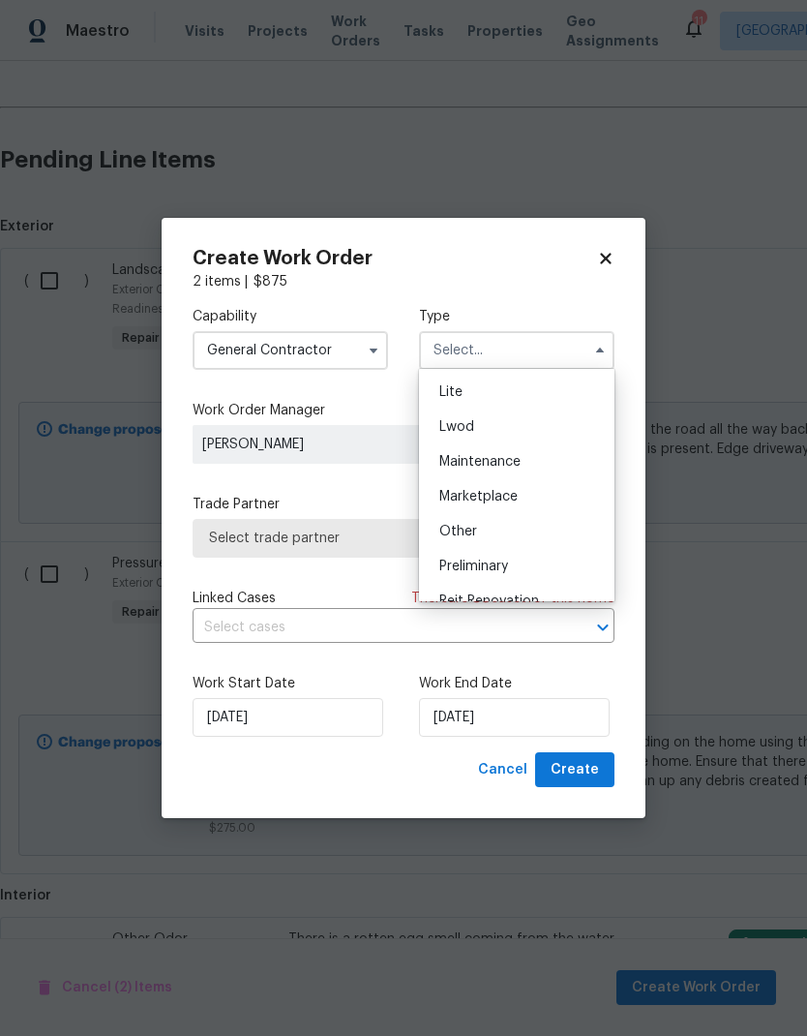
scroll to position [212, 0]
click at [519, 403] on div "Listed" at bounding box center [517, 388] width 186 height 35
type input "Listed"
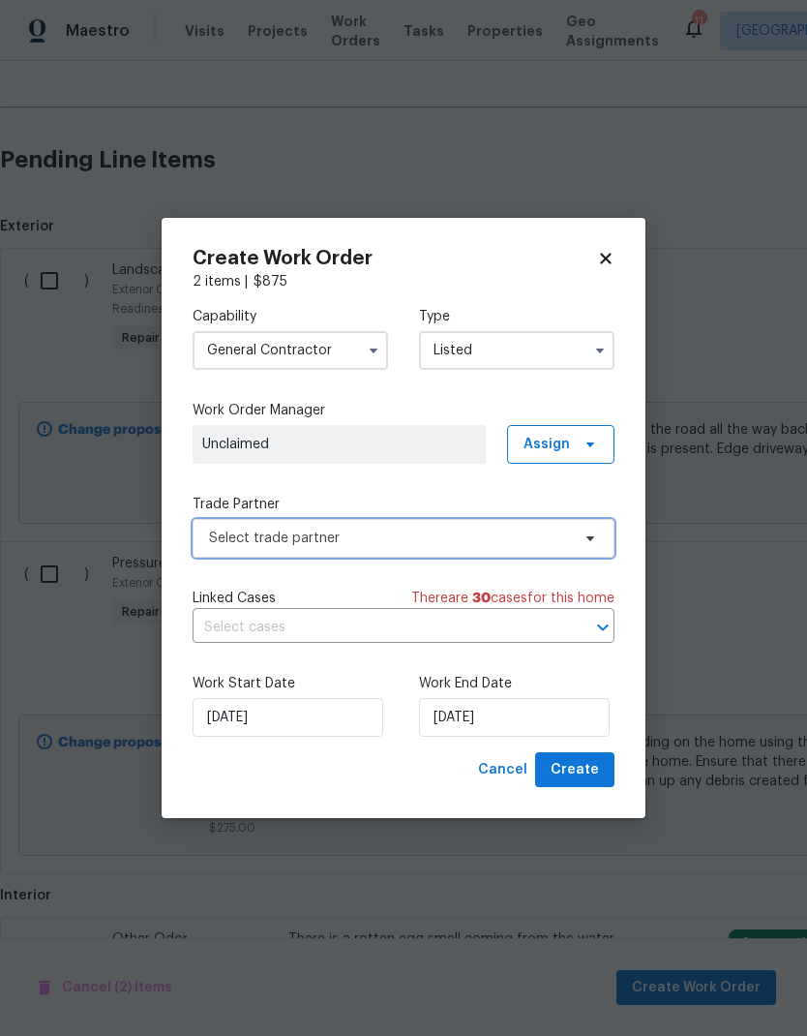
click at [475, 555] on span "Select trade partner" at bounding box center [404, 538] width 422 height 39
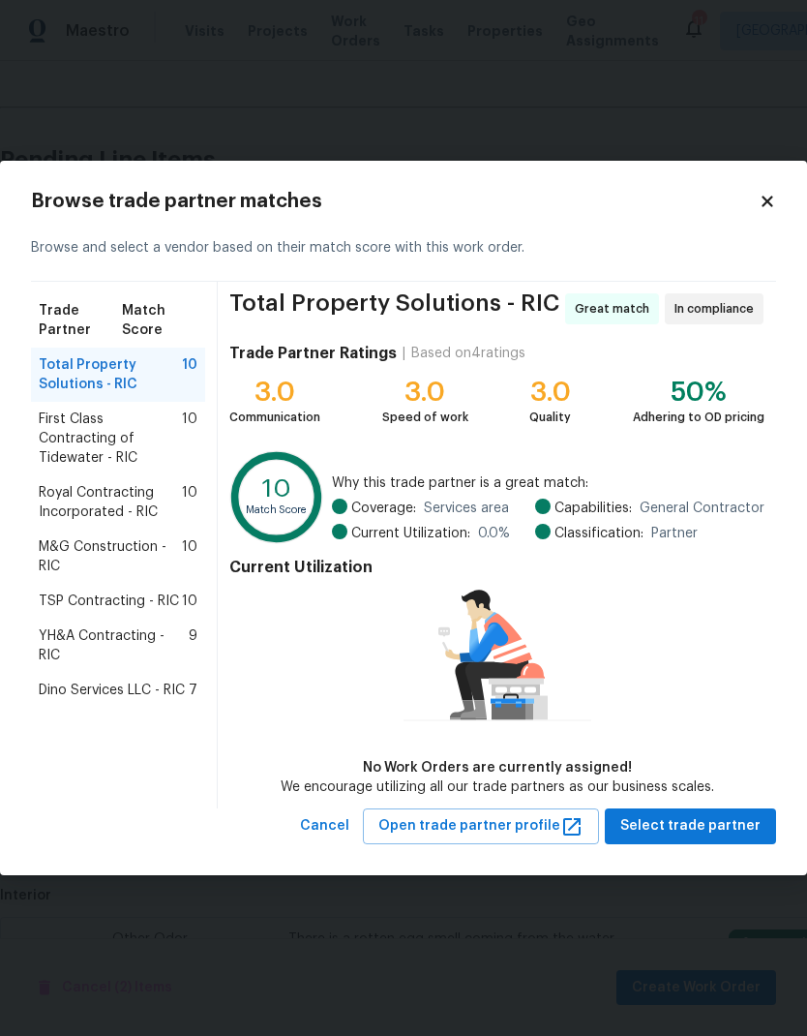
click at [183, 680] on span "Dino Services LLC - RIC" at bounding box center [112, 689] width 146 height 19
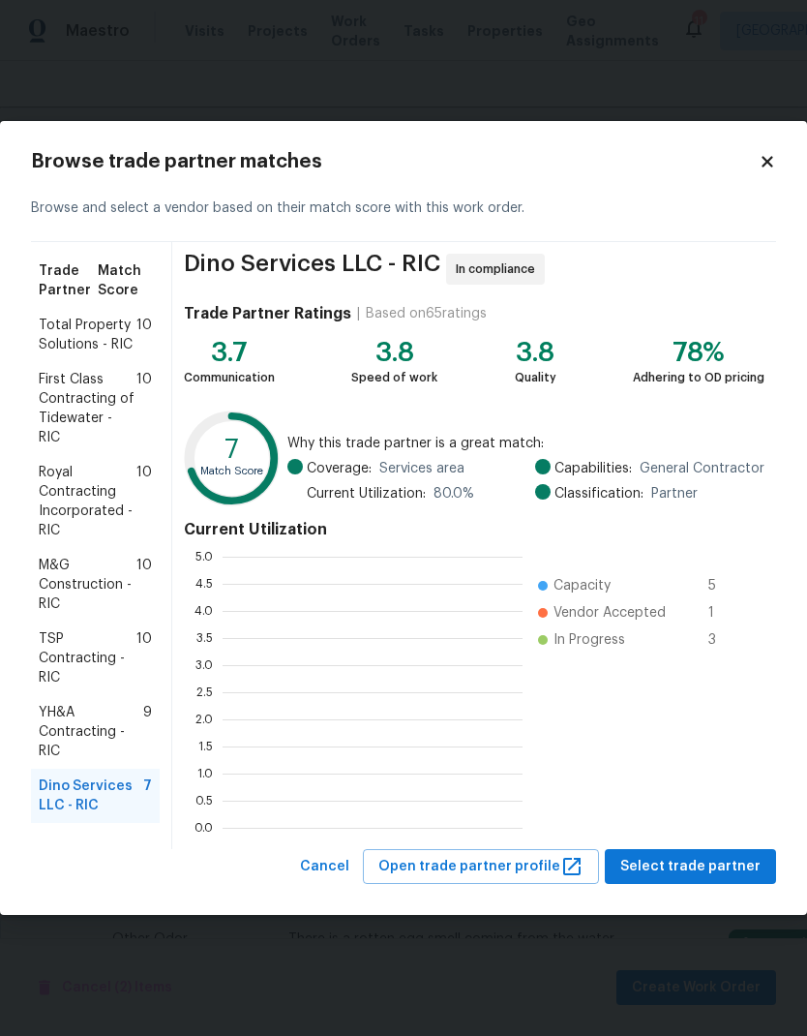
scroll to position [271, 300]
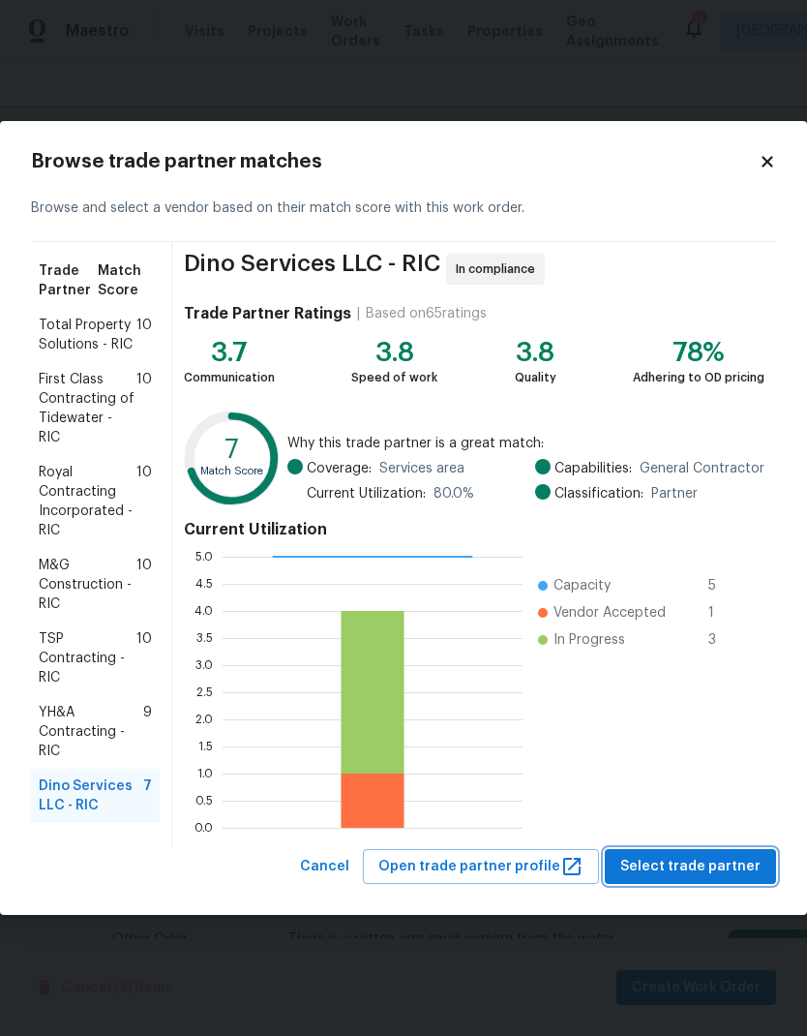
click at [733, 869] on span "Select trade partner" at bounding box center [690, 867] width 140 height 24
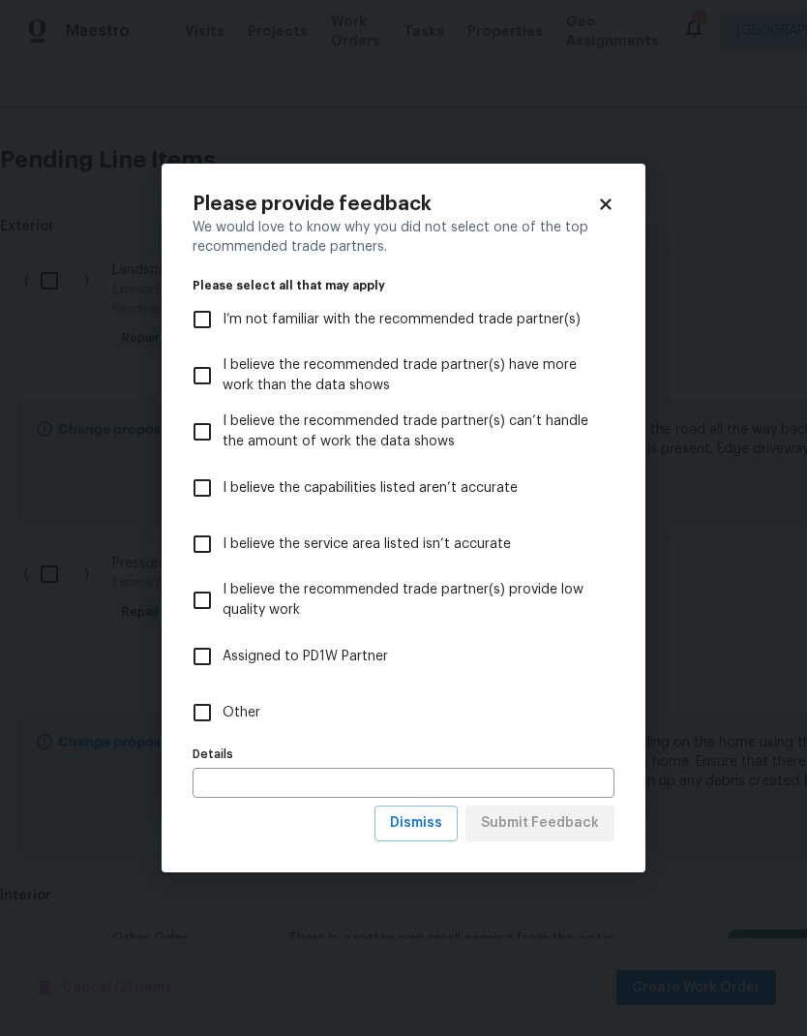
click at [197, 724] on input "Other" at bounding box center [202, 712] width 41 height 41
checkbox input "true"
click at [283, 786] on input "text" at bounding box center [404, 783] width 422 height 30
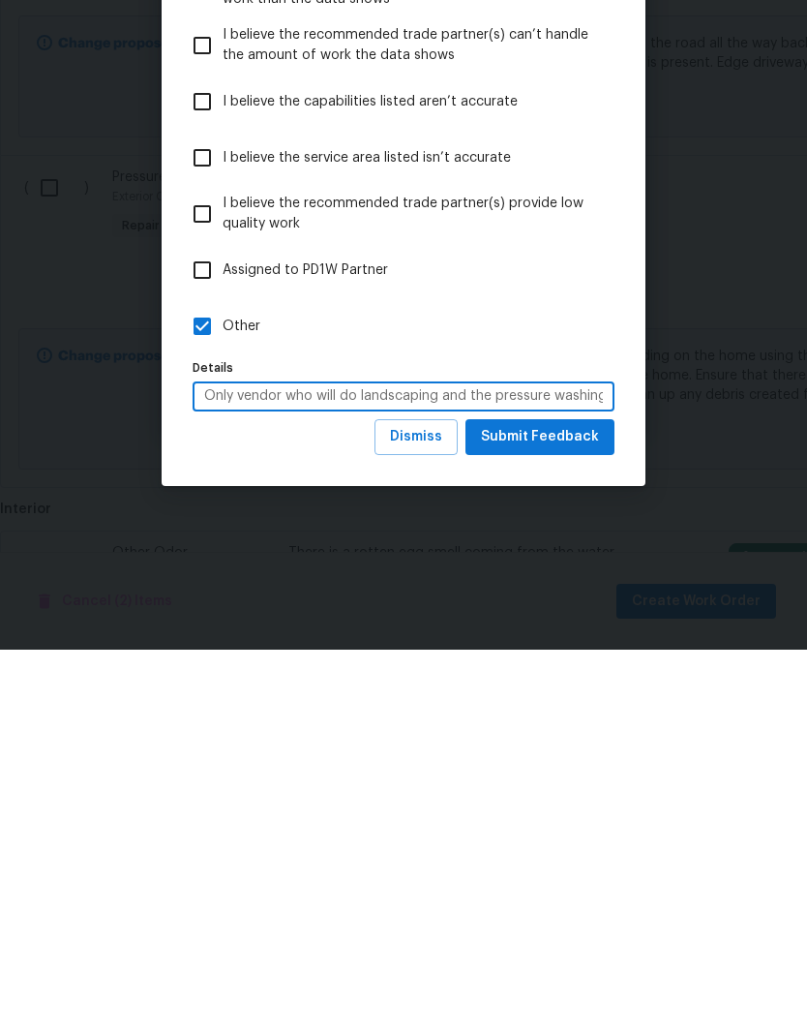
type input "Only vendor who will do landscaping and the pressure washing. Quick and timely,…"
click at [591, 811] on span "Submit Feedback" at bounding box center [540, 823] width 118 height 24
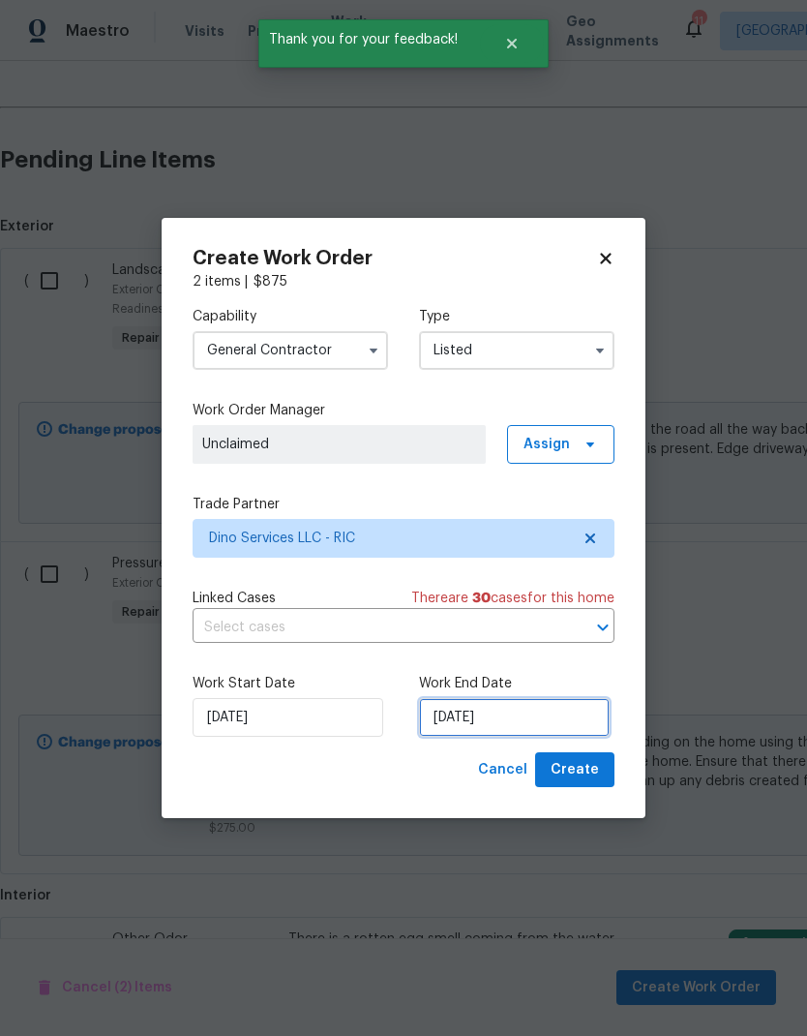
click at [482, 713] on input "[DATE]" at bounding box center [514, 717] width 191 height 39
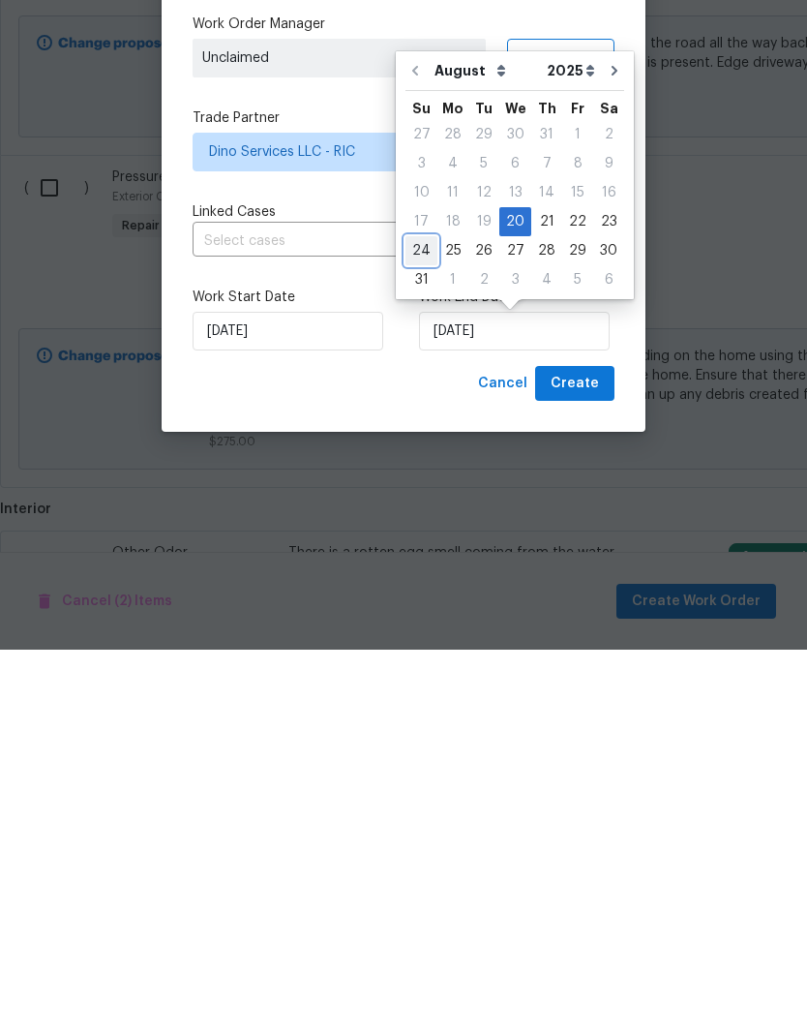
click at [431, 623] on div "24" at bounding box center [422, 636] width 32 height 27
type input "8/24/2025"
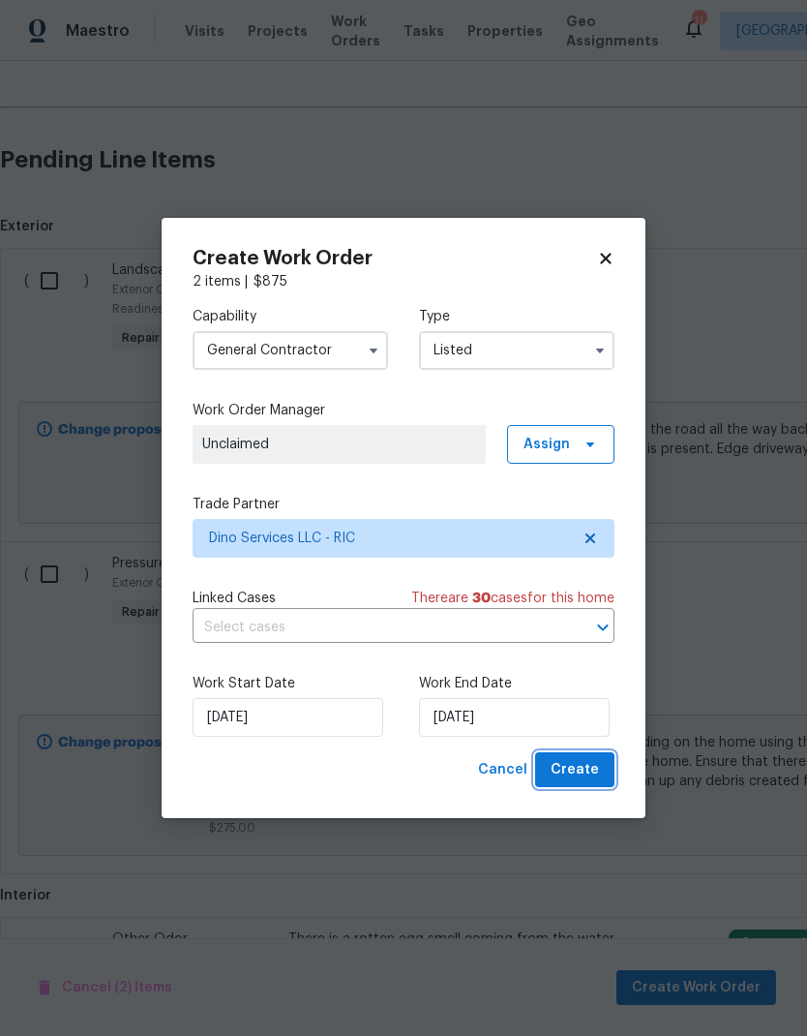
click at [605, 769] on button "Create" at bounding box center [574, 770] width 79 height 36
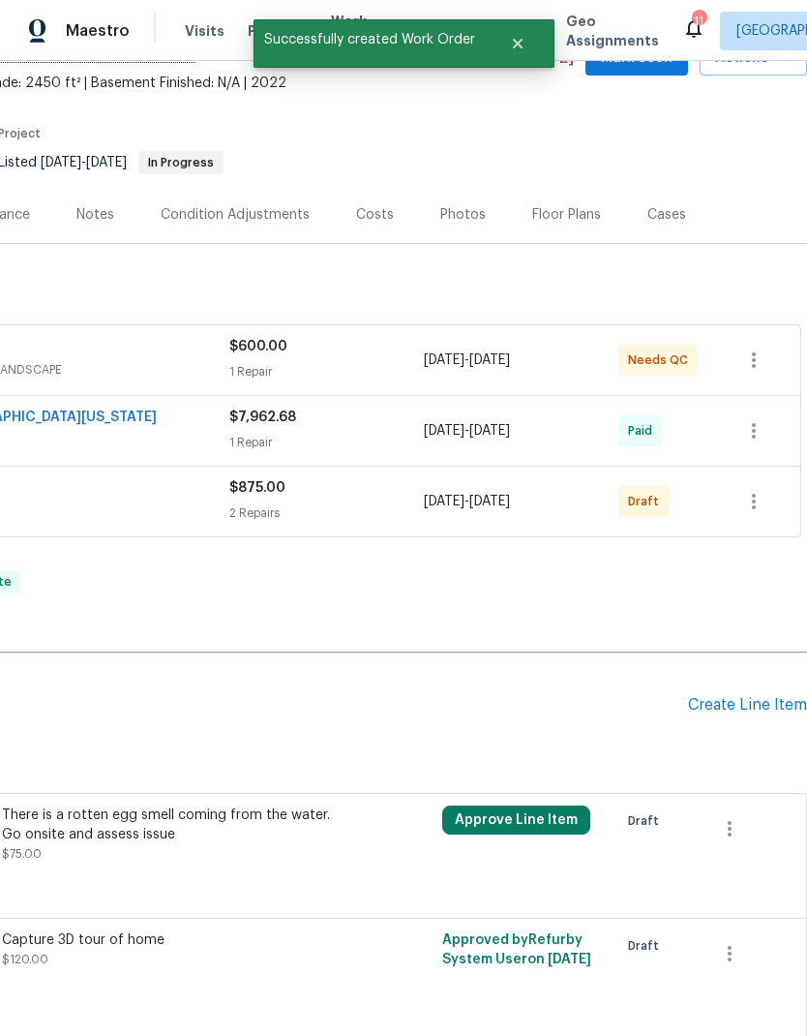
scroll to position [106, 286]
click at [755, 505] on icon "button" at bounding box center [753, 502] width 23 height 23
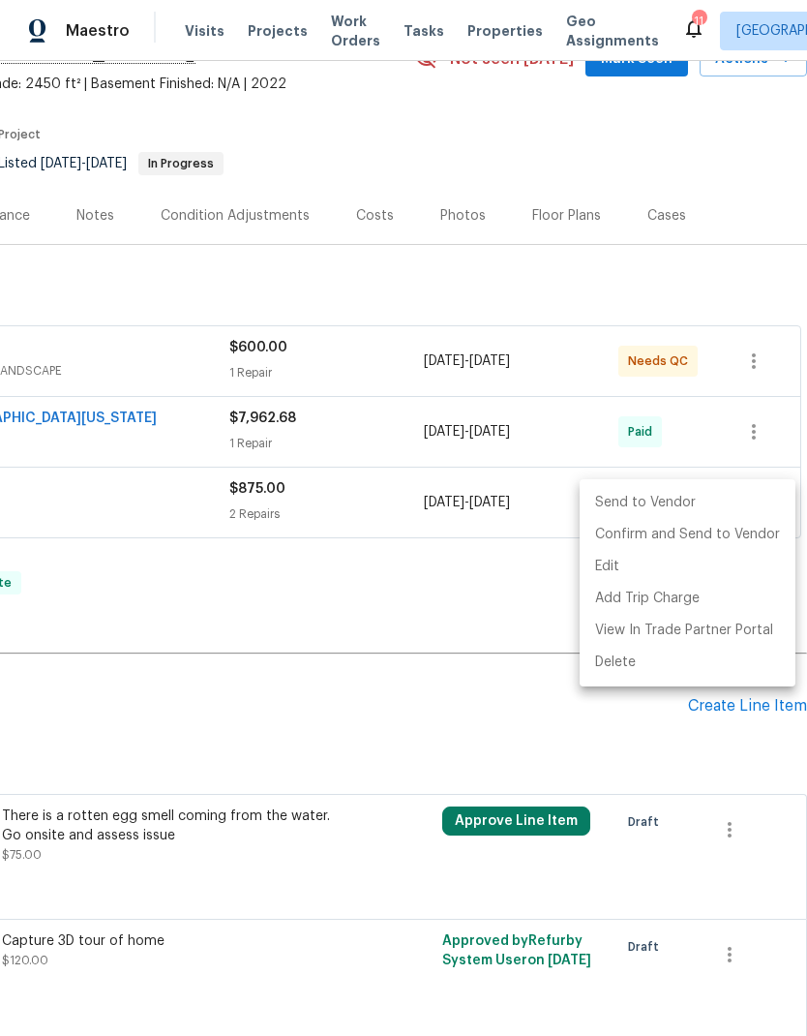
click at [475, 631] on div at bounding box center [403, 518] width 807 height 1036
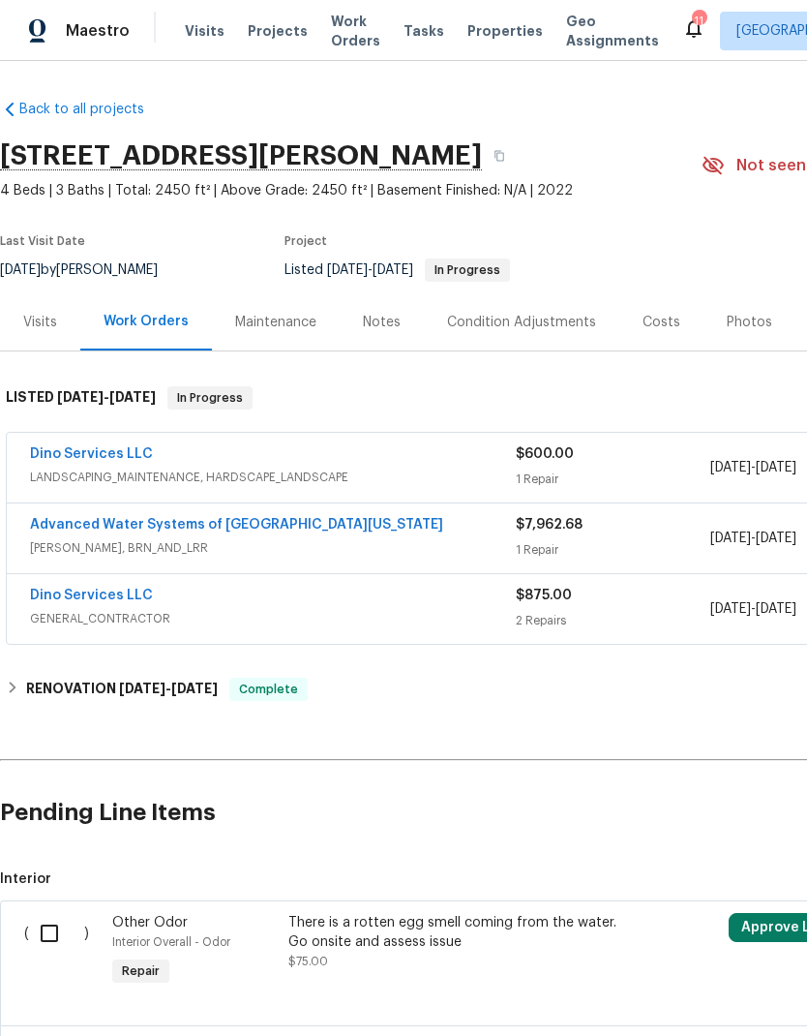
scroll to position [0, 0]
click at [125, 451] on link "Dino Services LLC" at bounding box center [91, 454] width 123 height 14
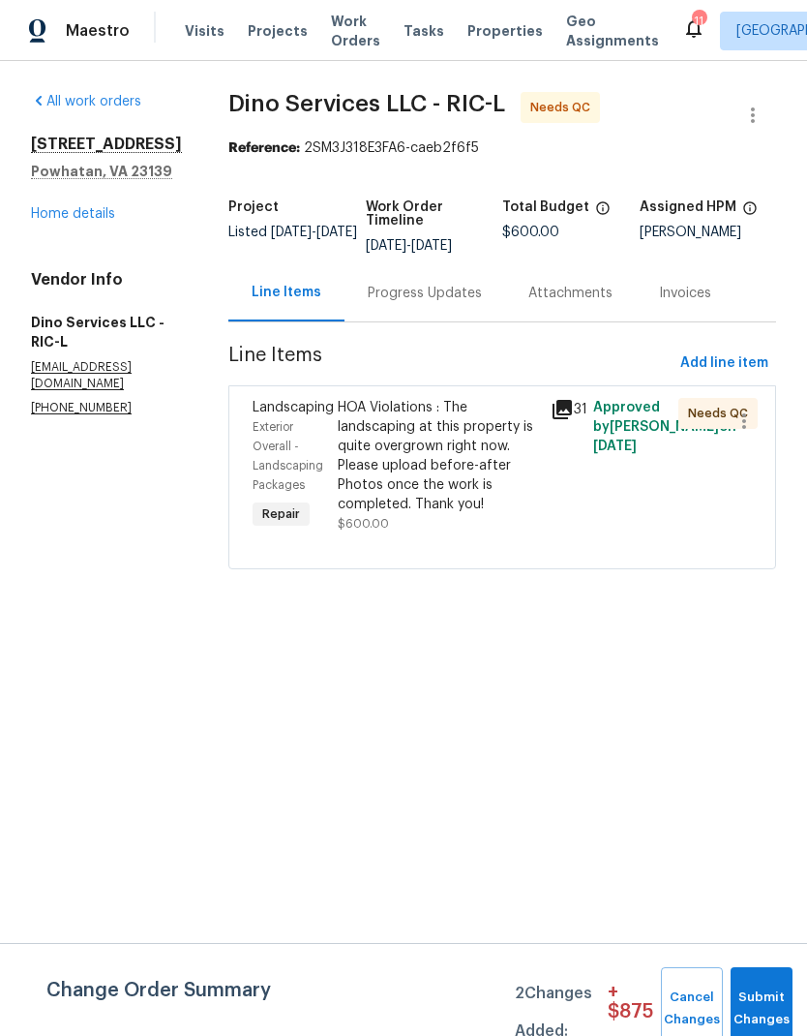
click at [554, 389] on div "Landscaping Exterior Overall - Landscaping Packages Repair HOA Violations : The…" at bounding box center [502, 477] width 548 height 184
click at [564, 420] on icon at bounding box center [562, 409] width 23 height 23
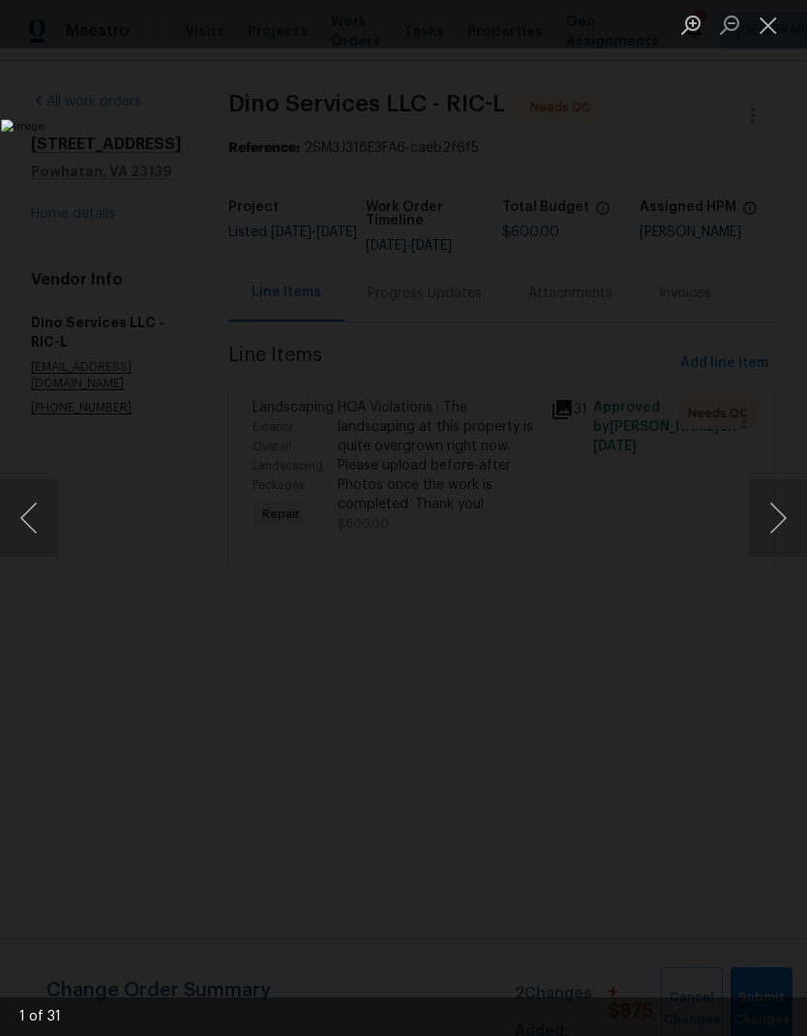
click at [781, 534] on button "Next image" at bounding box center [778, 517] width 58 height 77
click at [781, 535] on button "Next image" at bounding box center [778, 517] width 58 height 77
click at [779, 536] on button "Next image" at bounding box center [778, 517] width 58 height 77
click at [773, 528] on button "Next image" at bounding box center [778, 517] width 58 height 77
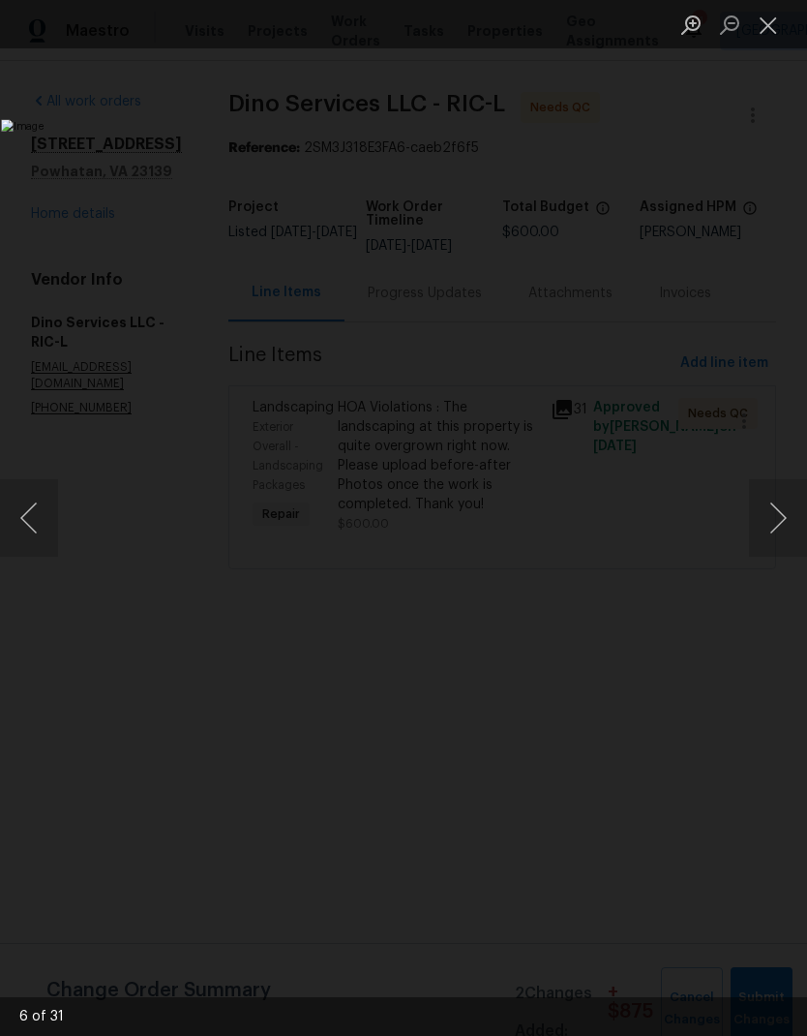
click at [775, 531] on button "Next image" at bounding box center [778, 517] width 58 height 77
click at [779, 531] on button "Next image" at bounding box center [778, 517] width 58 height 77
click at [780, 531] on button "Next image" at bounding box center [778, 517] width 58 height 77
click at [779, 530] on button "Next image" at bounding box center [778, 517] width 58 height 77
click at [780, 529] on button "Next image" at bounding box center [778, 517] width 58 height 77
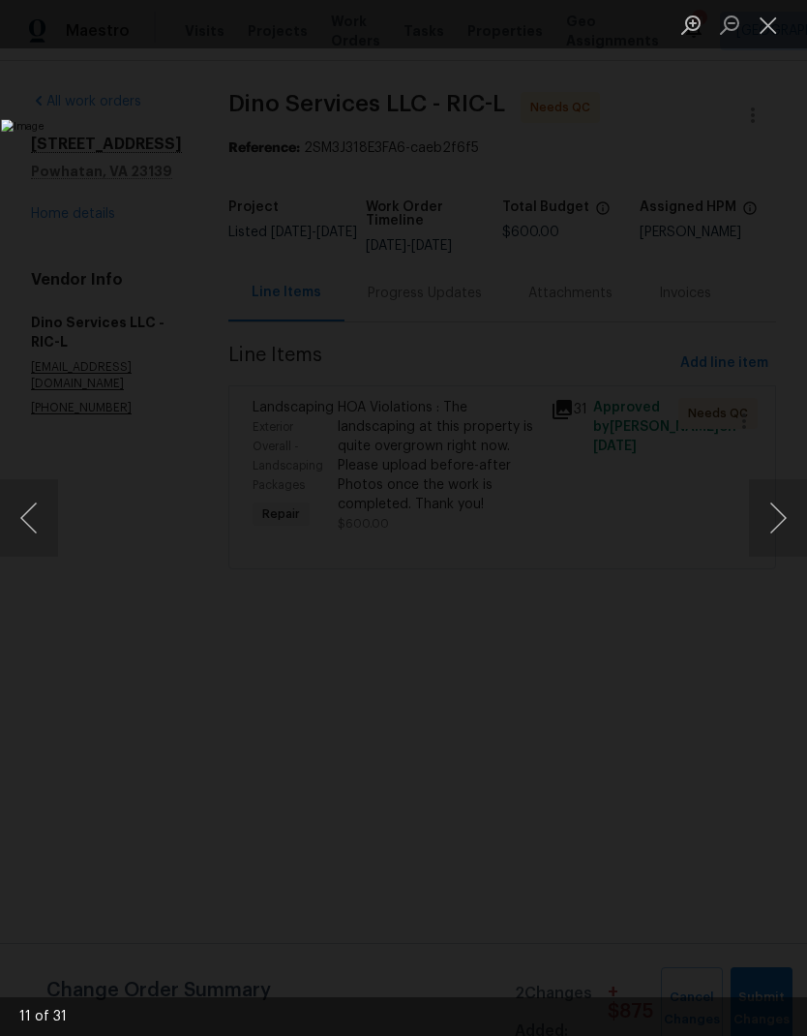
click at [778, 529] on button "Next image" at bounding box center [778, 517] width 58 height 77
click at [780, 531] on button "Next image" at bounding box center [778, 517] width 58 height 77
click at [776, 1] on li "Lightbox" at bounding box center [768, 24] width 39 height 48
click at [779, 26] on button "Close lightbox" at bounding box center [768, 25] width 39 height 34
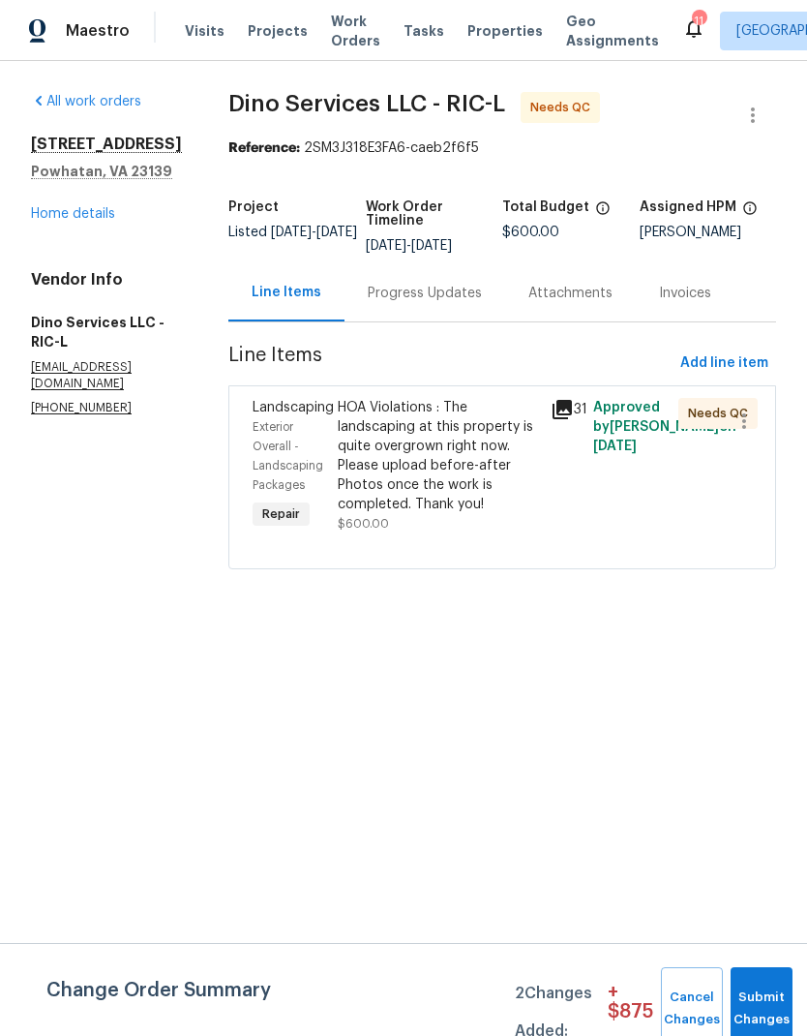
click at [473, 454] on div "HOA Violations : The landscaping at this property is quite overgrown right now.…" at bounding box center [438, 456] width 201 height 116
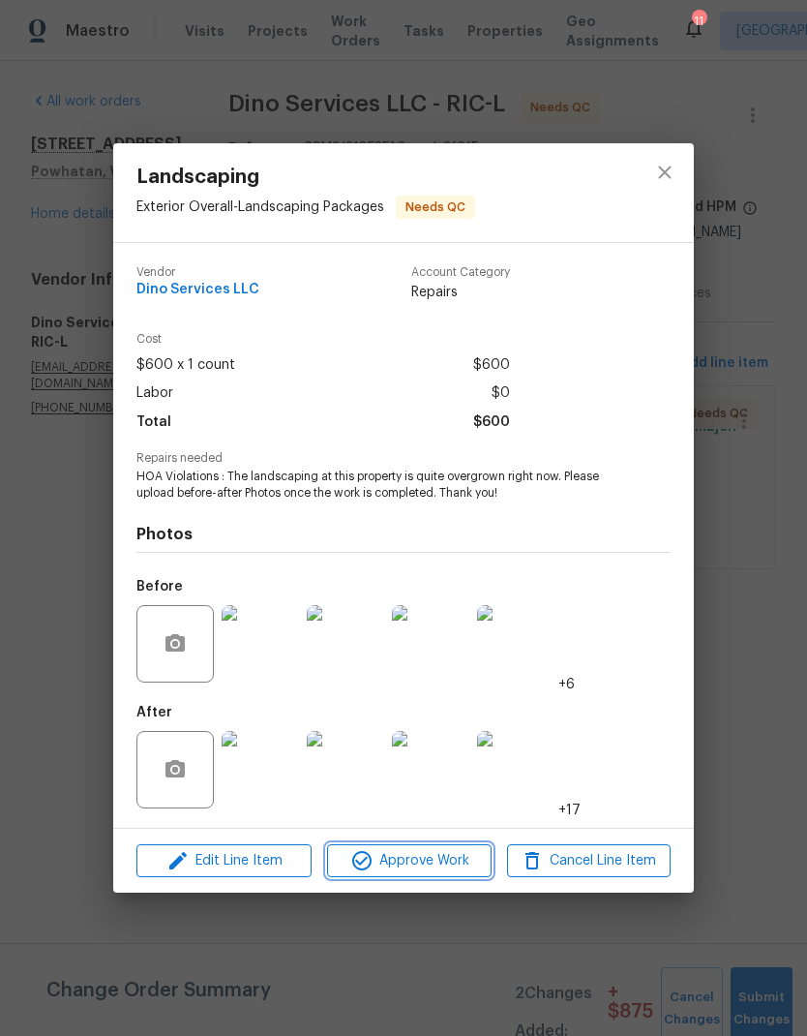
click at [436, 846] on button "Approve Work" at bounding box center [409, 861] width 164 height 34
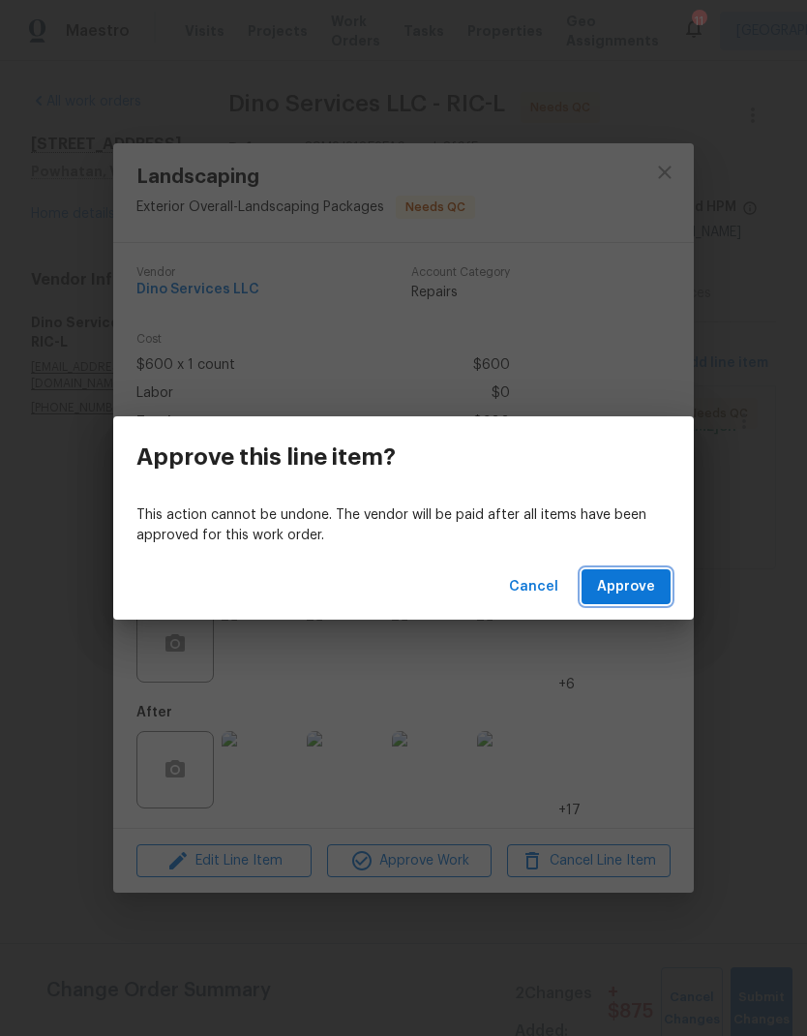
click at [650, 591] on span "Approve" at bounding box center [626, 587] width 58 height 24
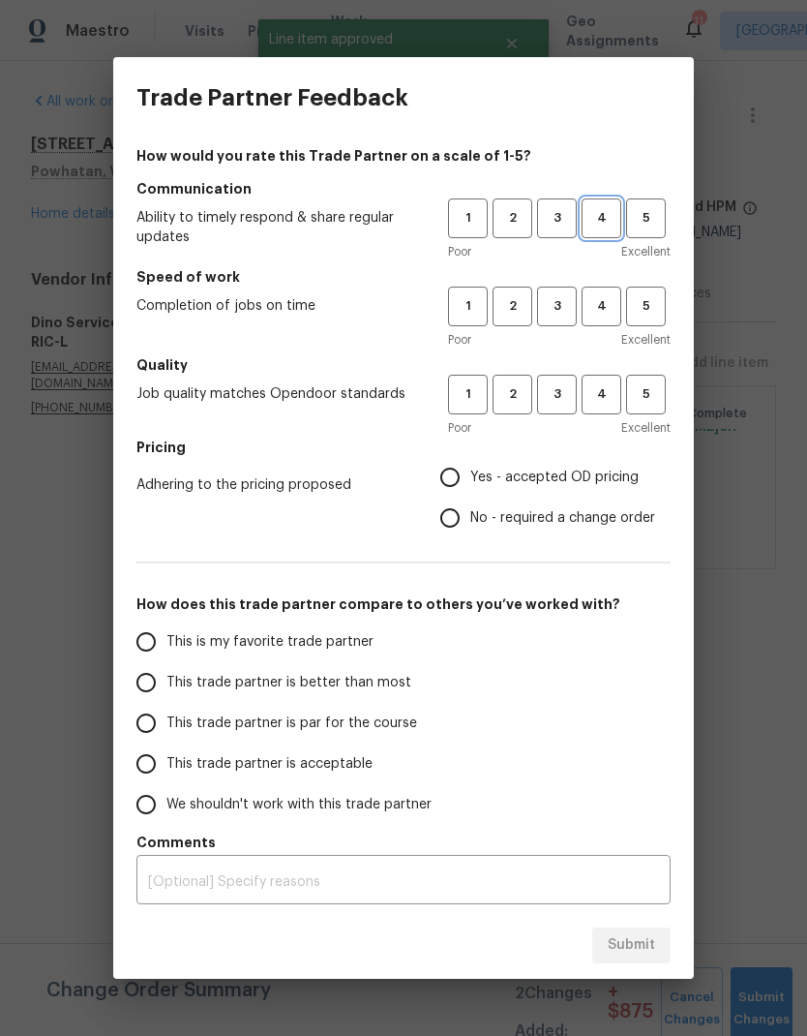
click at [601, 214] on span "4" at bounding box center [602, 218] width 36 height 22
click at [607, 298] on span "4" at bounding box center [602, 306] width 36 height 22
click at [618, 394] on span "4" at bounding box center [602, 394] width 36 height 22
click at [587, 472] on span "Yes - accepted OD pricing" at bounding box center [554, 477] width 168 height 20
click at [470, 472] on input "Yes - accepted OD pricing" at bounding box center [450, 477] width 41 height 41
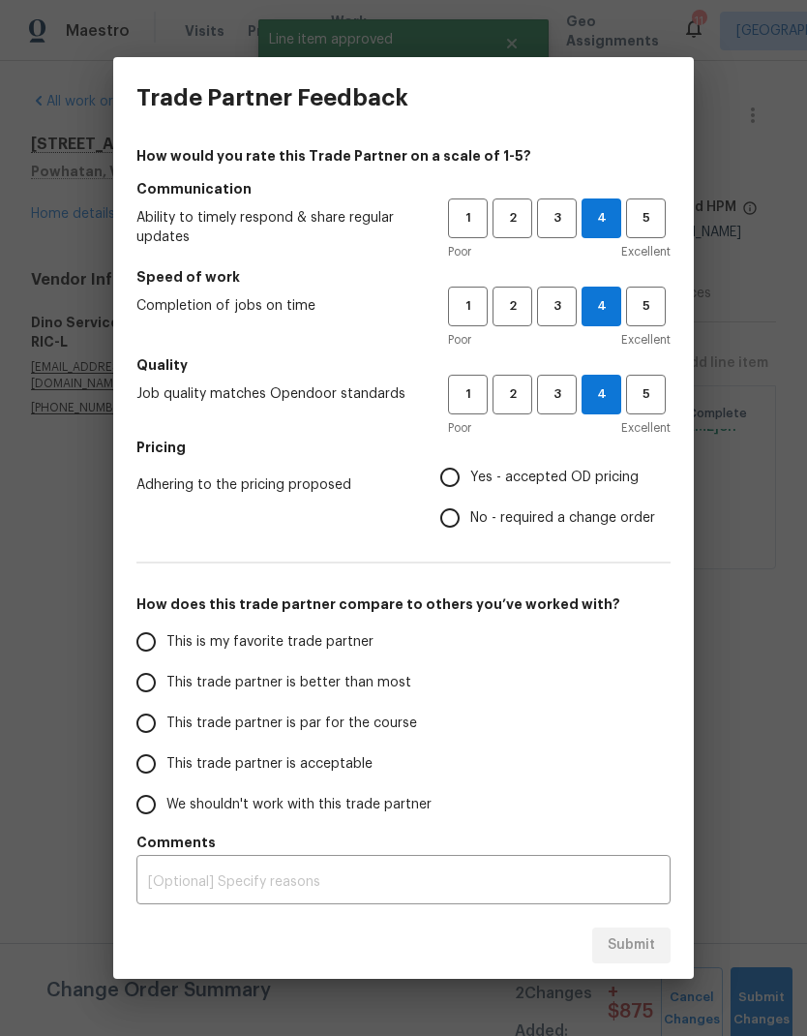
radio input "true"
click at [377, 684] on span "This trade partner is better than most" at bounding box center [288, 683] width 245 height 20
click at [166, 684] on input "This trade partner is better than most" at bounding box center [146, 682] width 41 height 41
click at [652, 920] on div "Submit" at bounding box center [403, 945] width 581 height 67
click at [647, 945] on span "Submit" at bounding box center [631, 945] width 47 height 24
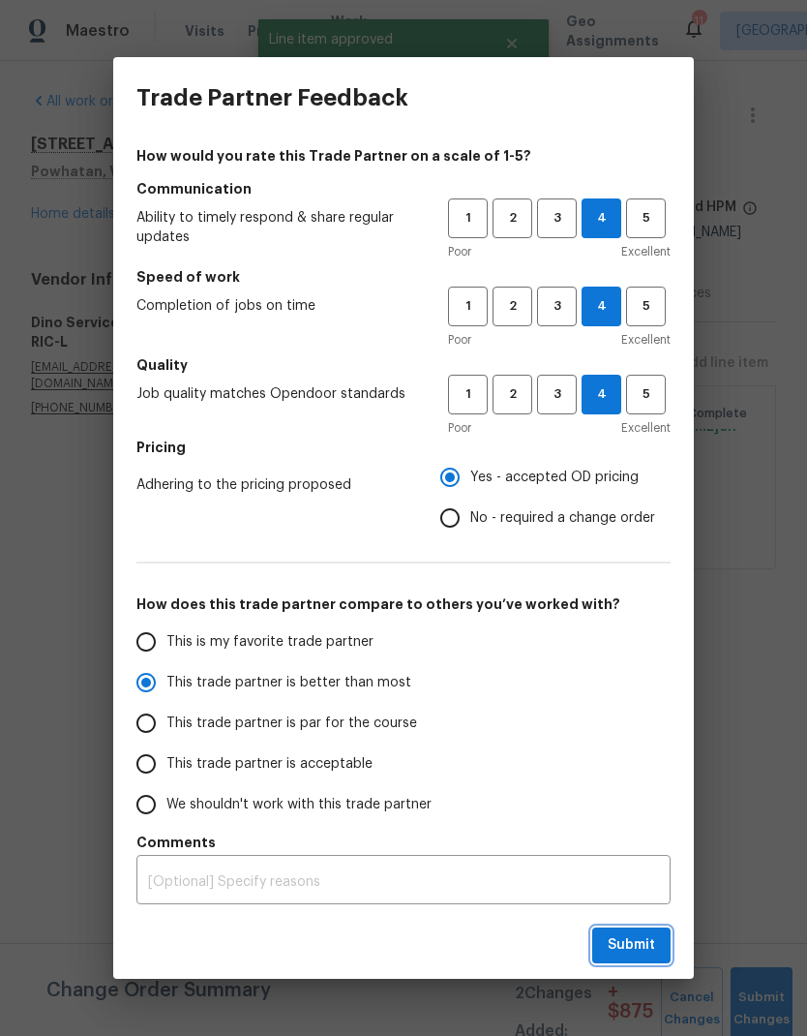
radio input "true"
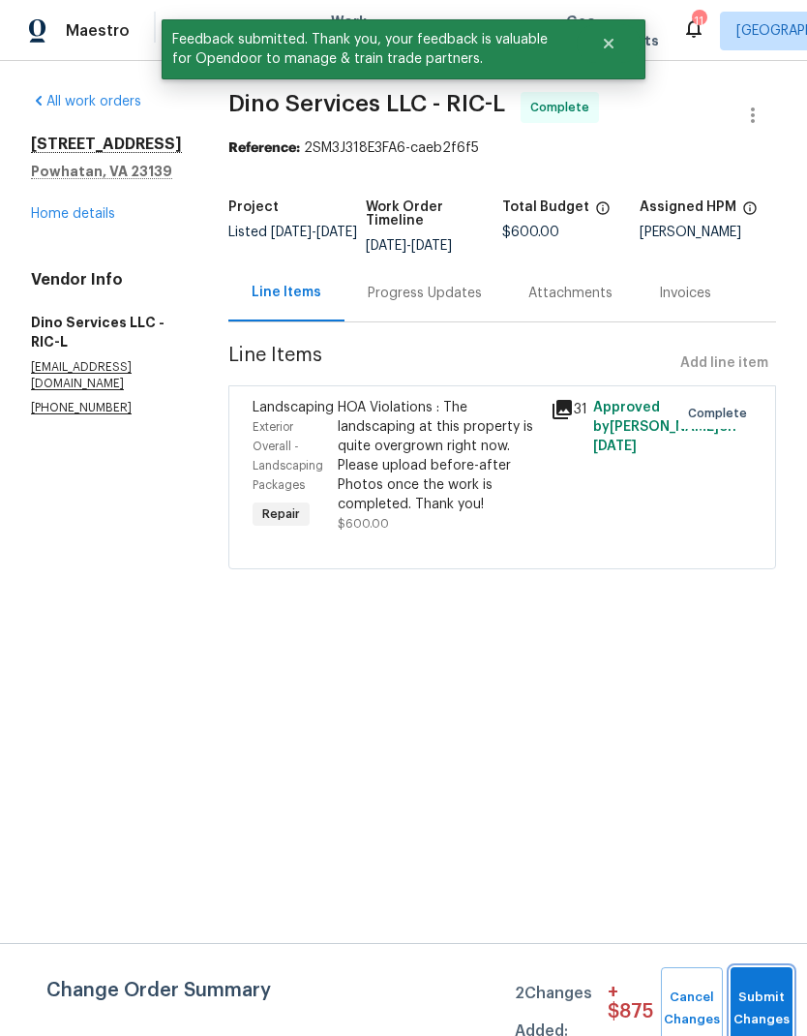
click at [772, 992] on button "Submit Changes" at bounding box center [762, 1008] width 62 height 83
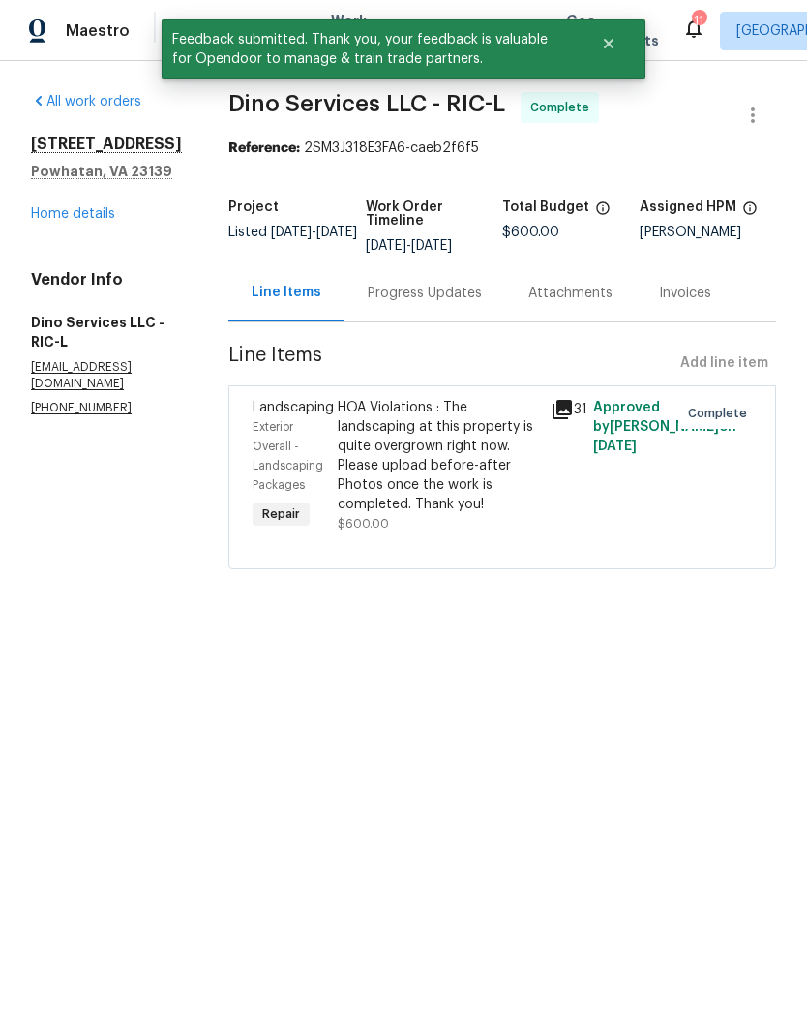
click at [106, 210] on div "2311 Branchway Creek Dr Powhatan, VA 23139 Home details" at bounding box center [106, 179] width 151 height 89
click at [106, 221] on link "Home details" at bounding box center [73, 214] width 84 height 14
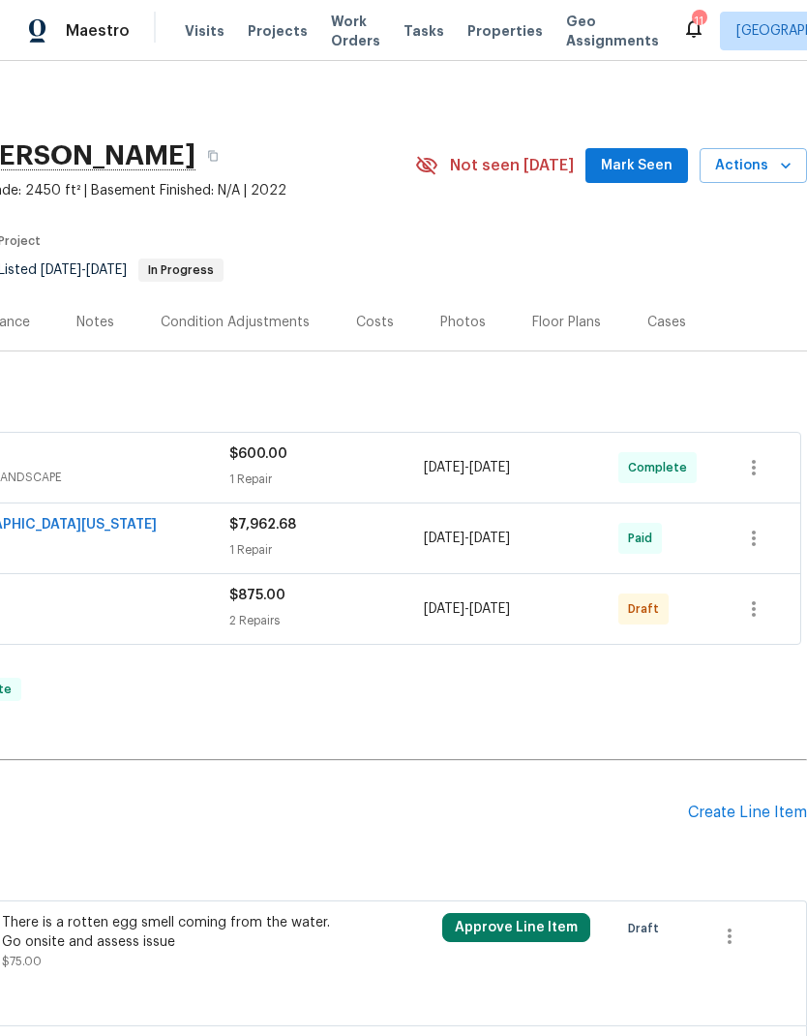
scroll to position [0, 286]
click at [758, 610] on icon "button" at bounding box center [753, 608] width 23 height 23
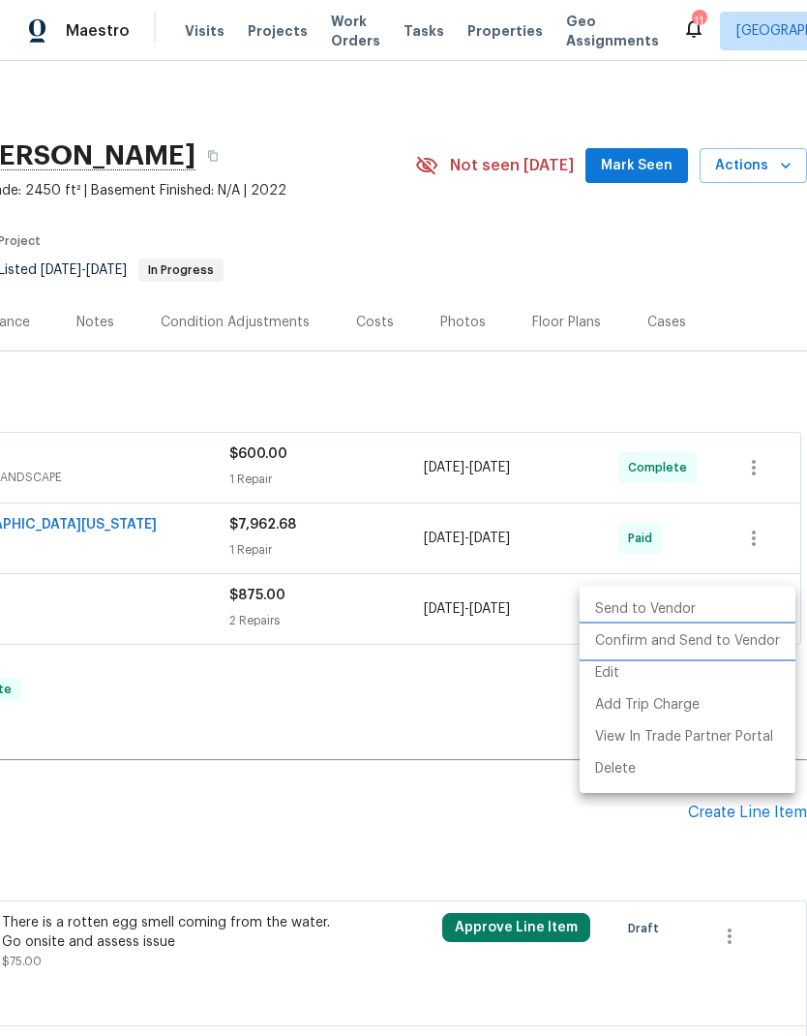
click at [748, 644] on li "Confirm and Send to Vendor" at bounding box center [688, 641] width 216 height 32
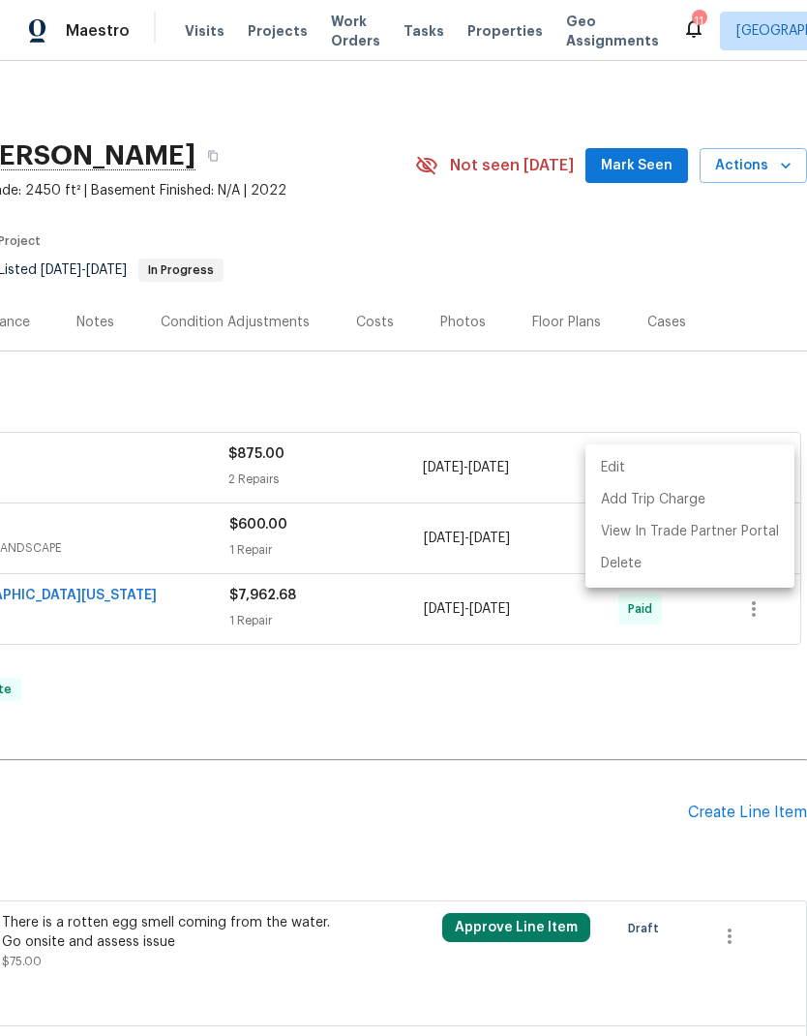
click at [640, 711] on div at bounding box center [403, 518] width 807 height 1036
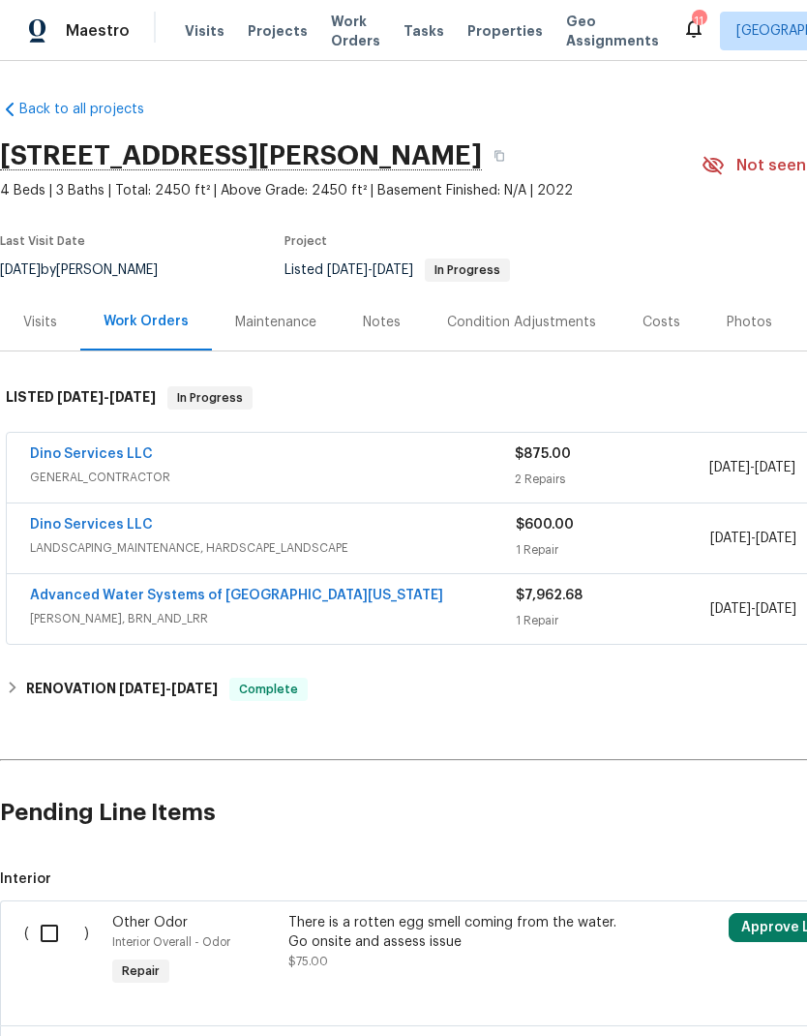
scroll to position [0, 0]
